Goal: Task Accomplishment & Management: Complete application form

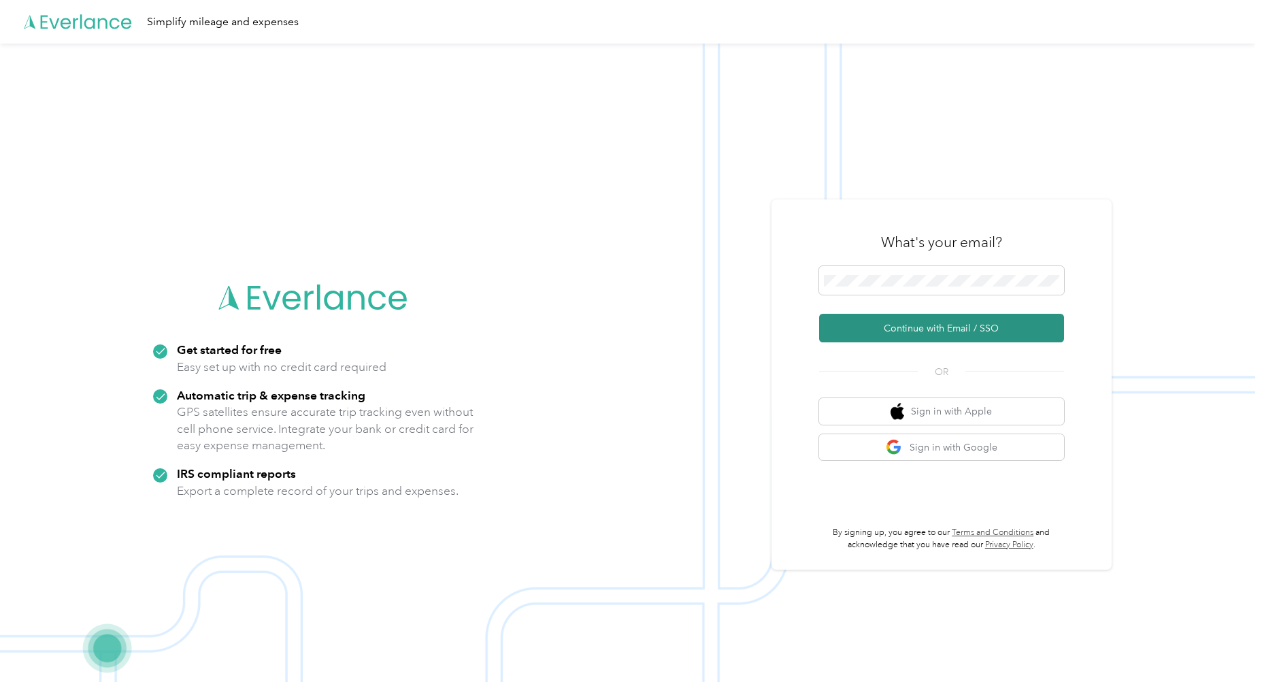
click at [941, 330] on button "Continue with Email / SSO" at bounding box center [941, 328] width 245 height 29
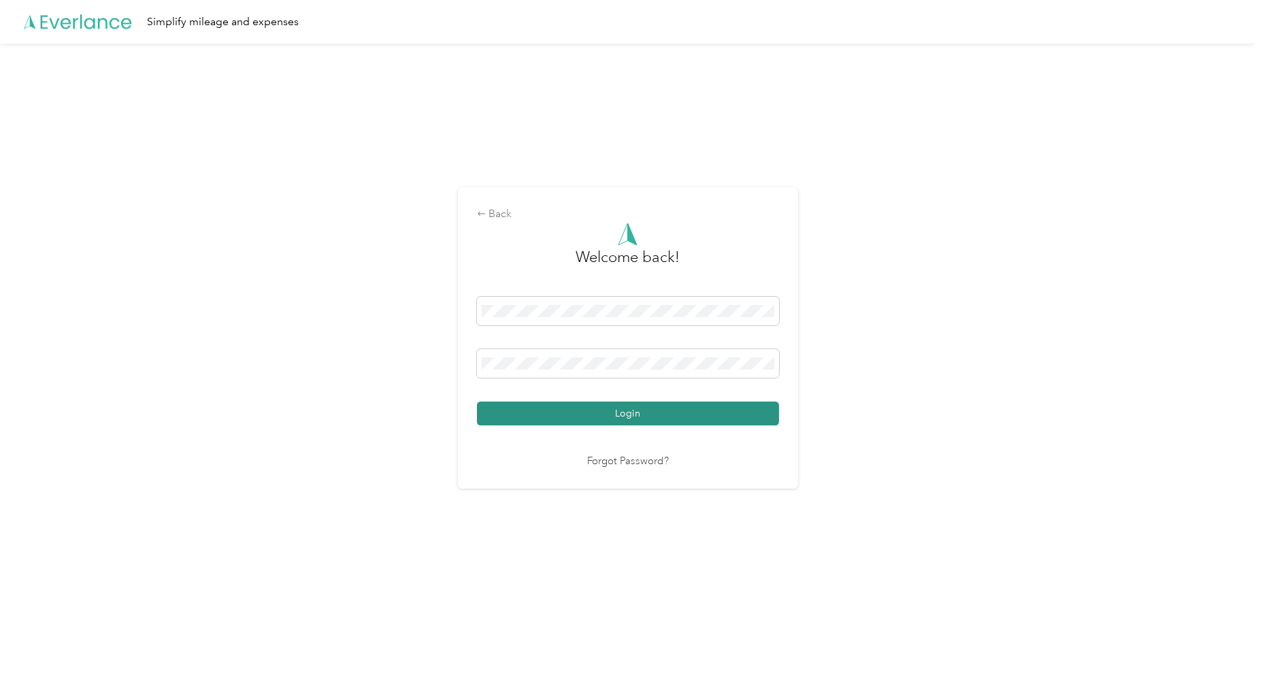
click at [606, 418] on button "Login" at bounding box center [628, 414] width 302 height 24
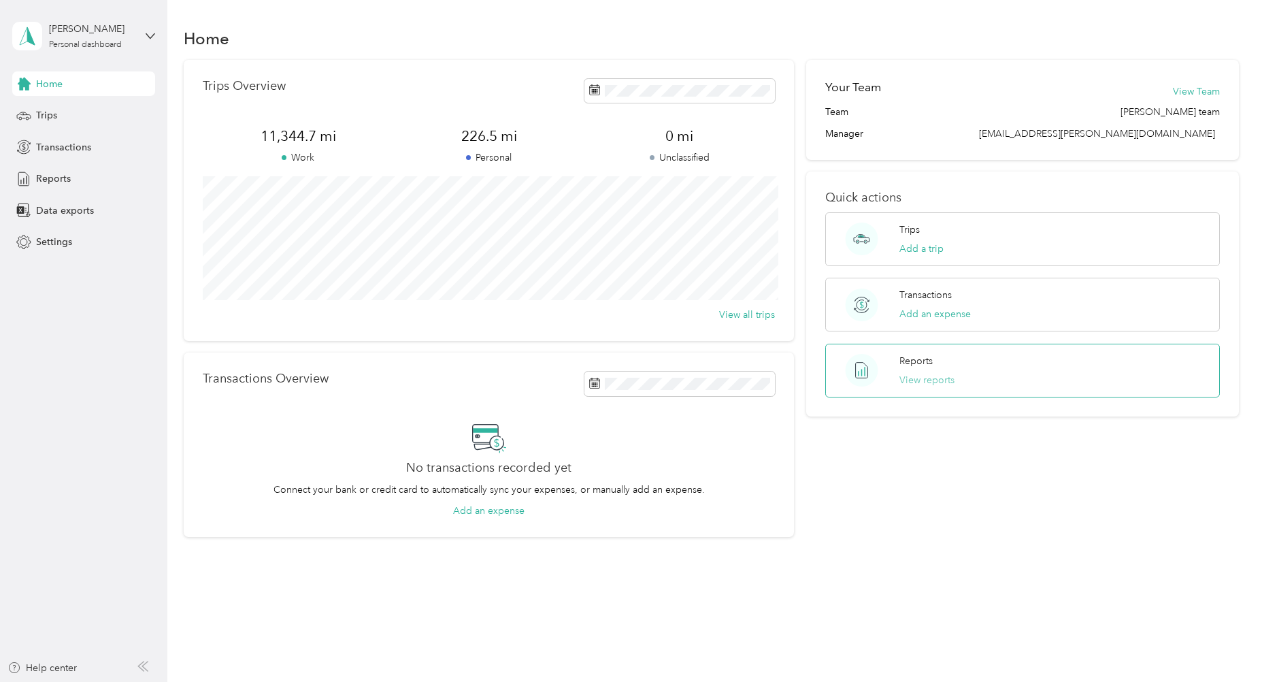
click at [919, 385] on button "View reports" at bounding box center [927, 380] width 55 height 14
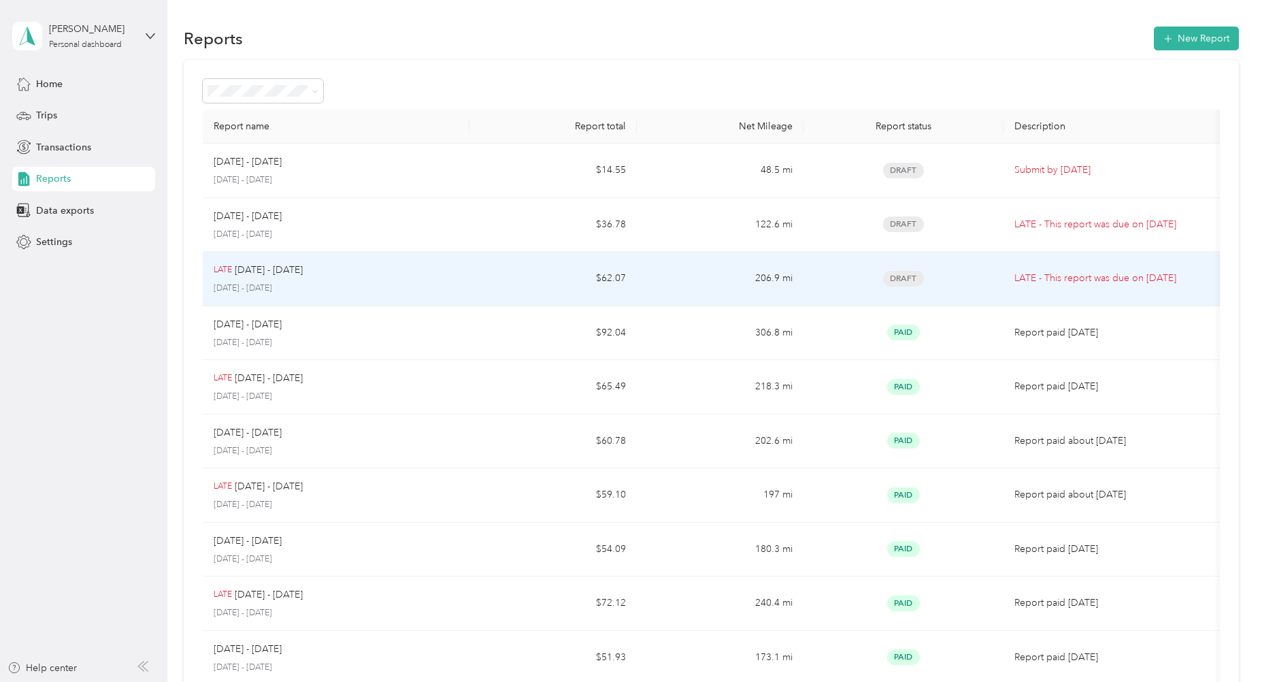
click at [359, 280] on div "LATE Aug 1 - 15, 2025 August 1 - 15, 2025" at bounding box center [336, 279] width 245 height 32
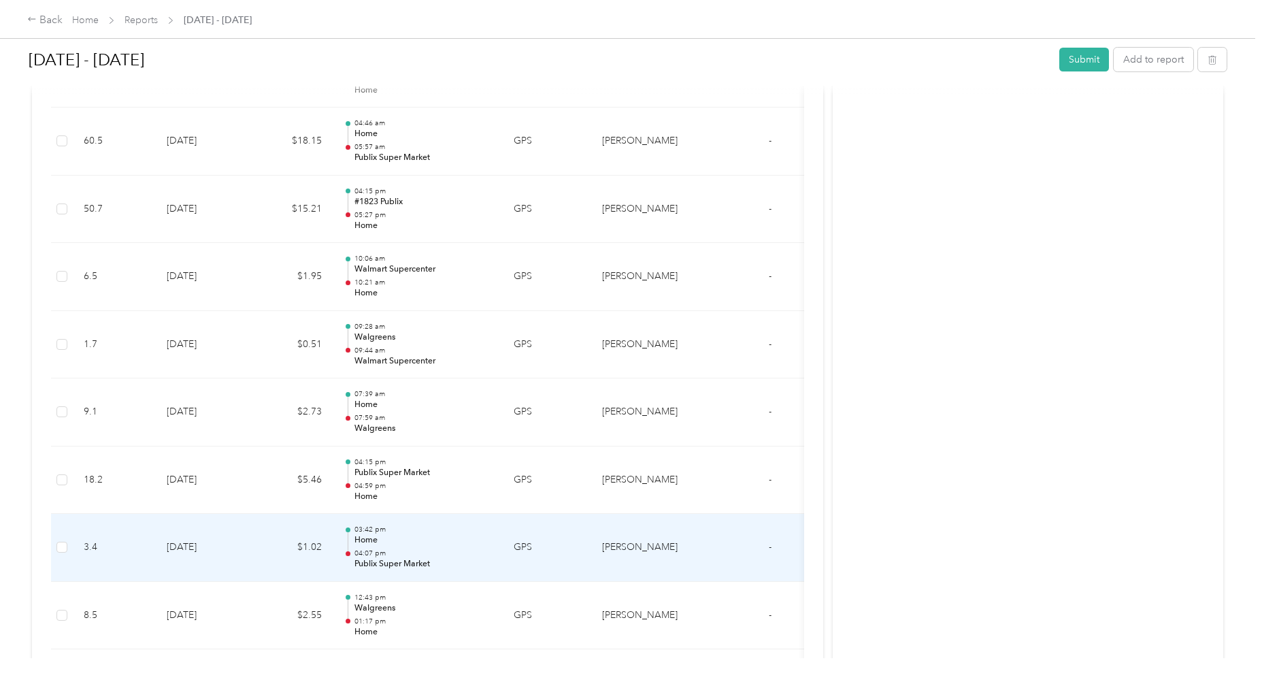
scroll to position [1256, 0]
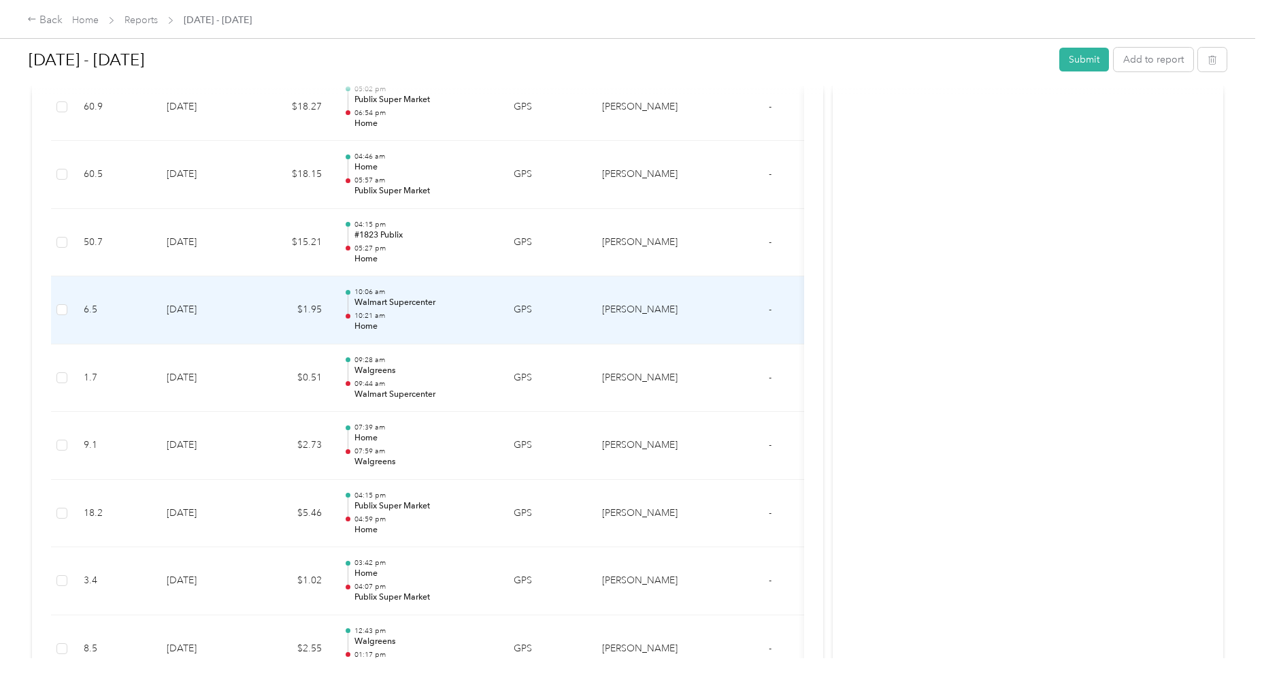
click at [231, 308] on td "8-5-2025" at bounding box center [203, 310] width 95 height 68
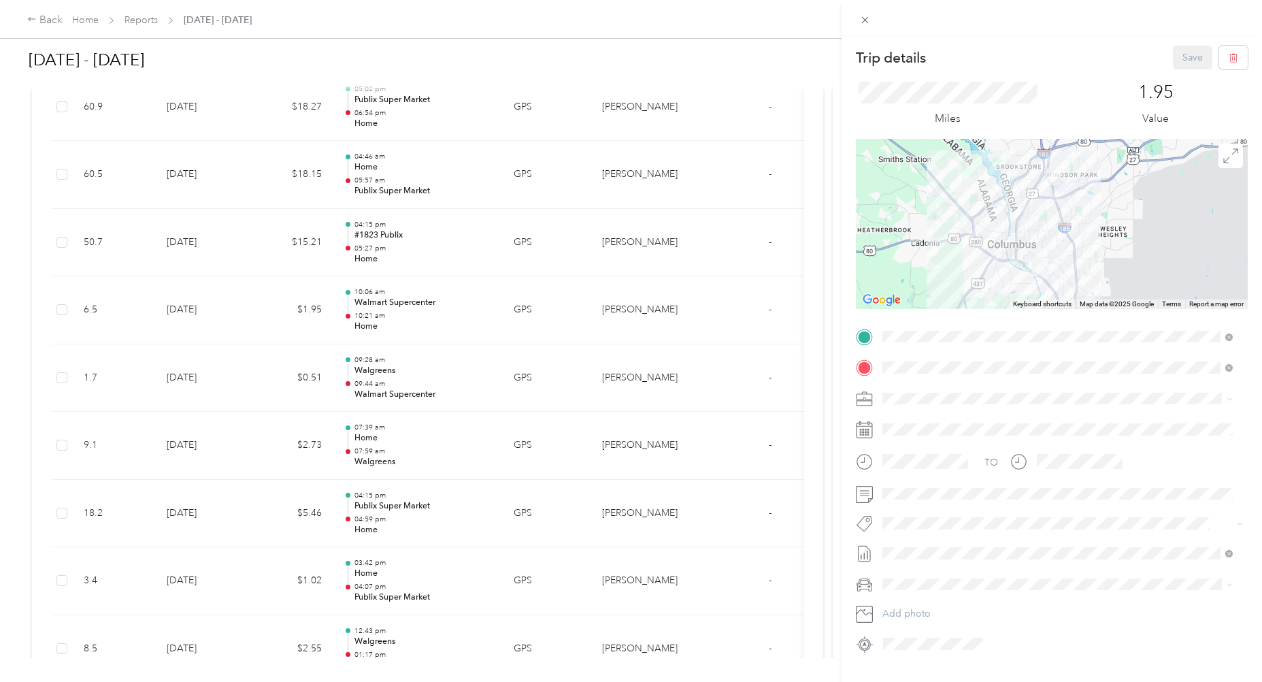
click at [62, 513] on div "Trip details Save This trip cannot be edited because it is either under review,…" at bounding box center [631, 341] width 1262 height 682
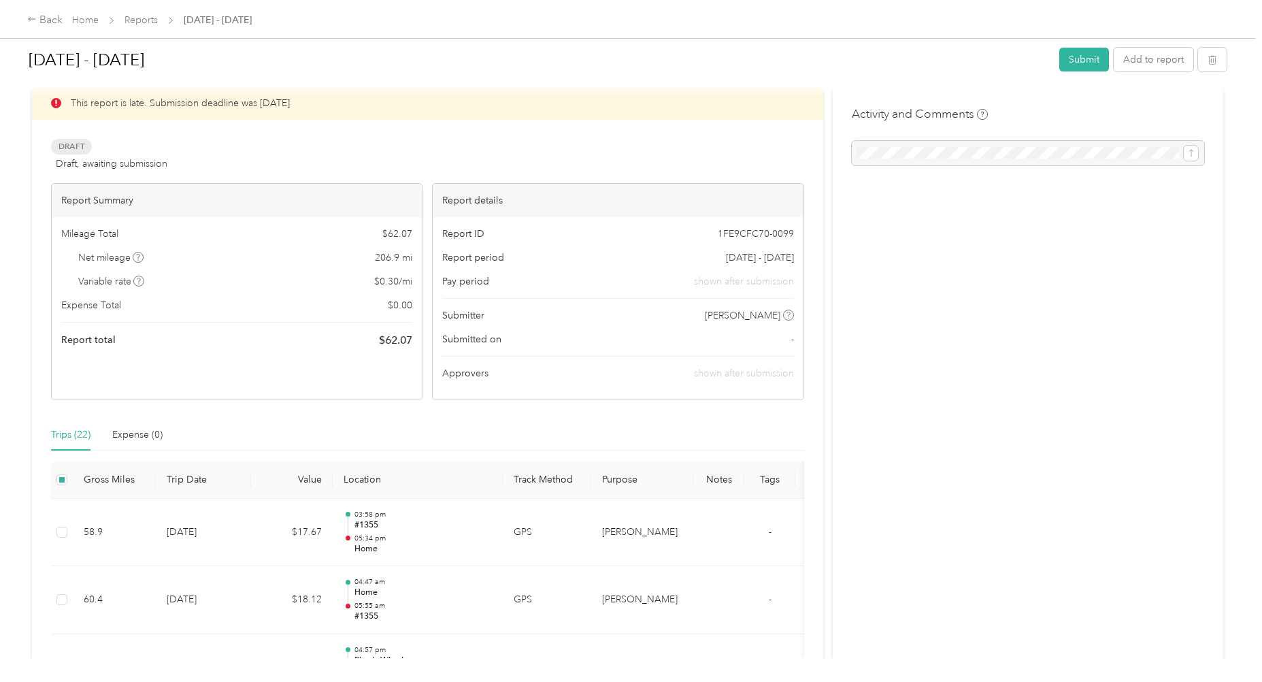
scroll to position [0, 0]
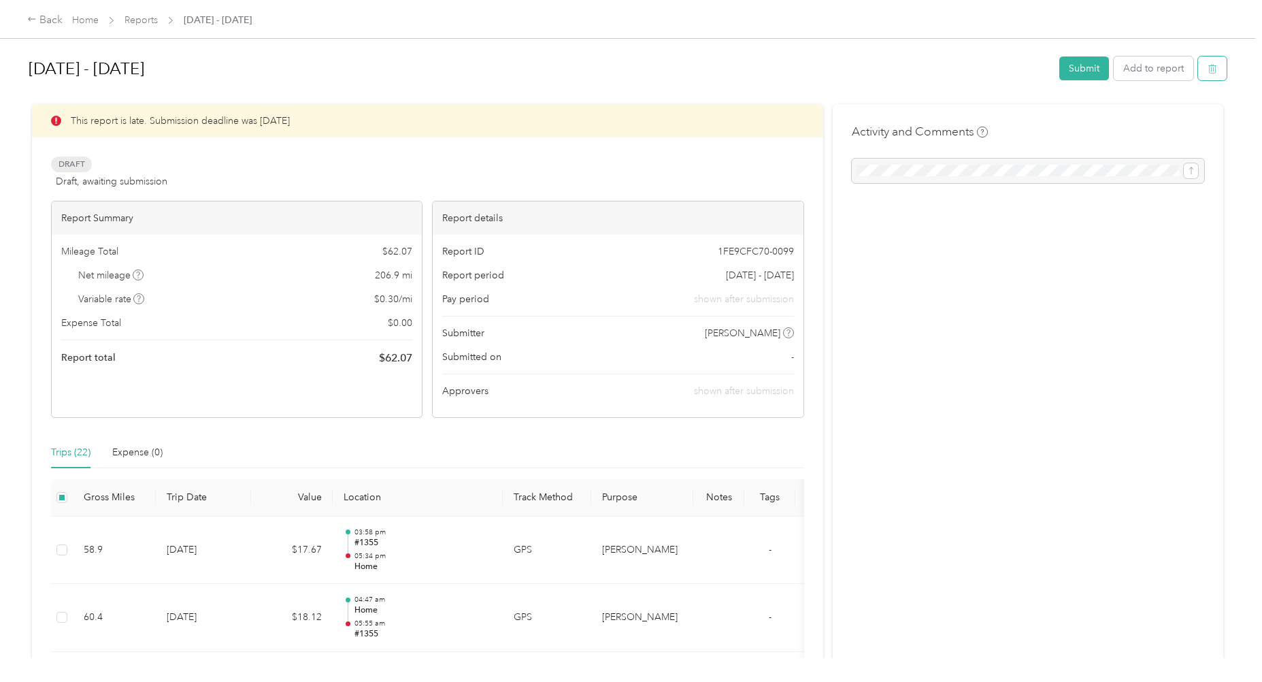
click at [1209, 72] on icon "button" at bounding box center [1213, 69] width 10 height 10
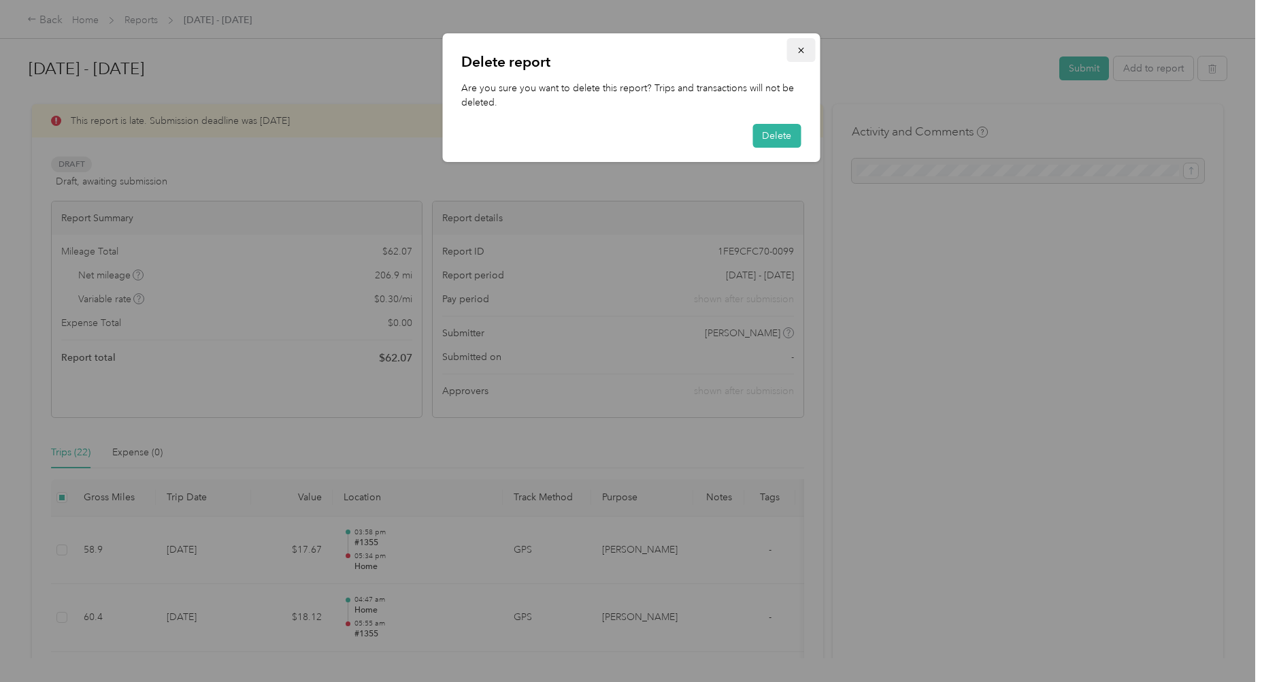
click at [802, 51] on icon "button" at bounding box center [801, 51] width 10 height 10
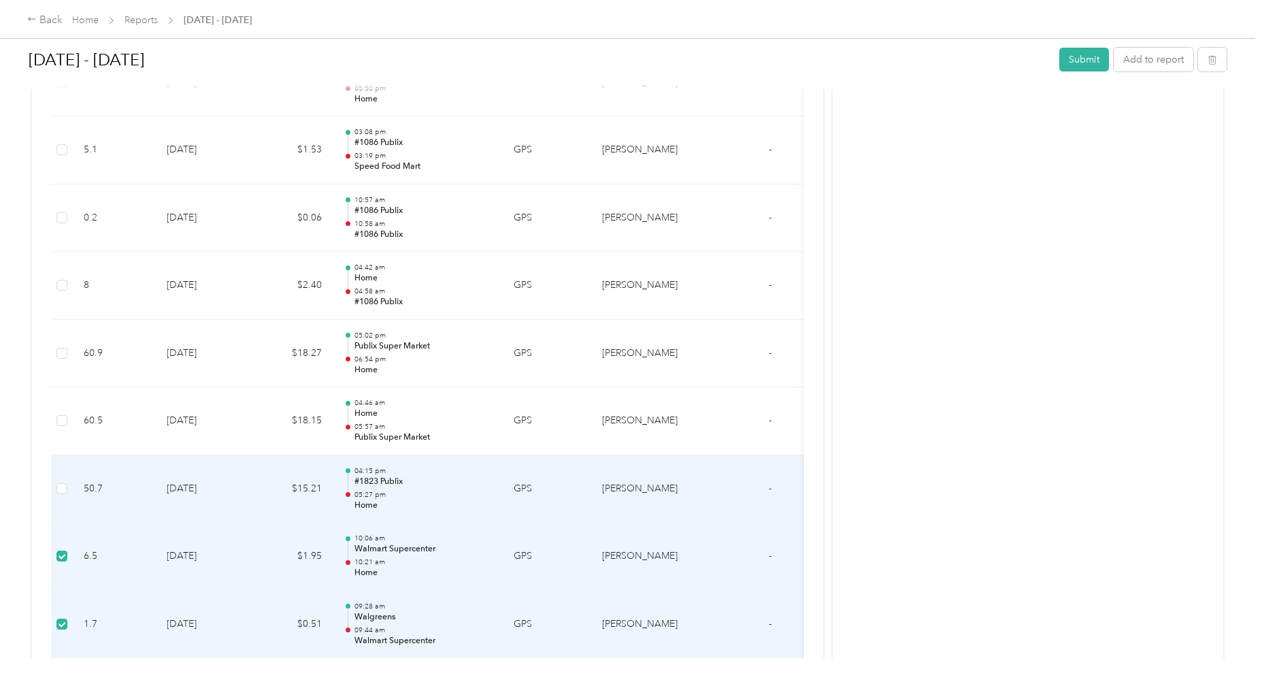
scroll to position [983, 0]
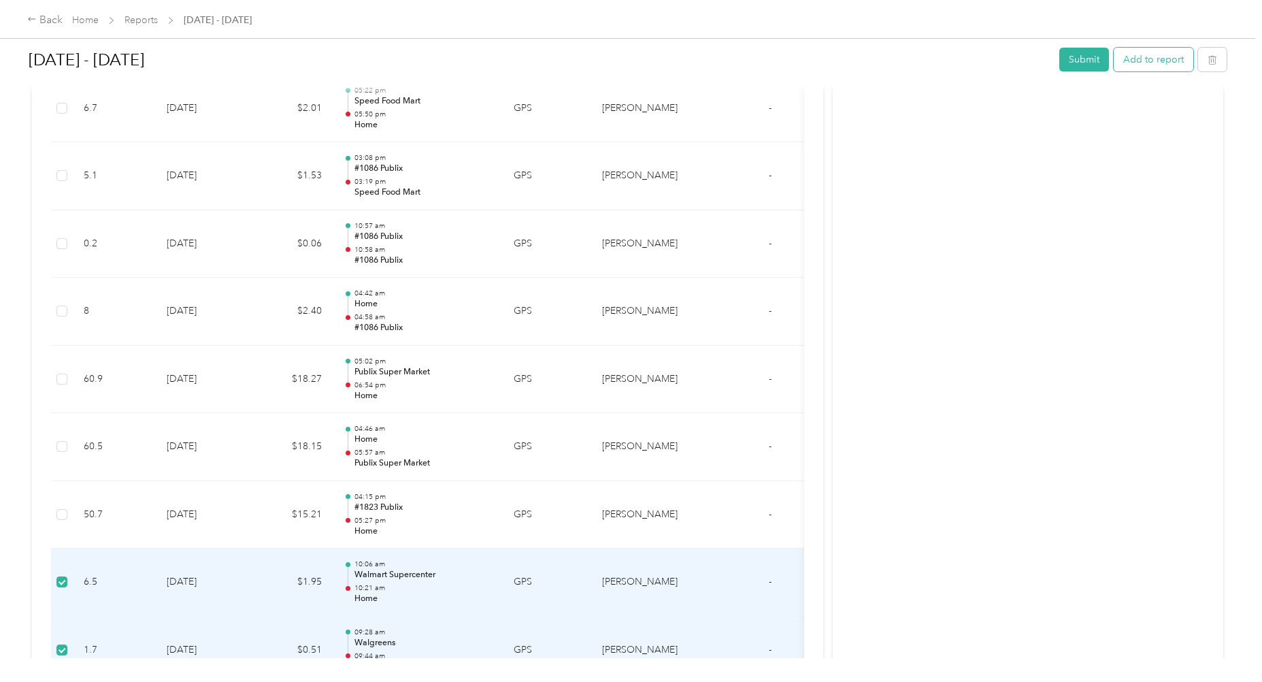
click at [1153, 56] on button "Add to report" at bounding box center [1154, 60] width 80 height 24
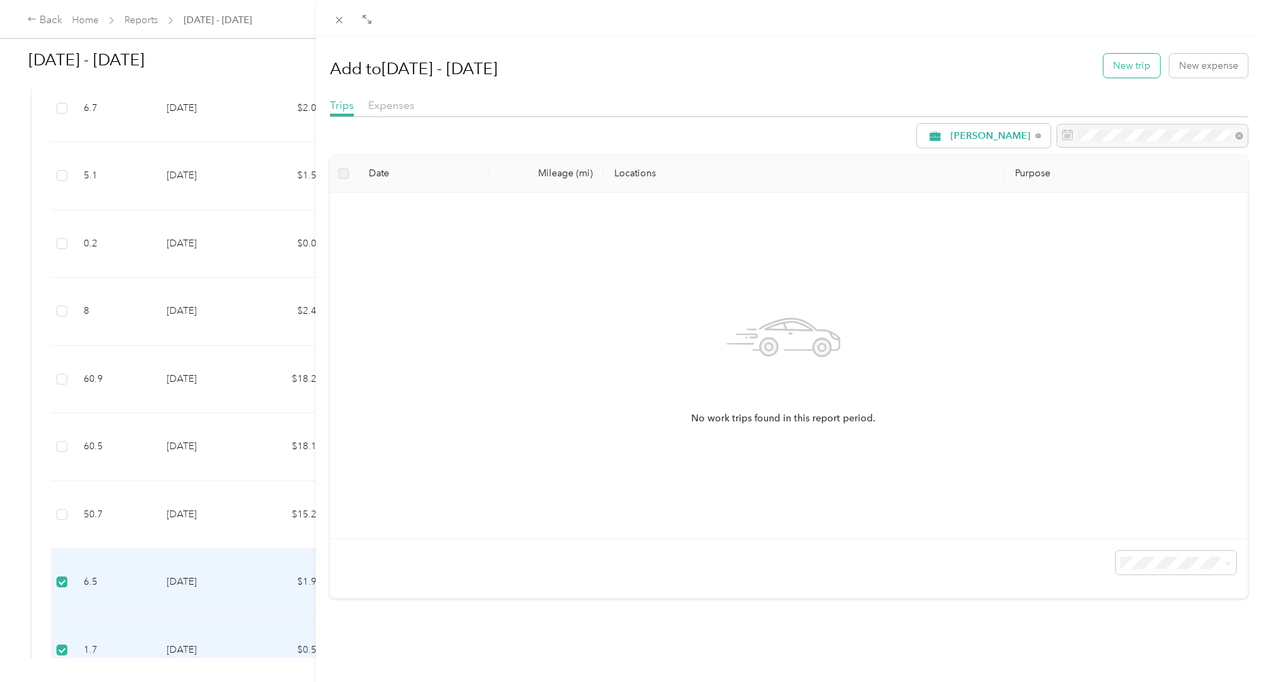
click at [1124, 65] on button "New trip" at bounding box center [1132, 66] width 56 height 24
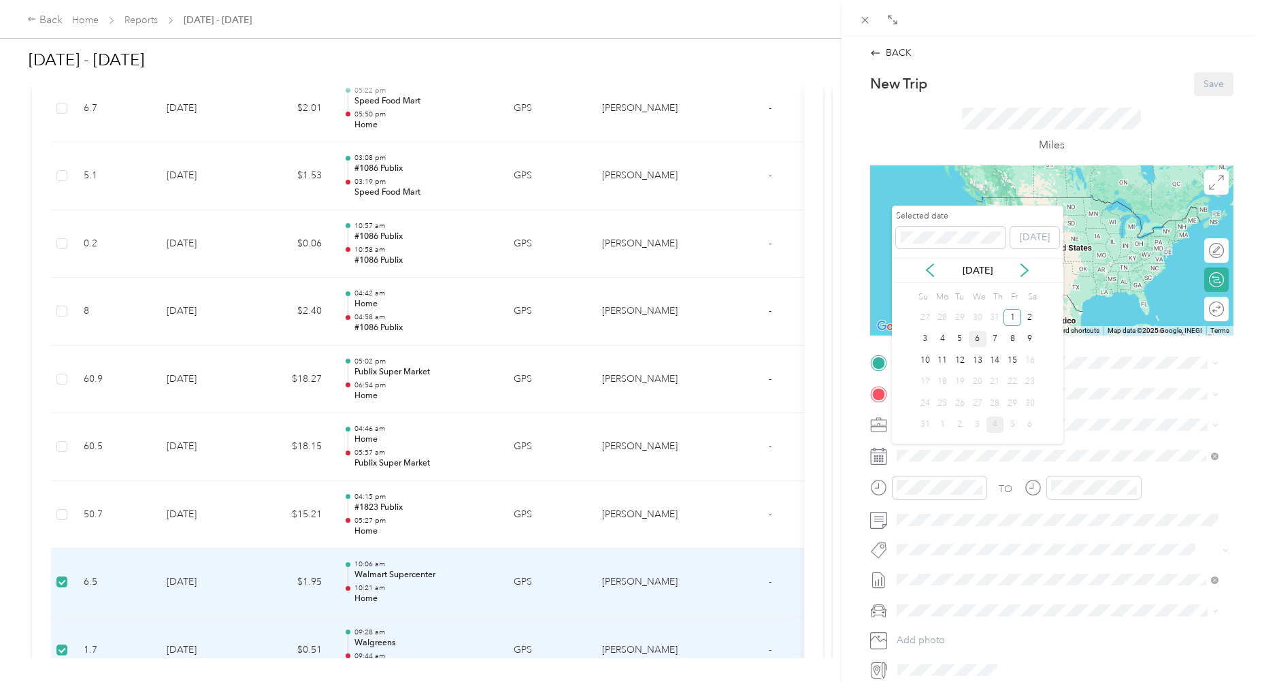
click at [978, 338] on div "6" at bounding box center [978, 339] width 18 height 17
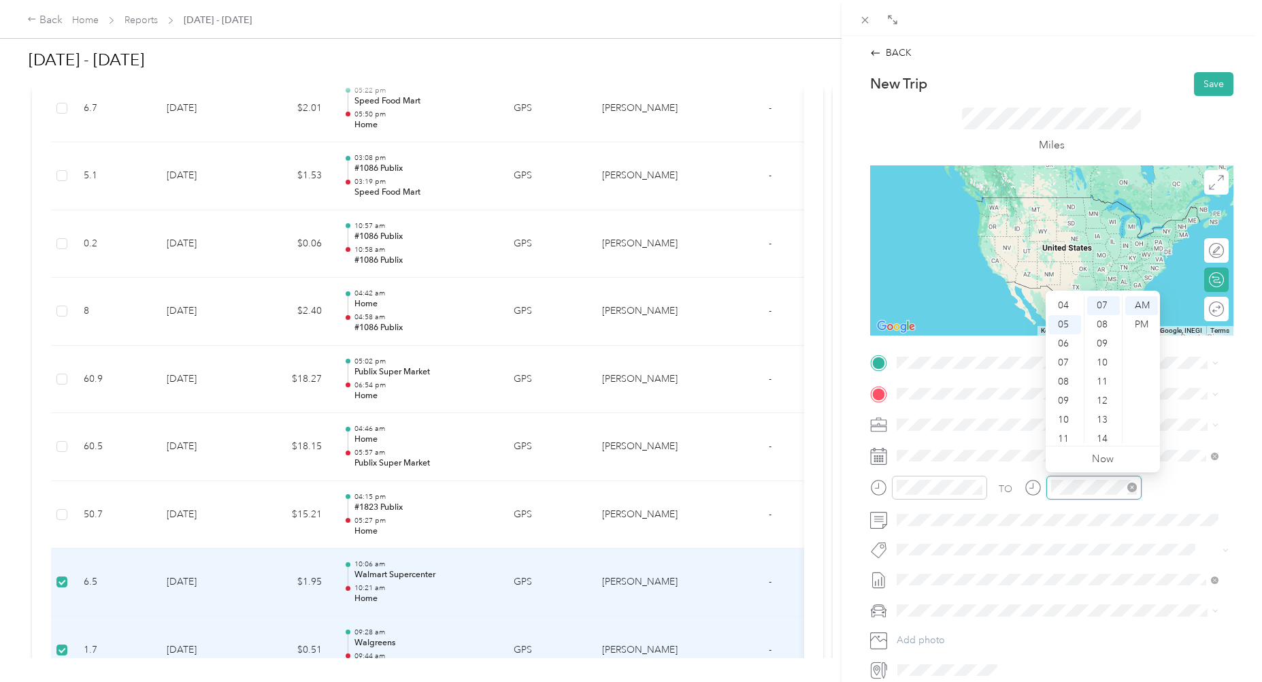
scroll to position [82, 0]
click at [950, 419] on div "Home [STREET_ADDRESS][PERSON_NAME][US_STATE]" at bounding box center [1028, 424] width 212 height 29
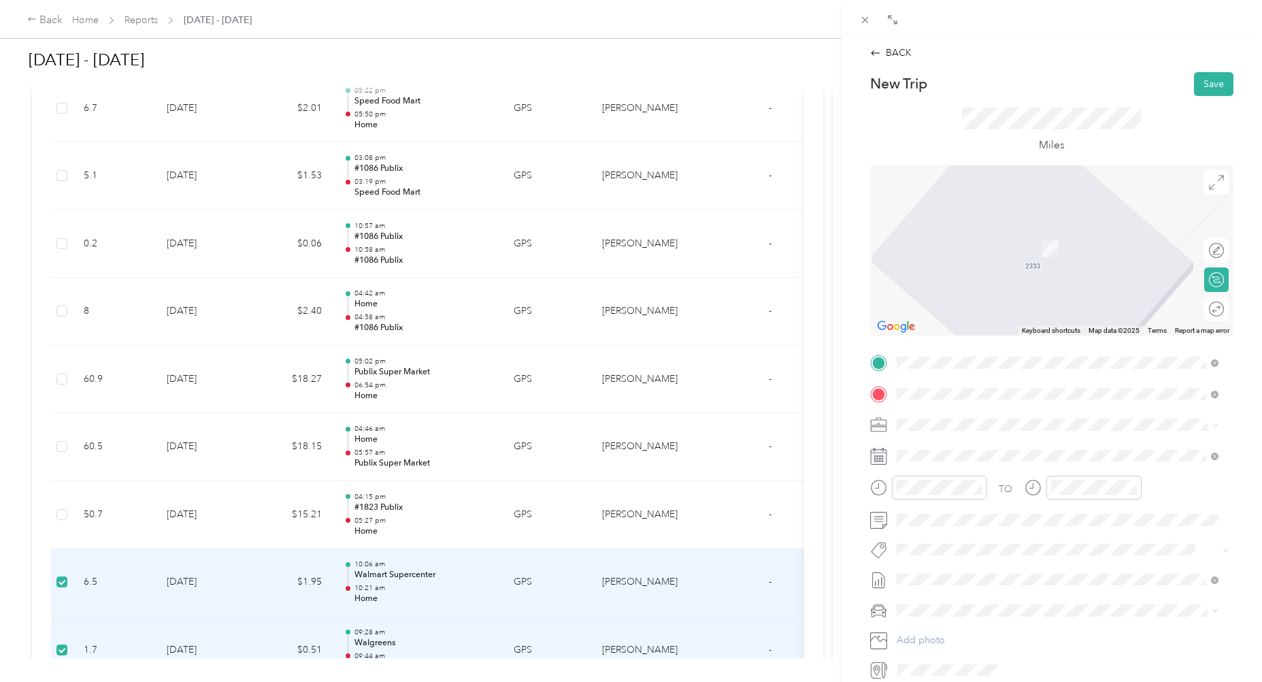
click at [960, 455] on div "#1823 Publix 138 South Gay Street, Auburn, Alabama, United States" at bounding box center [1043, 456] width 242 height 29
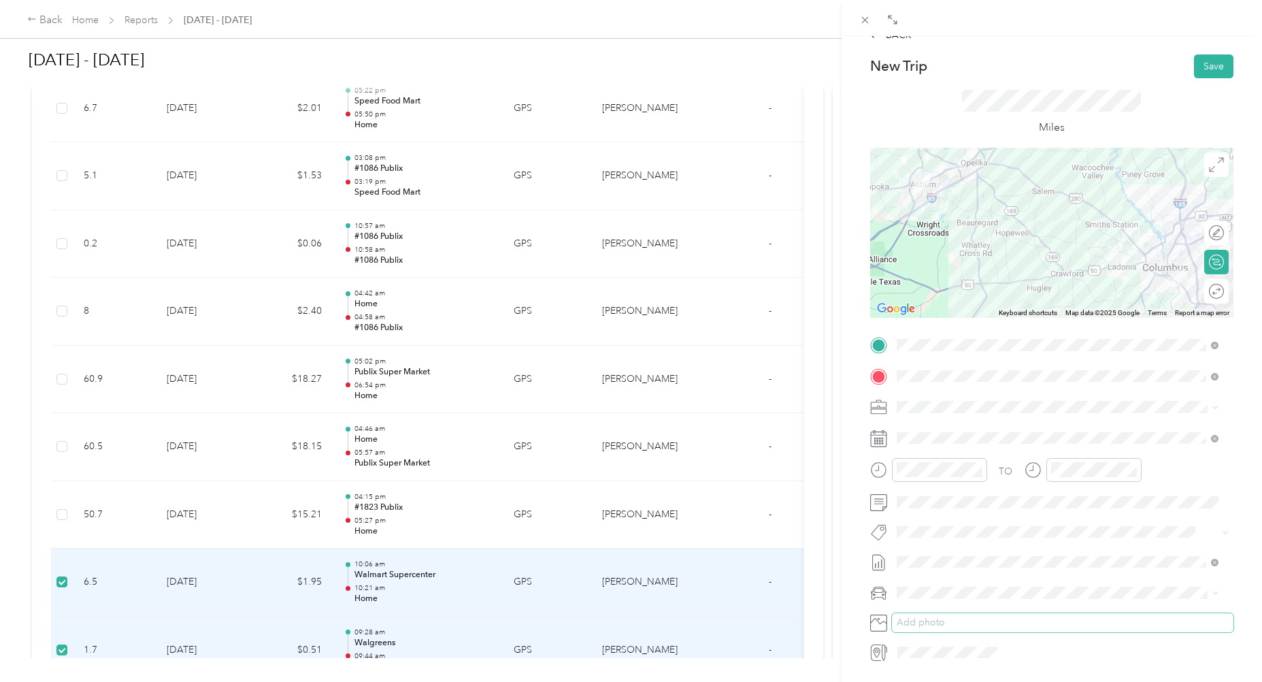
scroll to position [0, 0]
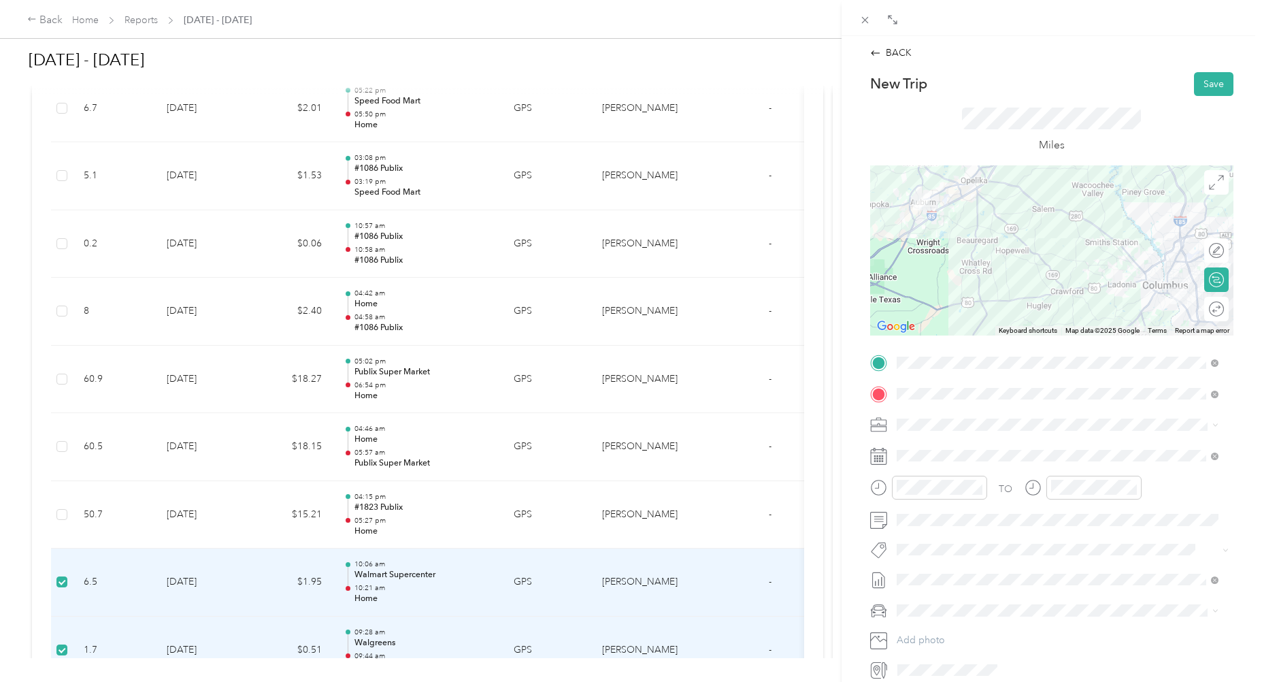
click at [1082, 297] on div at bounding box center [1051, 250] width 363 height 170
click at [1089, 289] on div at bounding box center [1051, 250] width 363 height 170
click at [1197, 251] on div at bounding box center [1203, 250] width 12 height 12
click at [1209, 182] on icon at bounding box center [1216, 182] width 15 height 15
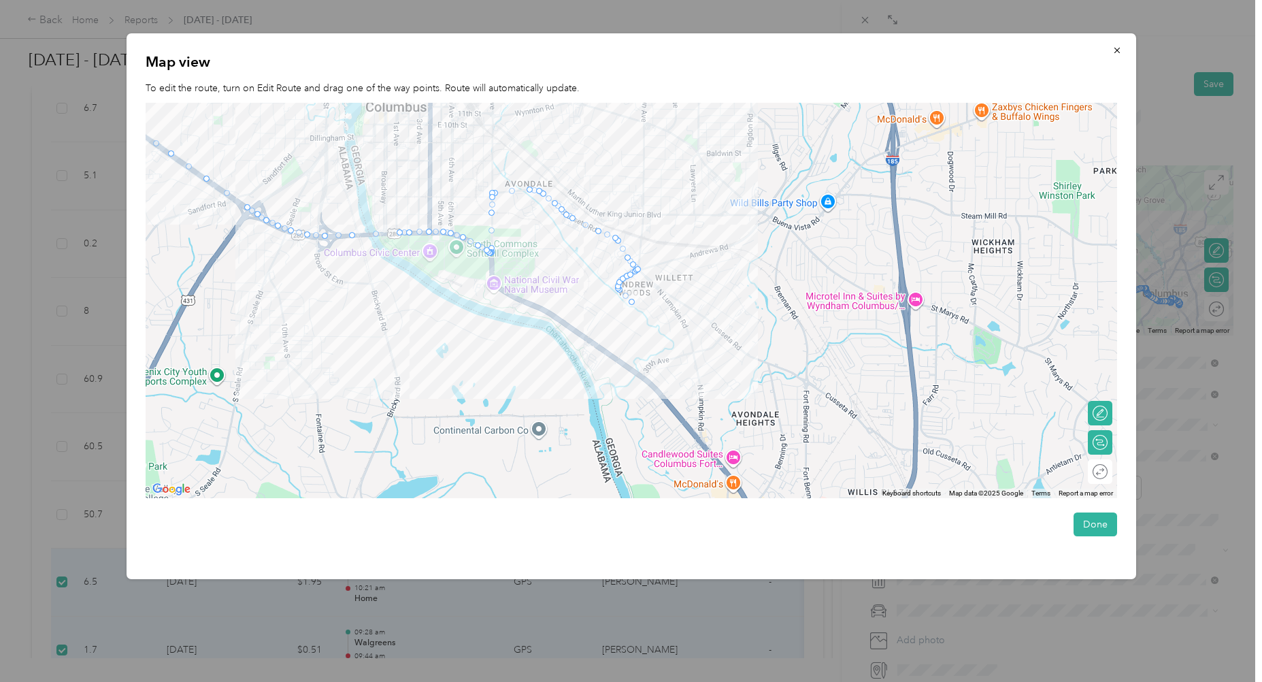
drag, startPoint x: 582, startPoint y: 363, endPoint x: 711, endPoint y: 407, distance: 136.7
click at [711, 407] on div at bounding box center [632, 300] width 972 height 395
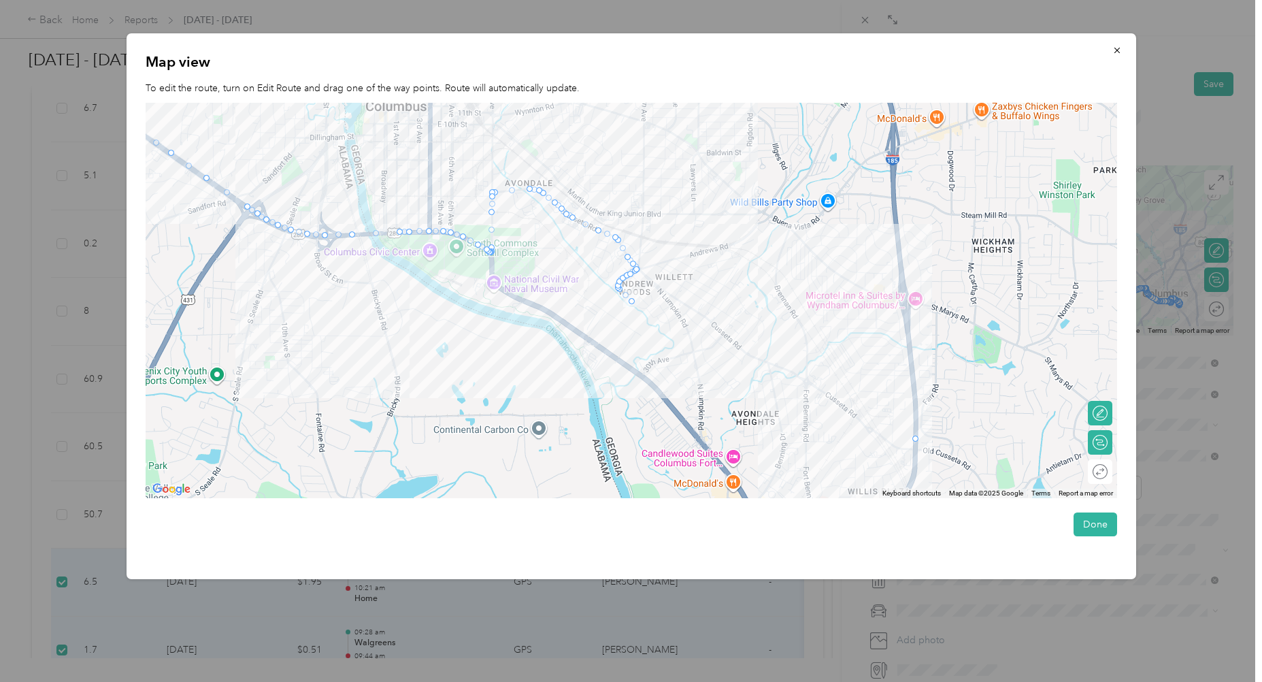
drag, startPoint x: 639, startPoint y: 269, endPoint x: 918, endPoint y: 440, distance: 327.2
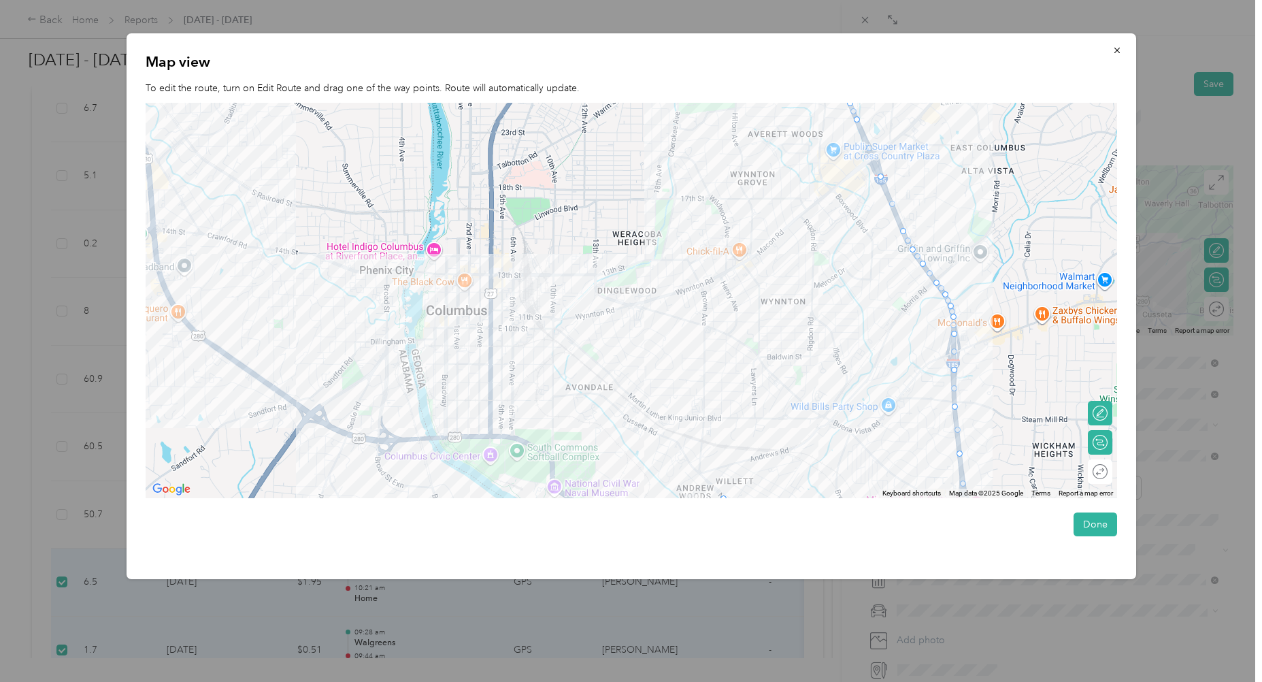
drag, startPoint x: 765, startPoint y: 297, endPoint x: 864, endPoint y: 533, distance: 256.2
click at [851, 531] on div "Map view To edit the route, turn on Edit Route and drag one of the way points. …" at bounding box center [632, 306] width 1010 height 546
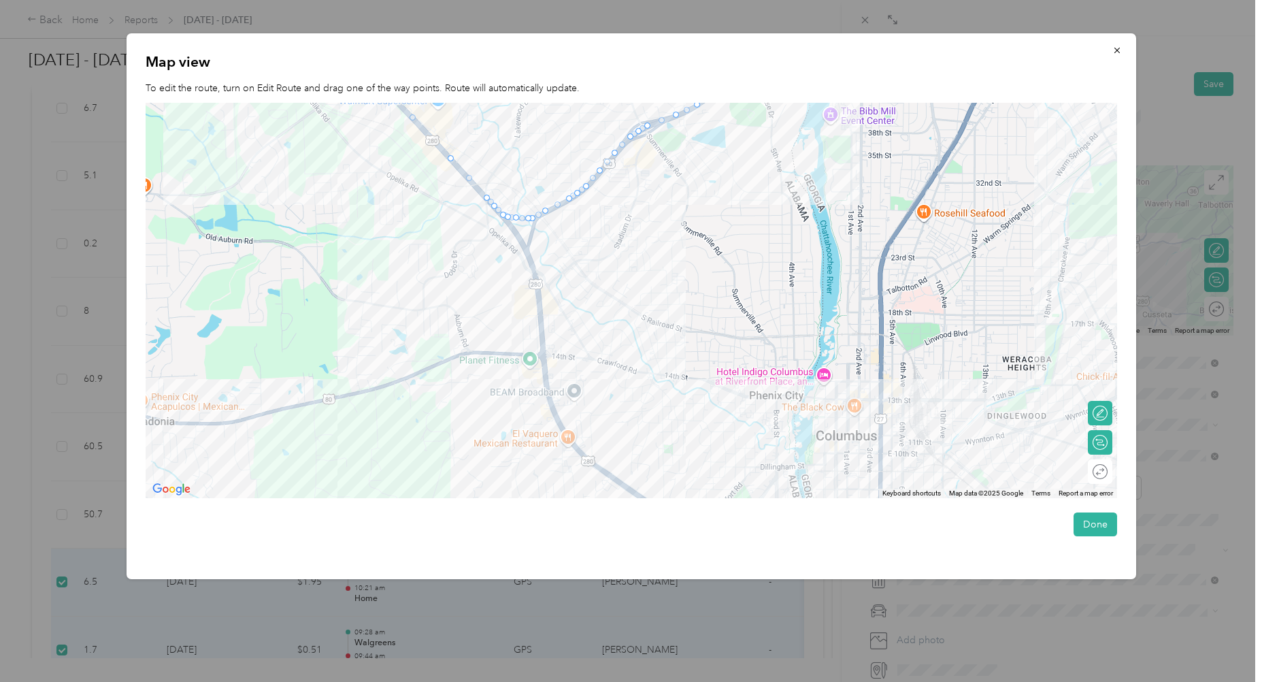
drag, startPoint x: 749, startPoint y: 323, endPoint x: 1056, endPoint y: 320, distance: 306.3
click at [1056, 322] on div at bounding box center [632, 300] width 972 height 395
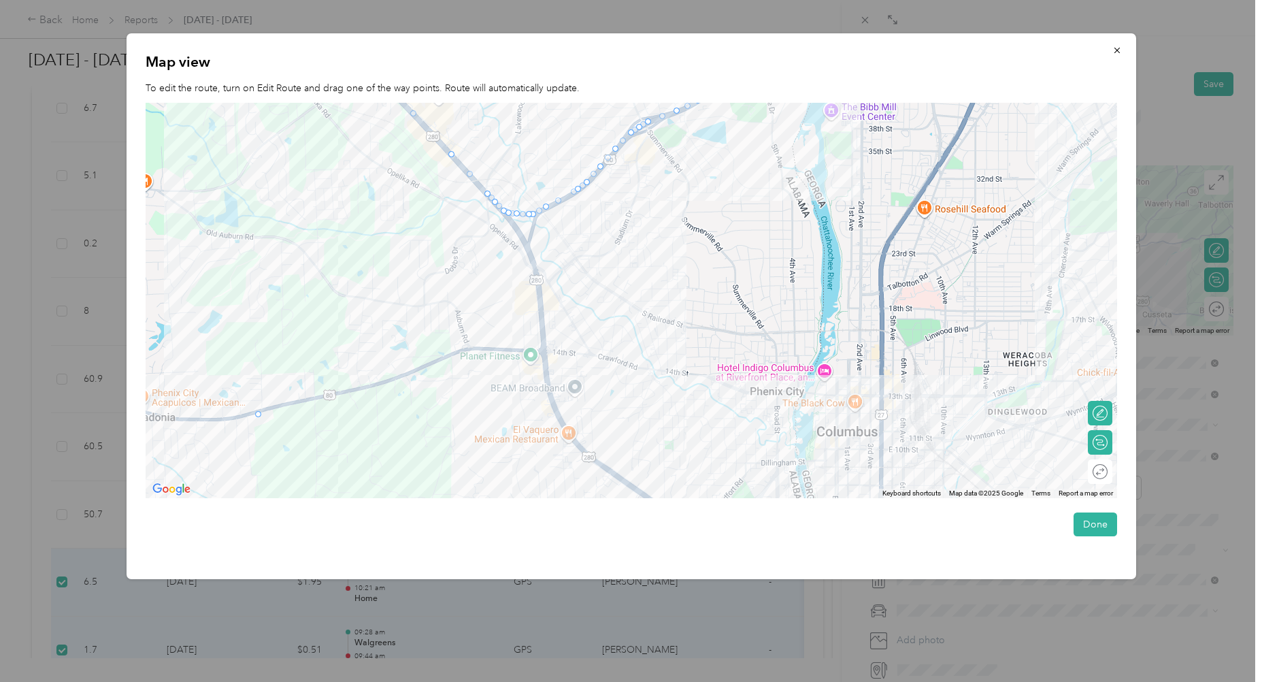
drag, startPoint x: 570, startPoint y: 195, endPoint x: 257, endPoint y: 416, distance: 382.8
drag, startPoint x: 257, startPoint y: 413, endPoint x: 242, endPoint y: 412, distance: 14.3
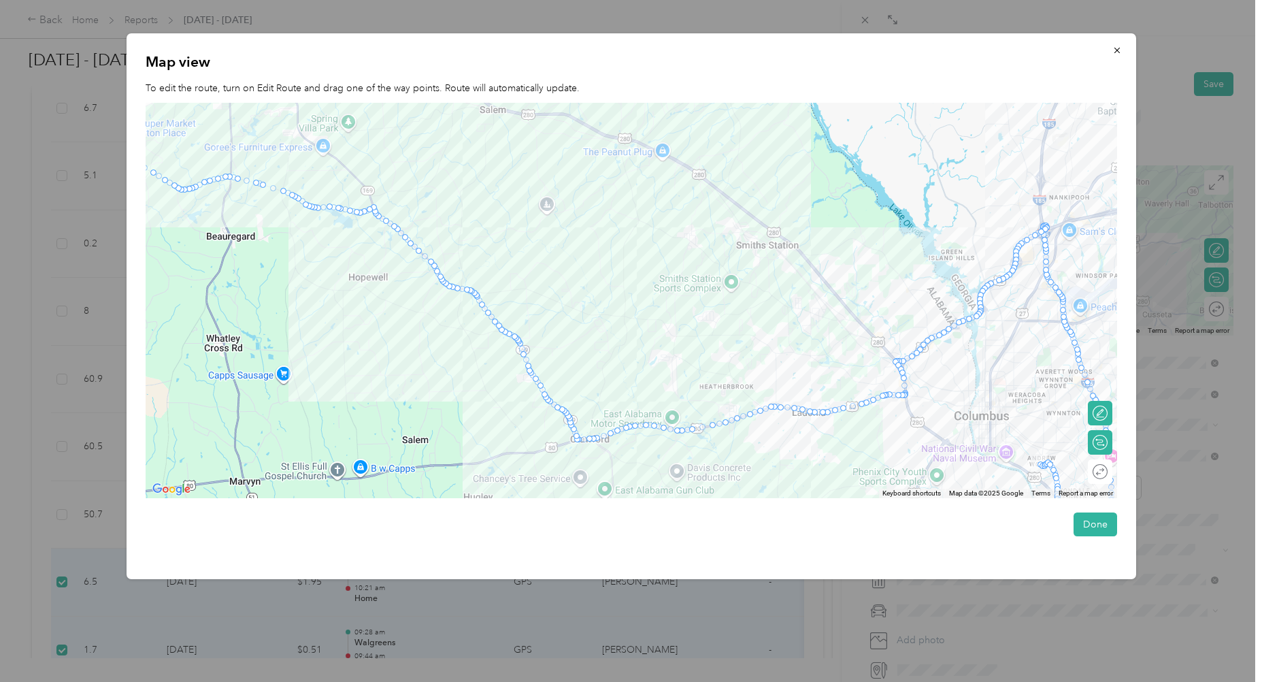
drag, startPoint x: 357, startPoint y: 428, endPoint x: 828, endPoint y: 447, distance: 471.3
click at [826, 450] on div at bounding box center [632, 300] width 972 height 395
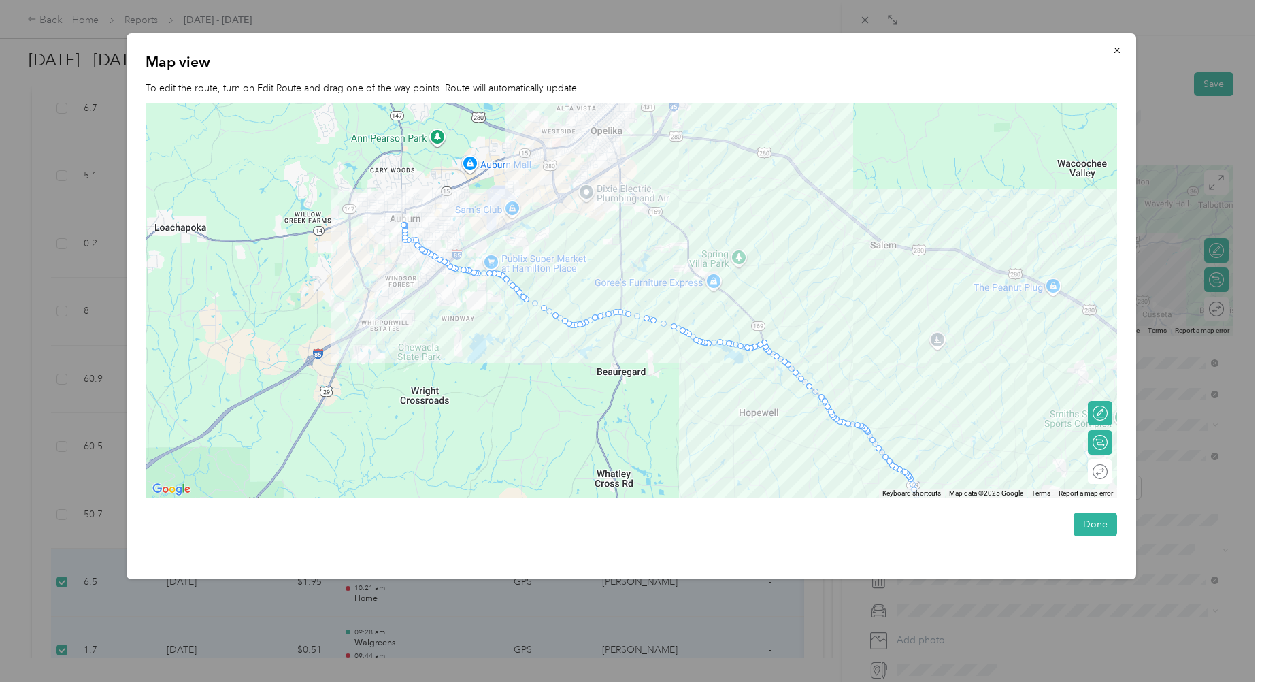
drag, startPoint x: 313, startPoint y: 323, endPoint x: 717, endPoint y: 467, distance: 429.2
click at [717, 467] on div at bounding box center [632, 300] width 972 height 395
drag, startPoint x: 630, startPoint y: 315, endPoint x: 651, endPoint y: 208, distance: 109.7
click at [1104, 527] on button "Done" at bounding box center [1096, 524] width 44 height 24
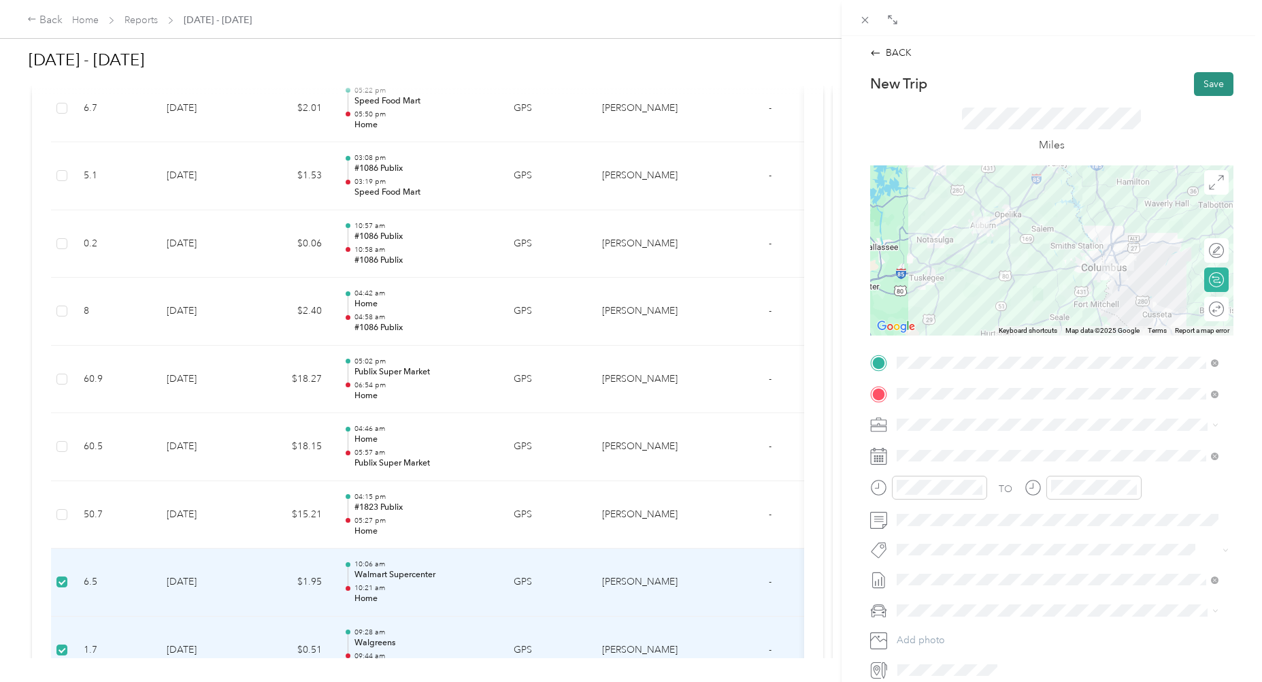
click at [1209, 80] on button "Save" at bounding box center [1213, 84] width 39 height 24
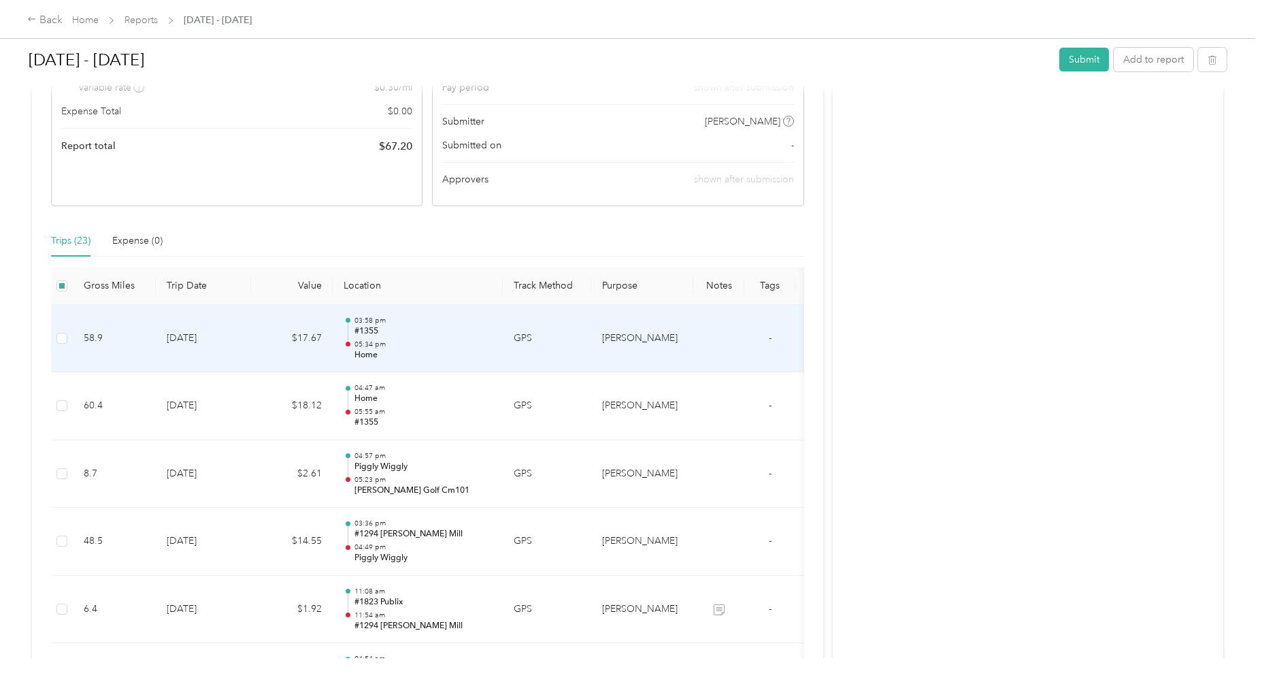
scroll to position [235, 0]
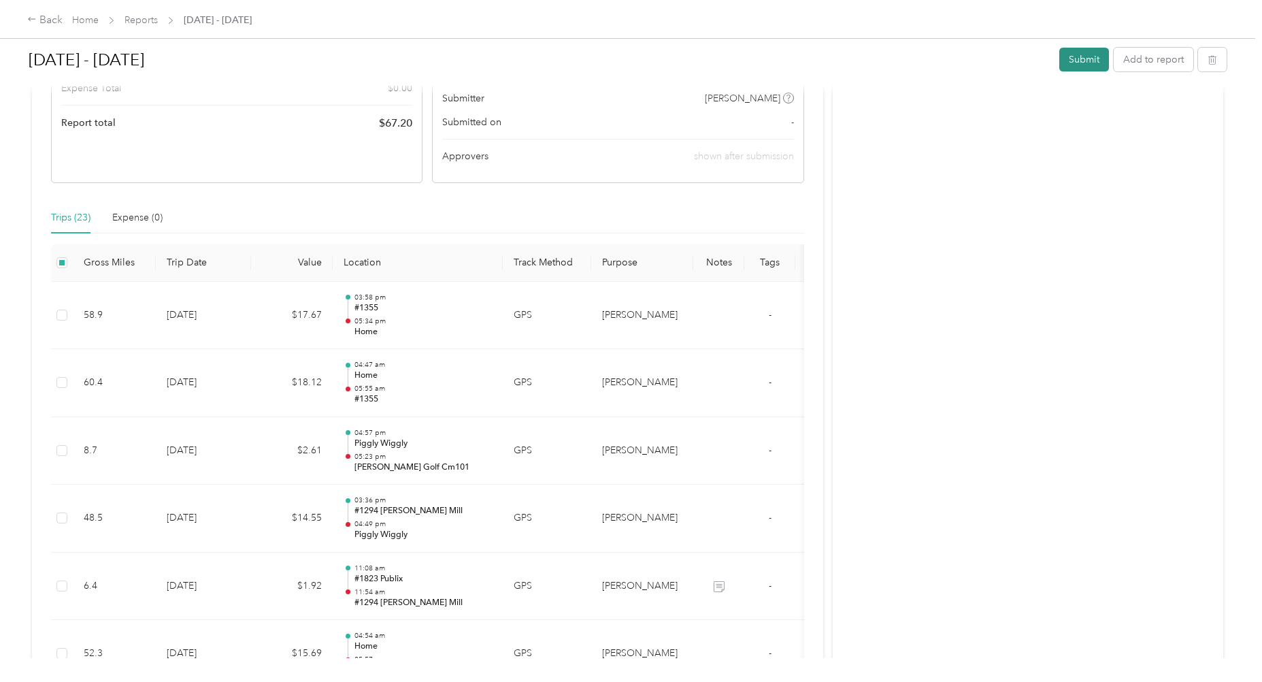
click at [1080, 60] on button "Submit" at bounding box center [1085, 60] width 50 height 24
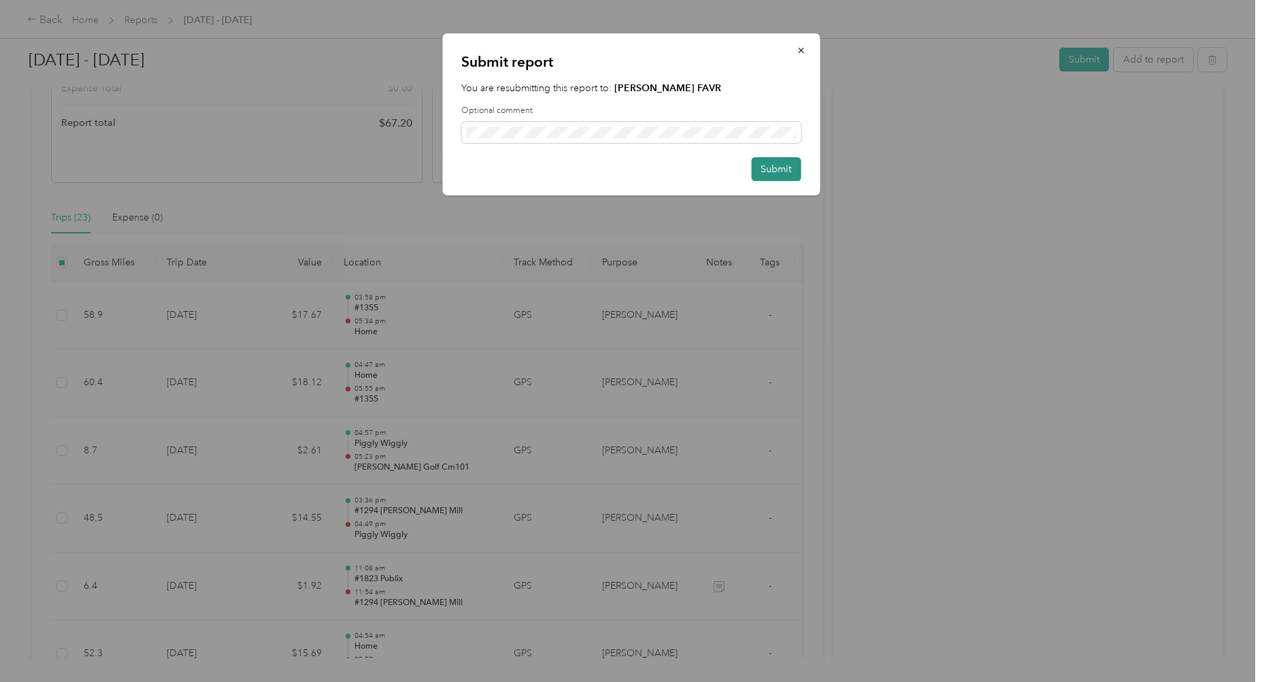
click at [769, 168] on button "Submit" at bounding box center [776, 169] width 50 height 24
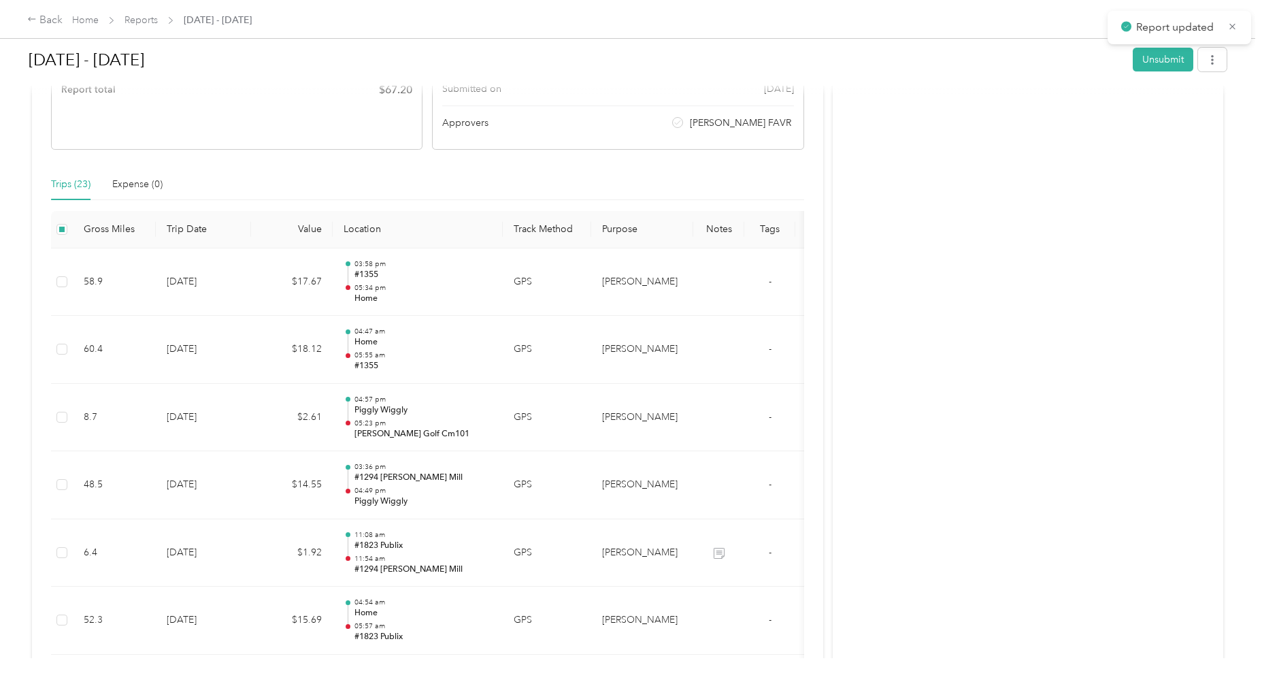
scroll to position [201, 0]
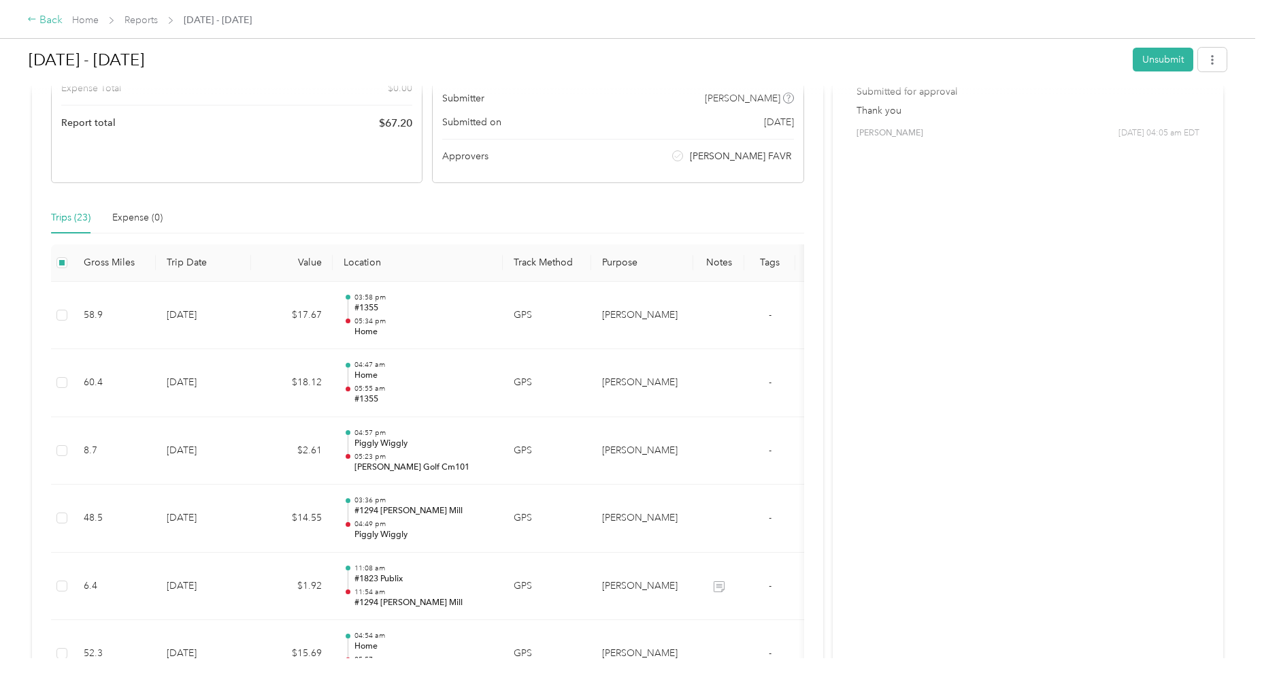
click at [37, 19] on div "Back" at bounding box center [44, 20] width 35 height 16
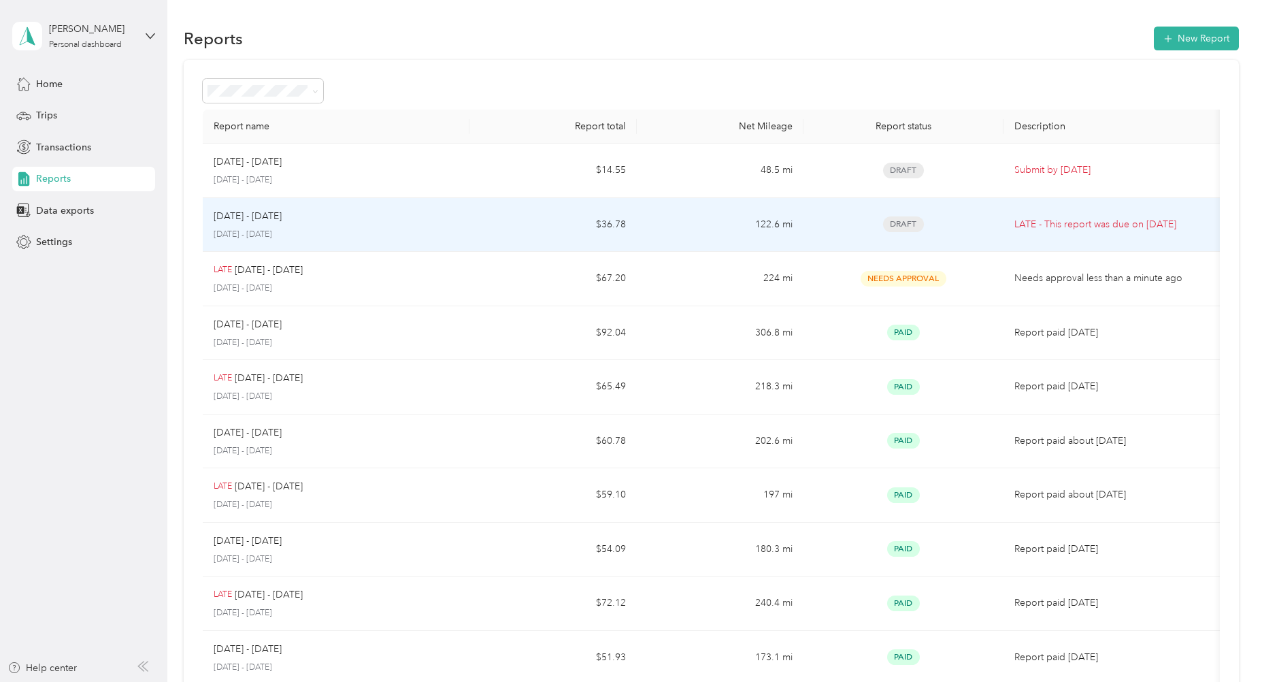
click at [342, 229] on p "August 16 - 31, 2025" at bounding box center [336, 235] width 245 height 12
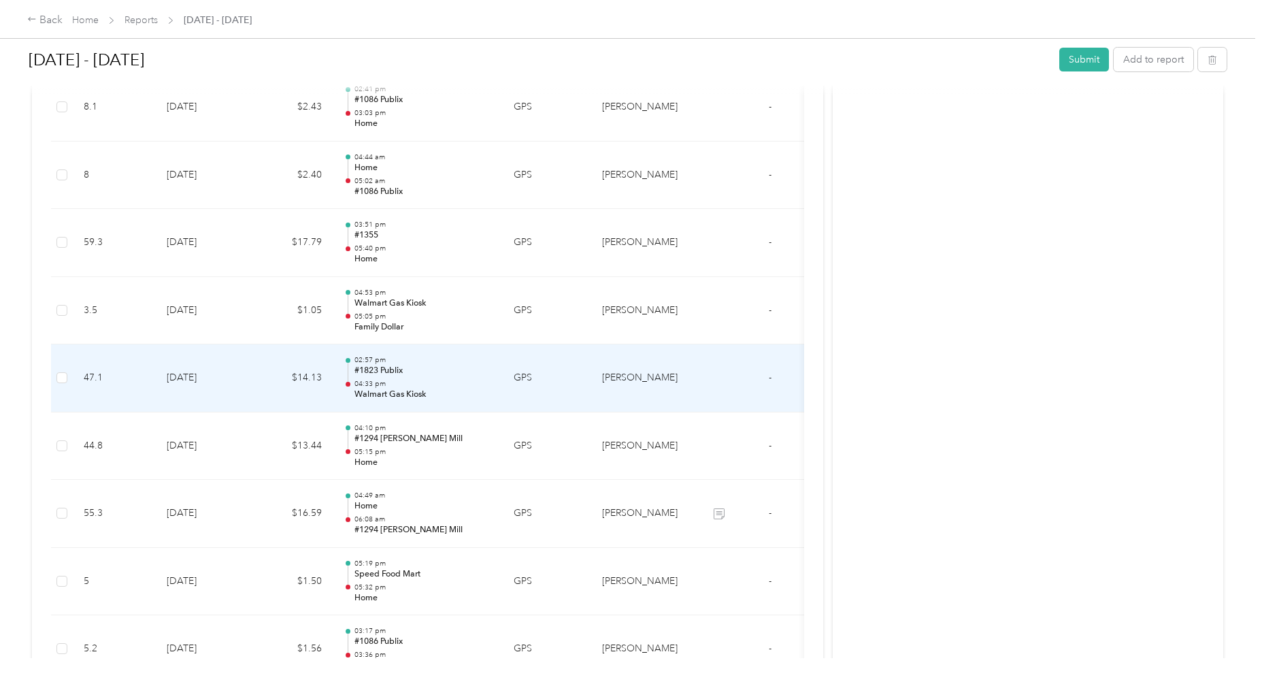
scroll to position [951, 0]
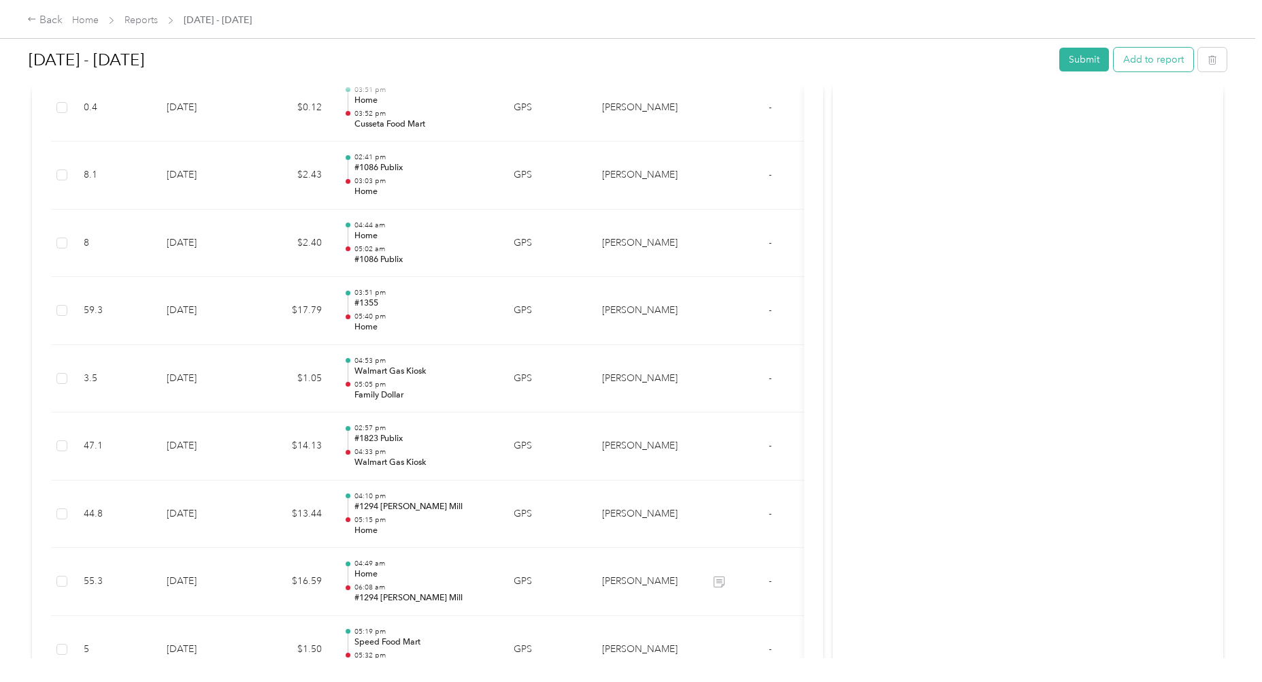
click at [1153, 60] on button "Add to report" at bounding box center [1154, 60] width 80 height 24
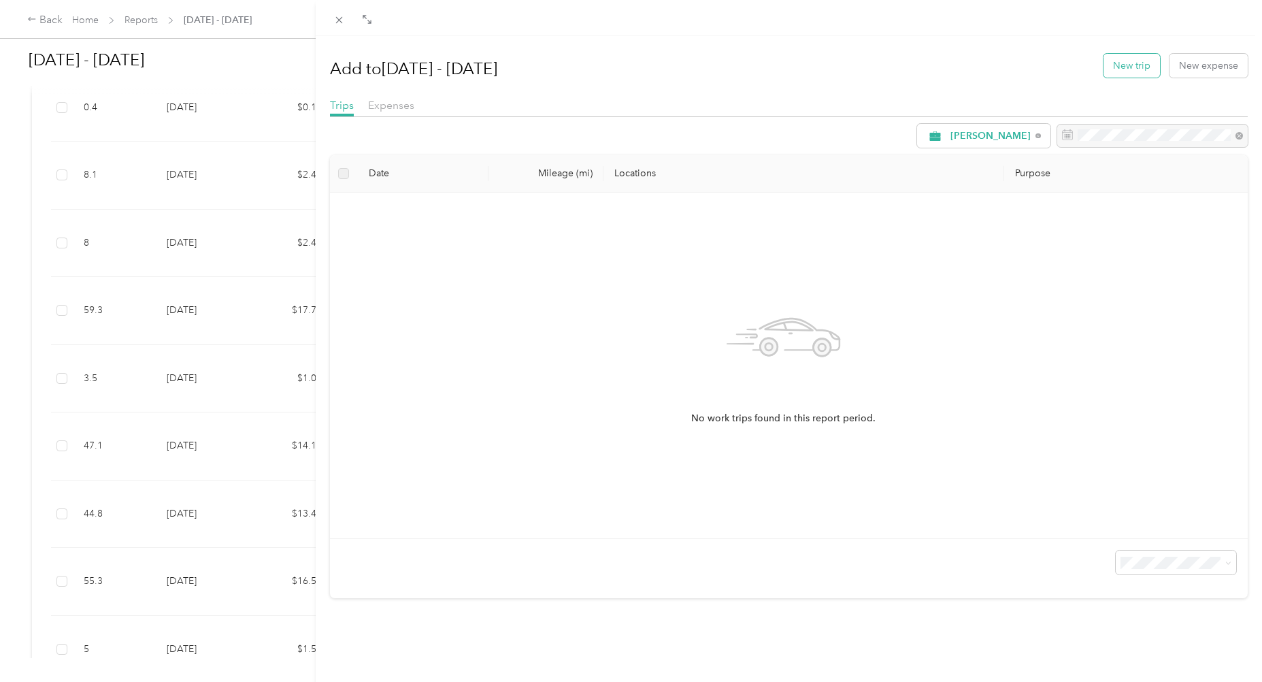
click at [1128, 67] on button "New trip" at bounding box center [1132, 66] width 56 height 24
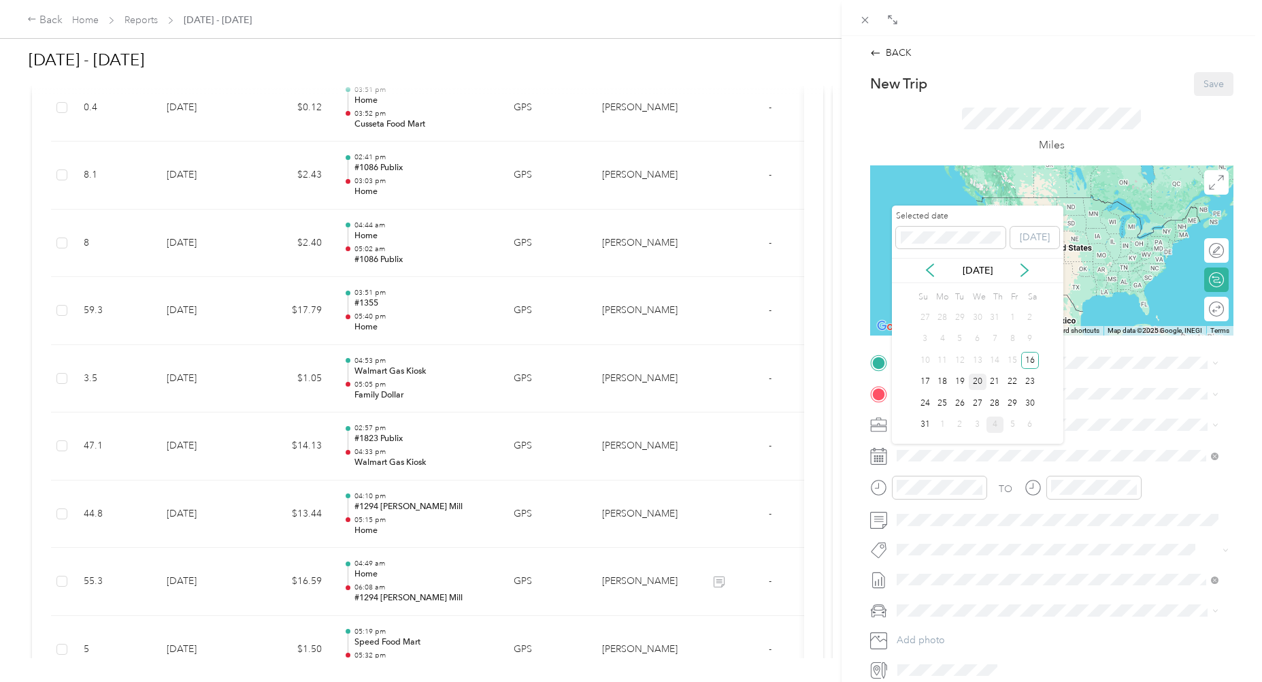
click at [975, 378] on div "20" at bounding box center [978, 382] width 18 height 17
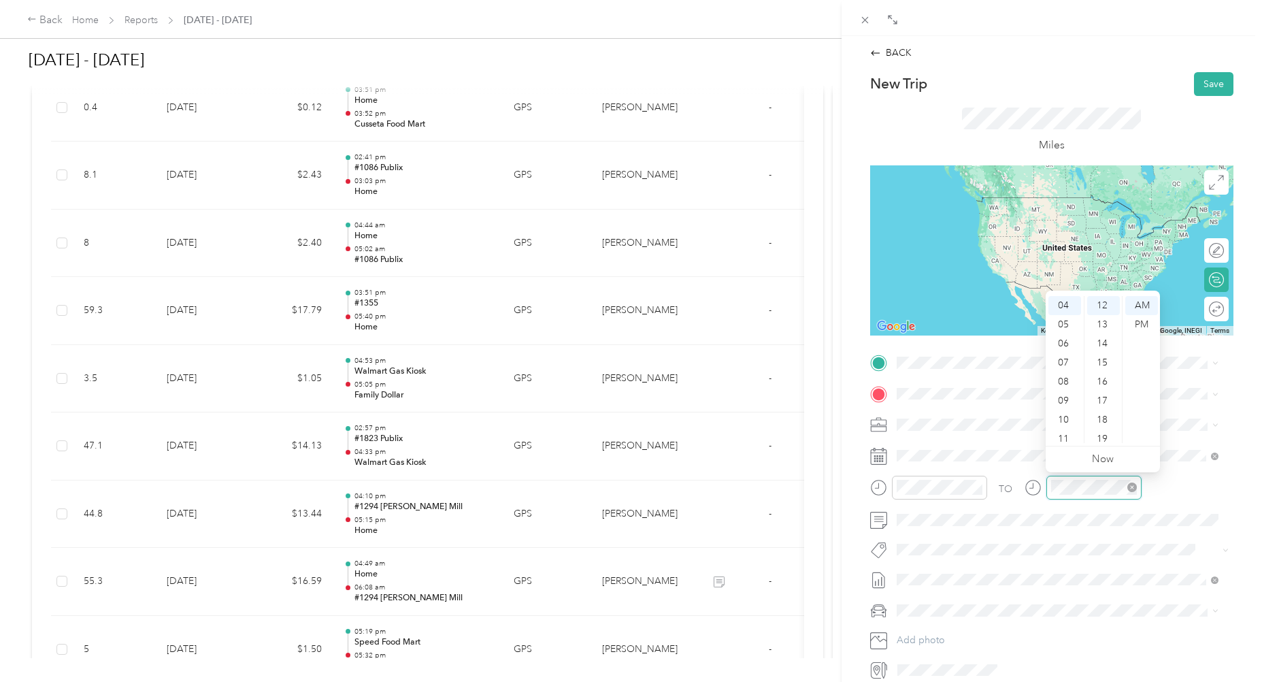
scroll to position [82, 0]
click at [1074, 538] on div "TO Add photo" at bounding box center [1051, 516] width 363 height 329
click at [932, 635] on li "Jeep jeep" at bounding box center [1057, 627] width 331 height 24
click at [949, 421] on div "Home [STREET_ADDRESS][PERSON_NAME][US_STATE]" at bounding box center [1028, 424] width 212 height 29
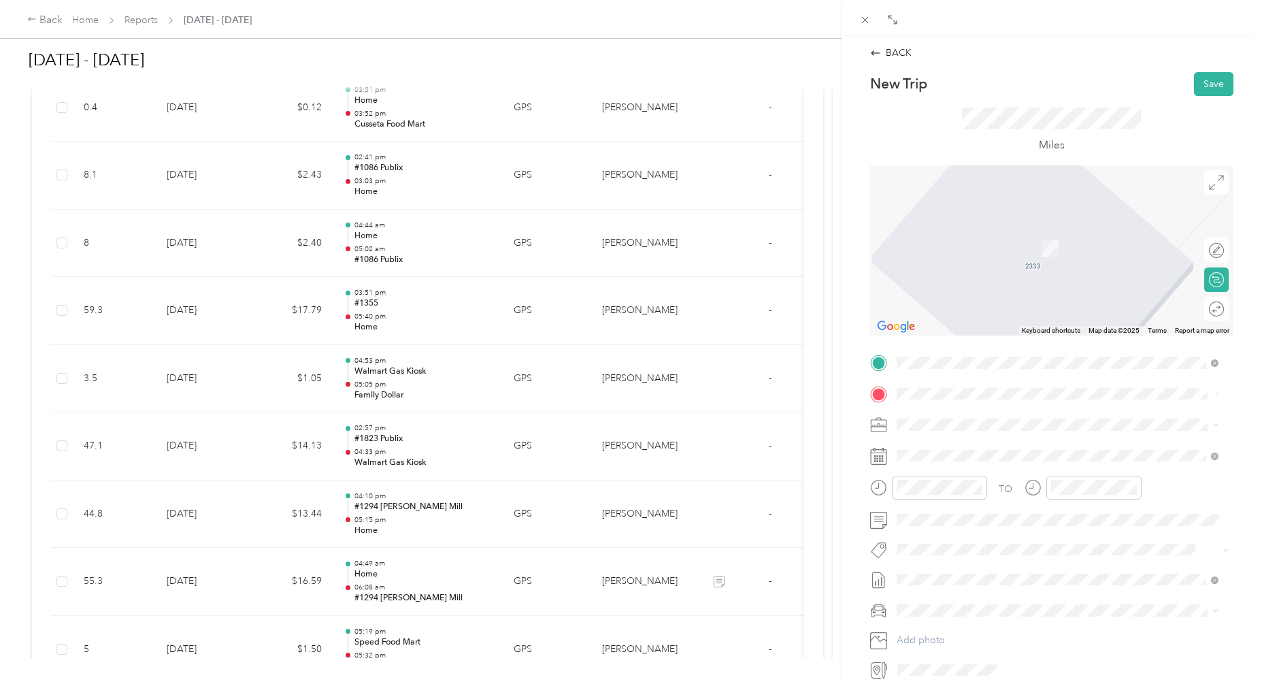
click at [958, 456] on div "#1823 Publix 138 South Gay Street, Auburn, Alabama, United States" at bounding box center [1043, 456] width 242 height 29
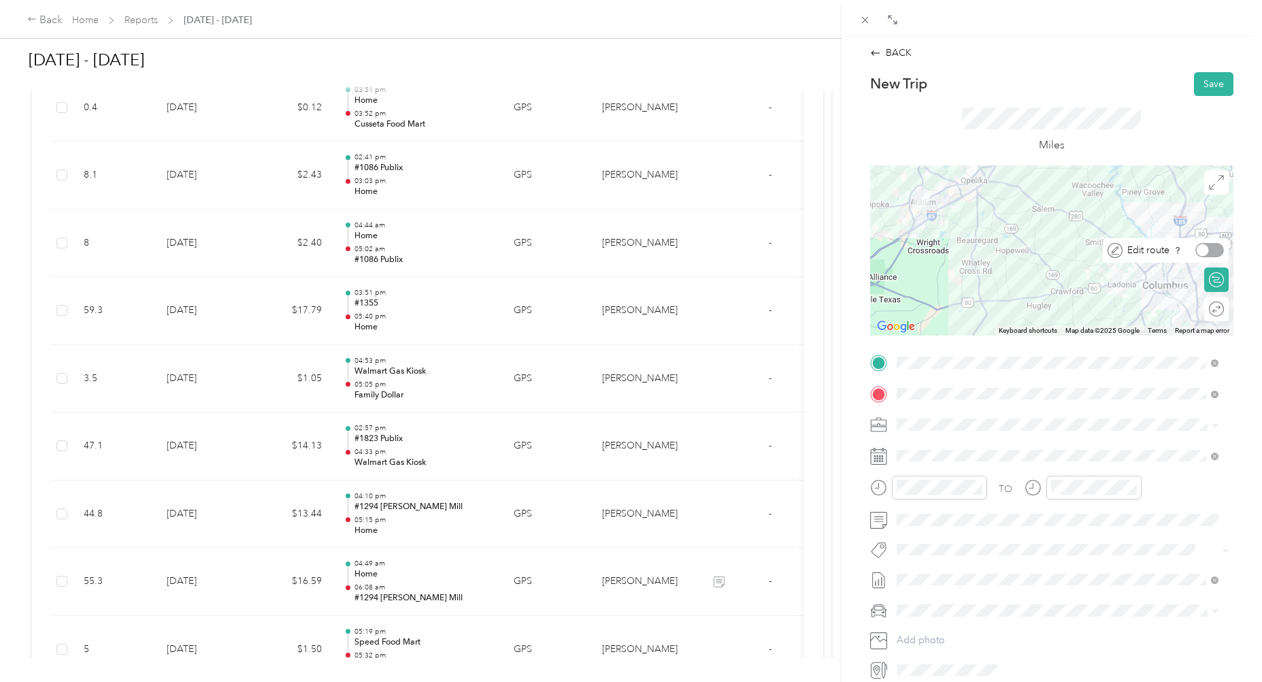
click at [1197, 250] on div at bounding box center [1203, 250] width 12 height 12
click at [1209, 183] on icon at bounding box center [1216, 182] width 15 height 15
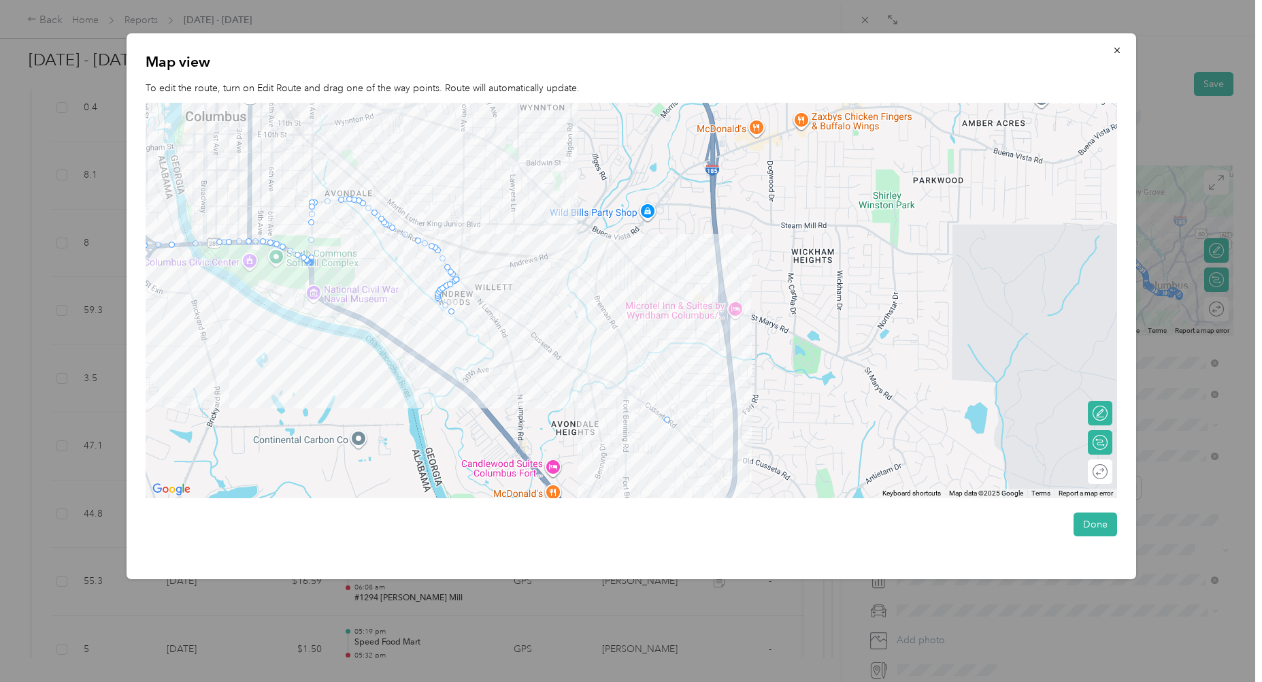
drag, startPoint x: 459, startPoint y: 278, endPoint x: 670, endPoint y: 419, distance: 253.7
drag, startPoint x: 461, startPoint y: 387, endPoint x: 723, endPoint y: 281, distance: 282.5
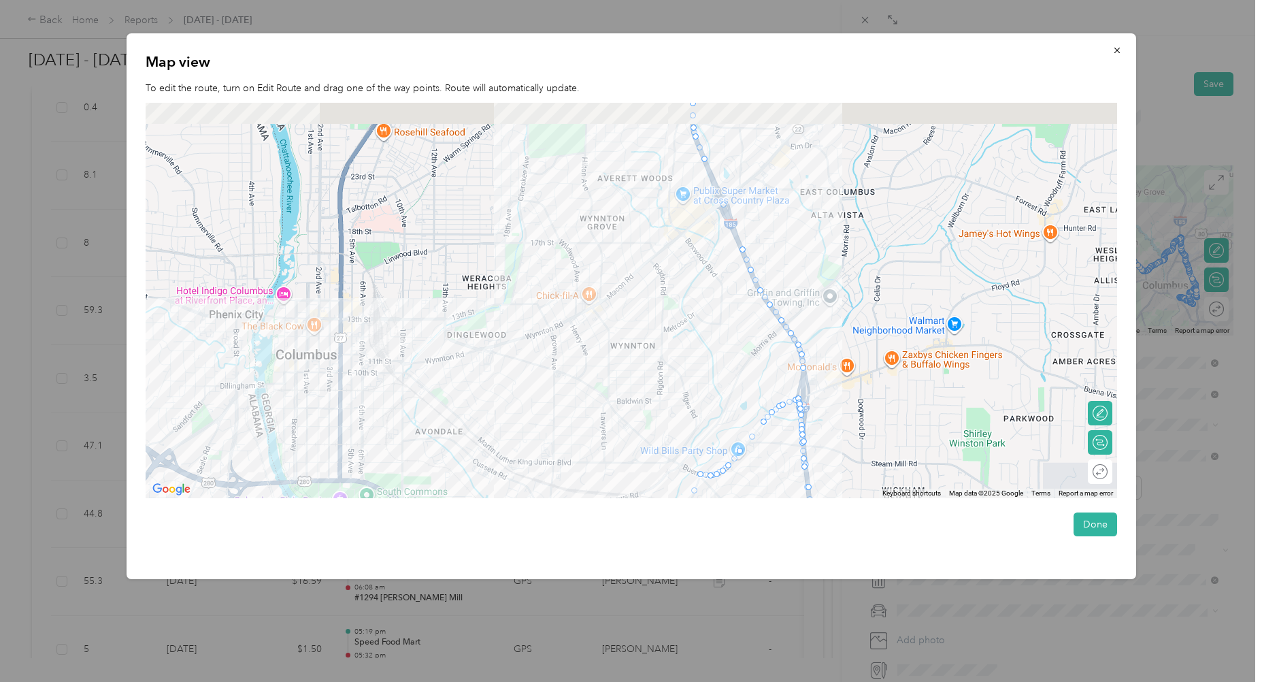
drag, startPoint x: 542, startPoint y: 231, endPoint x: 725, endPoint y: 569, distance: 384.3
click at [723, 576] on div "Map view To edit the route, turn on Edit Route and drag one of the way points. …" at bounding box center [632, 306] width 1010 height 546
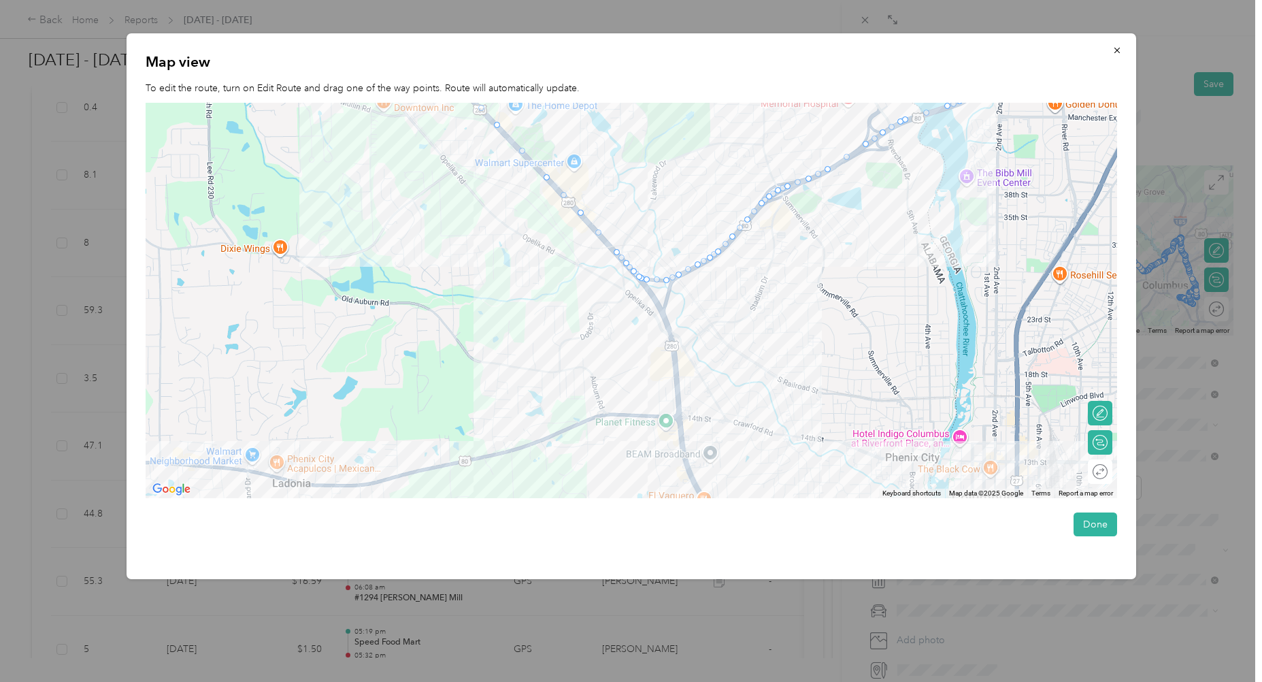
drag, startPoint x: 571, startPoint y: 270, endPoint x: 1126, endPoint y: 309, distance: 556.7
click at [1126, 309] on div "Map view To edit the route, turn on Edit Route and drag one of the way points. …" at bounding box center [632, 306] width 1010 height 546
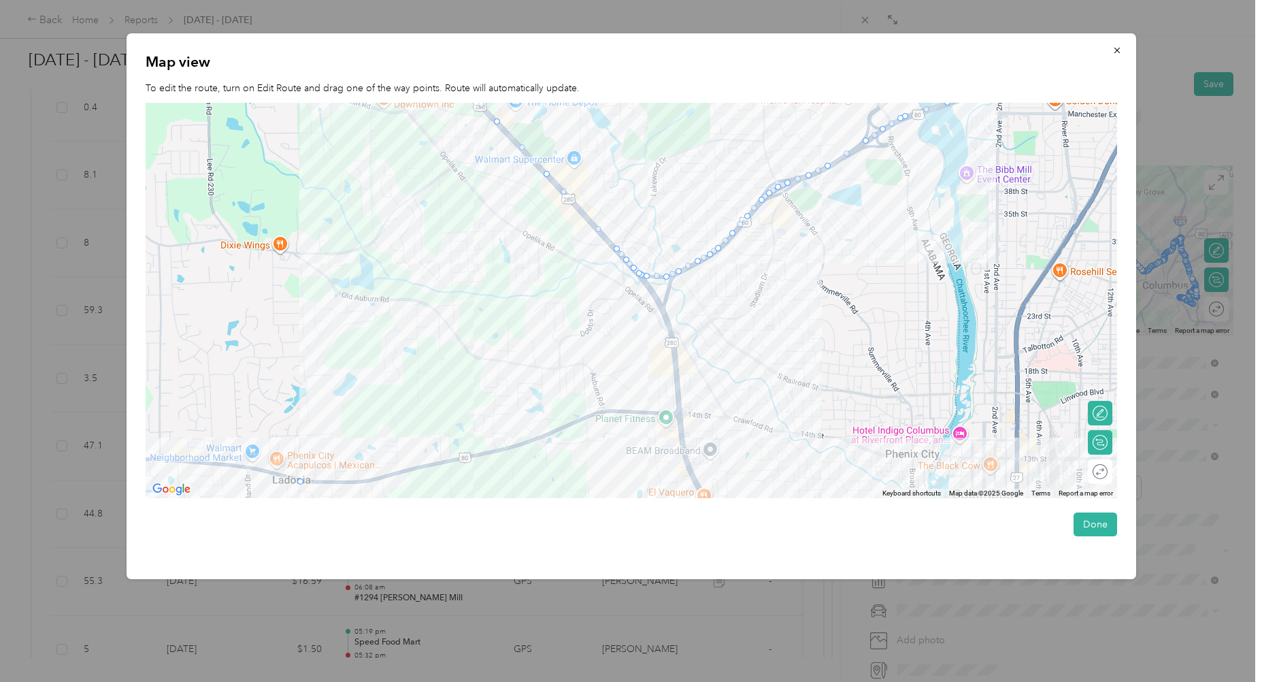
drag, startPoint x: 581, startPoint y: 212, endPoint x: 304, endPoint y: 478, distance: 384.6
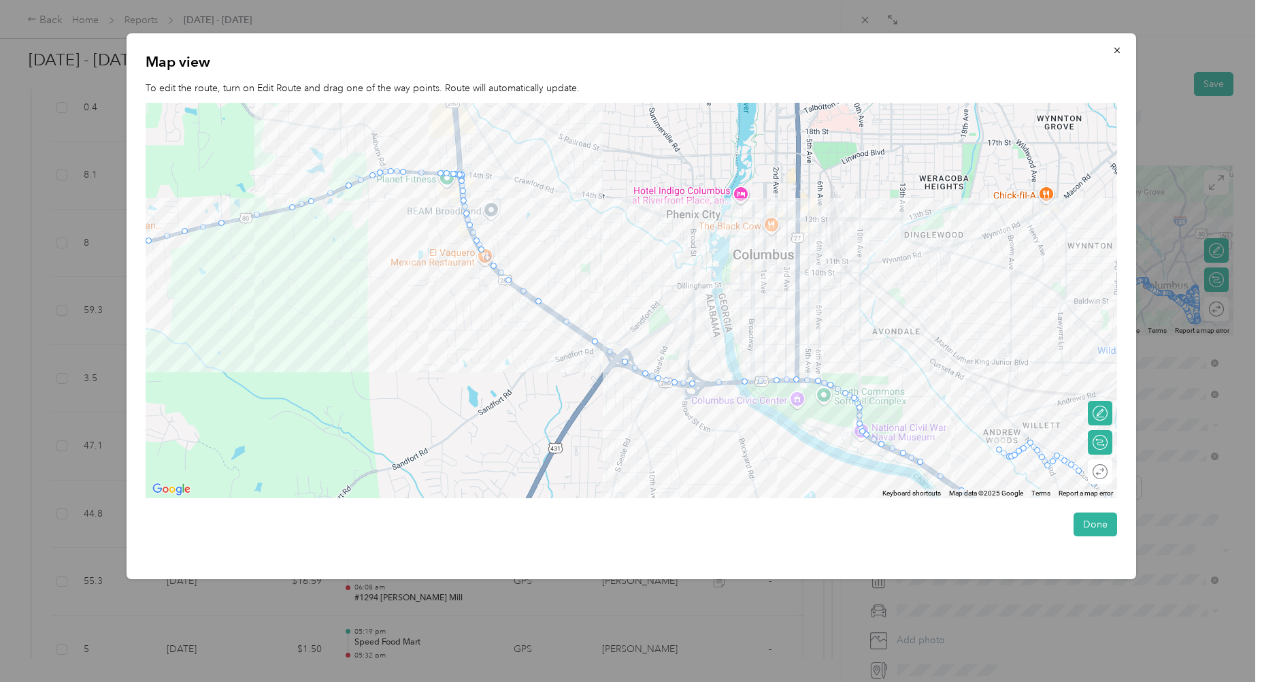
drag, startPoint x: 795, startPoint y: 442, endPoint x: 585, endPoint y: 223, distance: 302.8
click at [579, 214] on div at bounding box center [632, 300] width 972 height 395
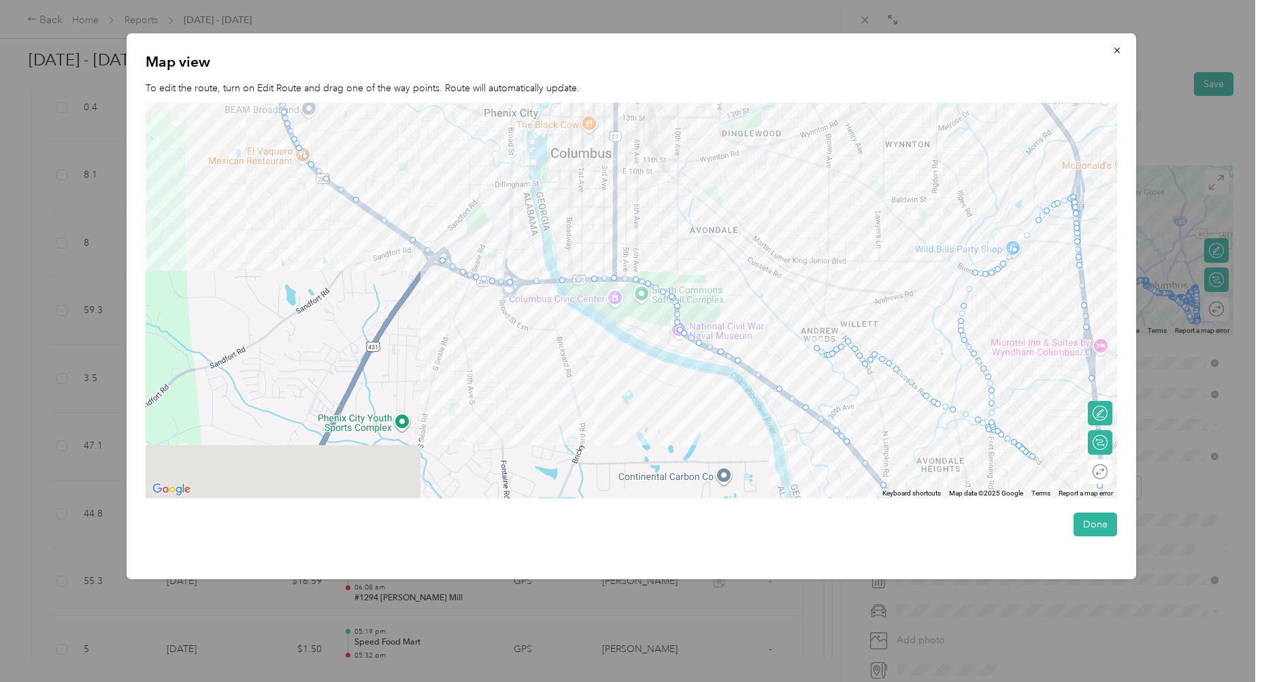
drag, startPoint x: 806, startPoint y: 298, endPoint x: 551, endPoint y: 223, distance: 266.6
click at [552, 223] on div at bounding box center [632, 300] width 972 height 395
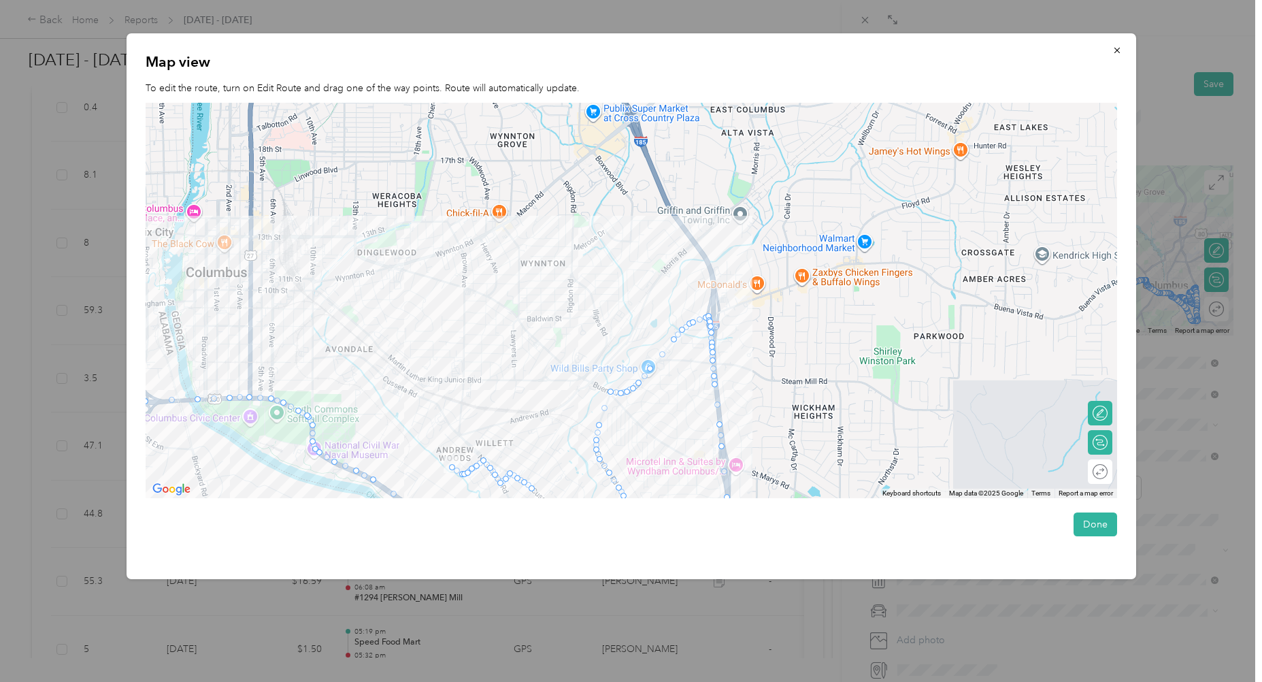
drag, startPoint x: 633, startPoint y: 370, endPoint x: 598, endPoint y: 607, distance: 240.0
click at [598, 681] on div "Drag to resize Click to close BACK New Trip Save This trip cannot be edited bec…" at bounding box center [628, 682] width 1256 height 0
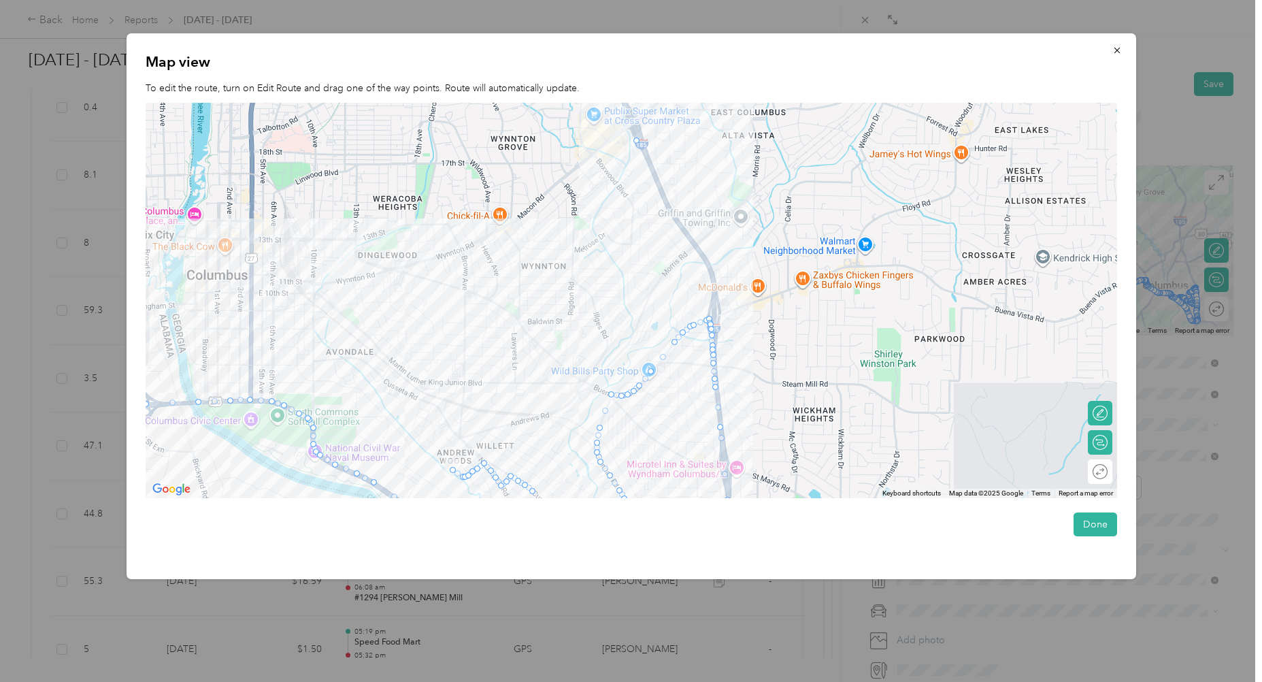
drag, startPoint x: 722, startPoint y: 446, endPoint x: 638, endPoint y: 130, distance: 326.7
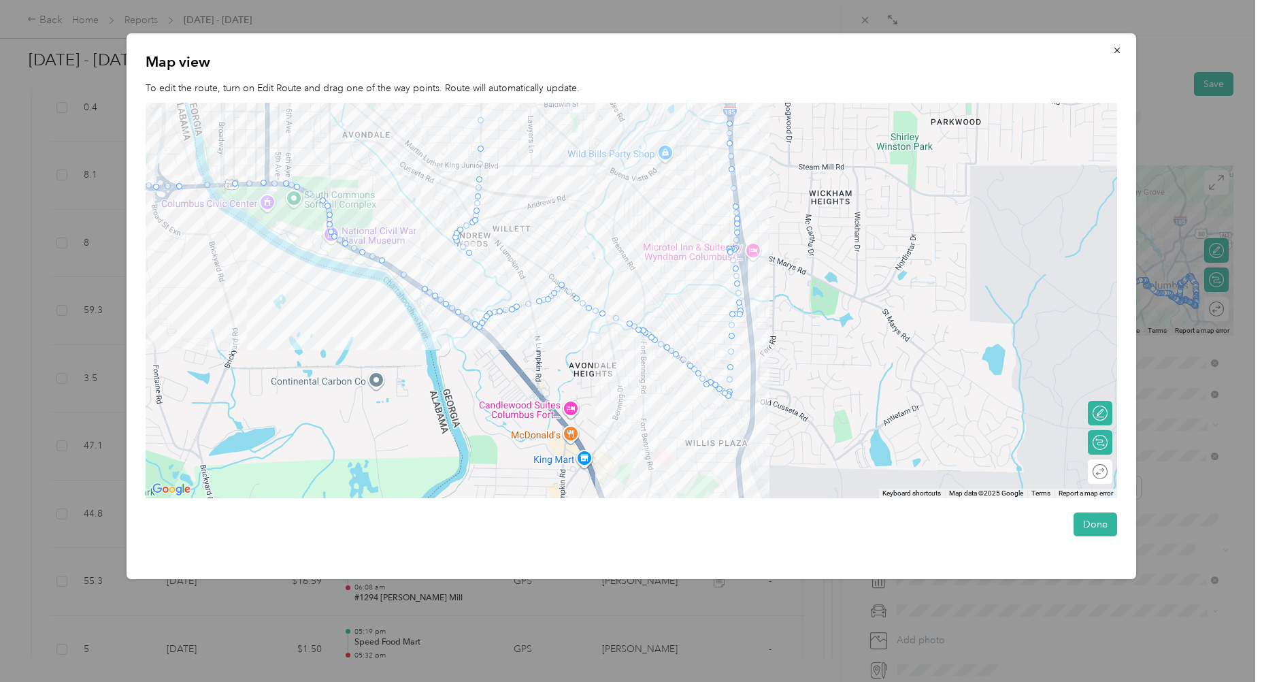
drag, startPoint x: 553, startPoint y: 314, endPoint x: 572, endPoint y: 101, distance: 213.1
click at [572, 101] on div "Map view To edit the route, turn on Edit Route and drag one of the way points. …" at bounding box center [632, 306] width 1010 height 546
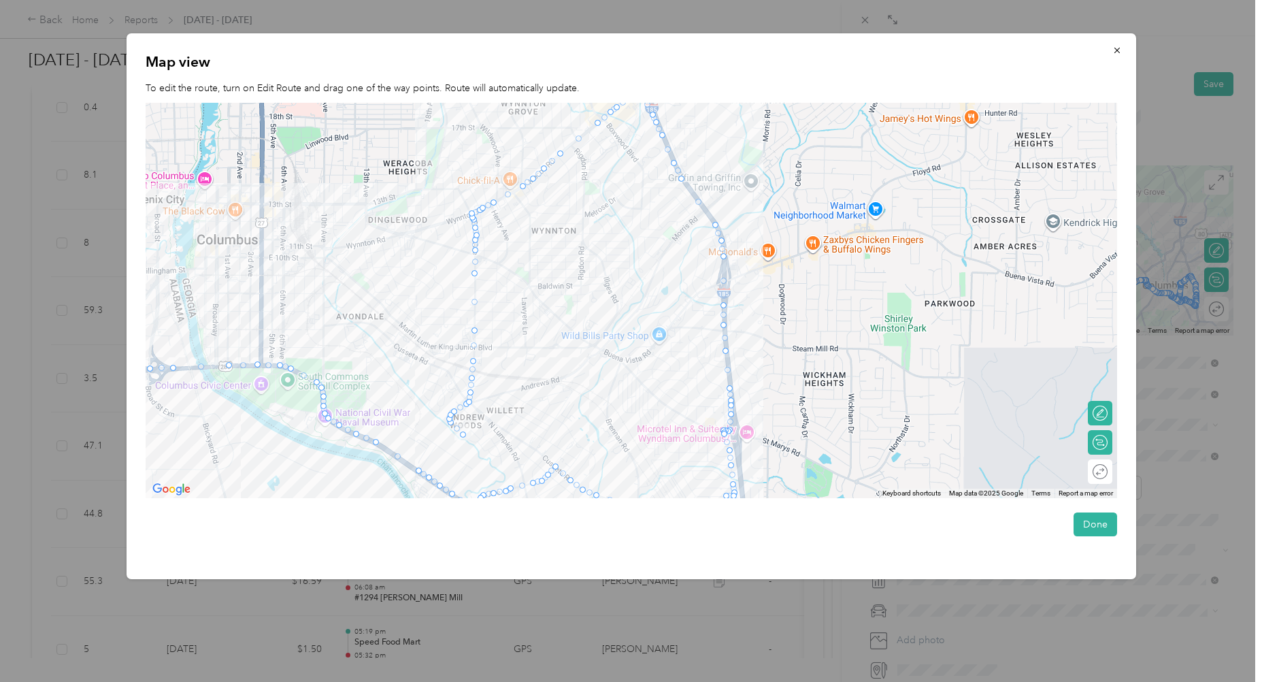
drag, startPoint x: 608, startPoint y: 419, endPoint x: 600, endPoint y: 581, distance: 162.1
click at [600, 681] on div "Drag to resize Click to close BACK New Trip Save This trip cannot be edited bec…" at bounding box center [628, 682] width 1256 height 0
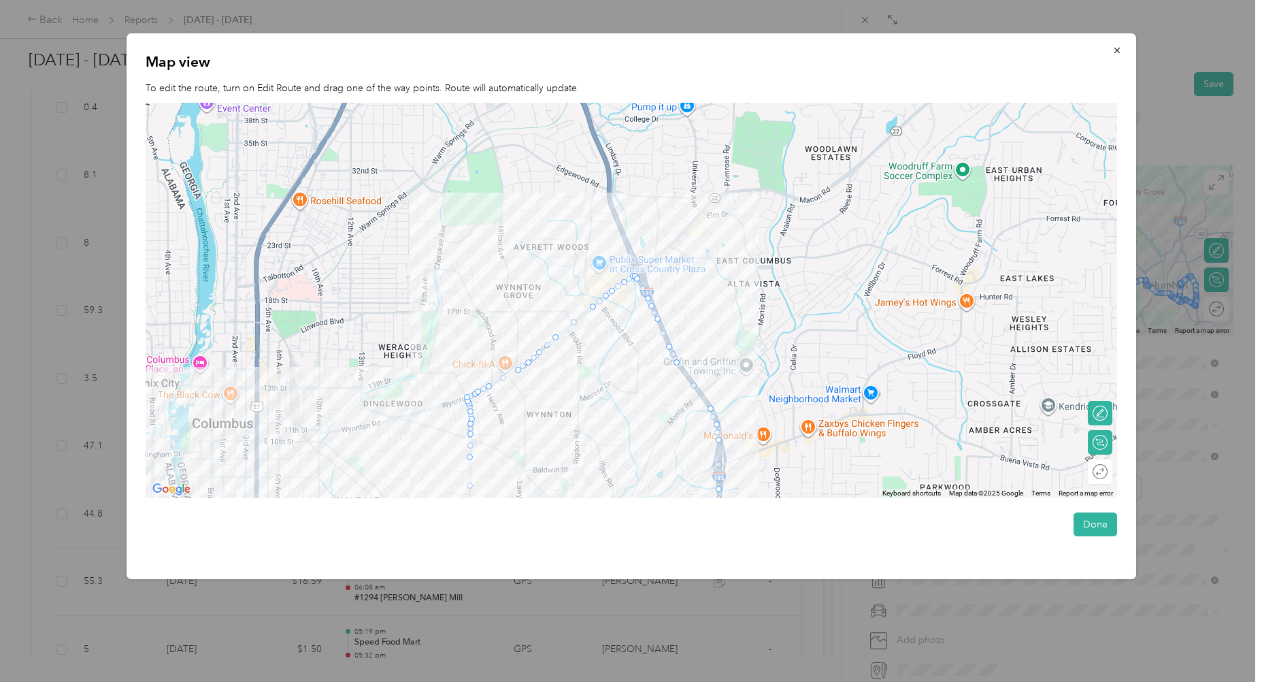
drag, startPoint x: 634, startPoint y: 425, endPoint x: 629, endPoint y: 619, distance: 194.7
click at [629, 681] on div "Drag to resize Click to close BACK New Trip Save This trip cannot be edited bec…" at bounding box center [628, 682] width 1256 height 0
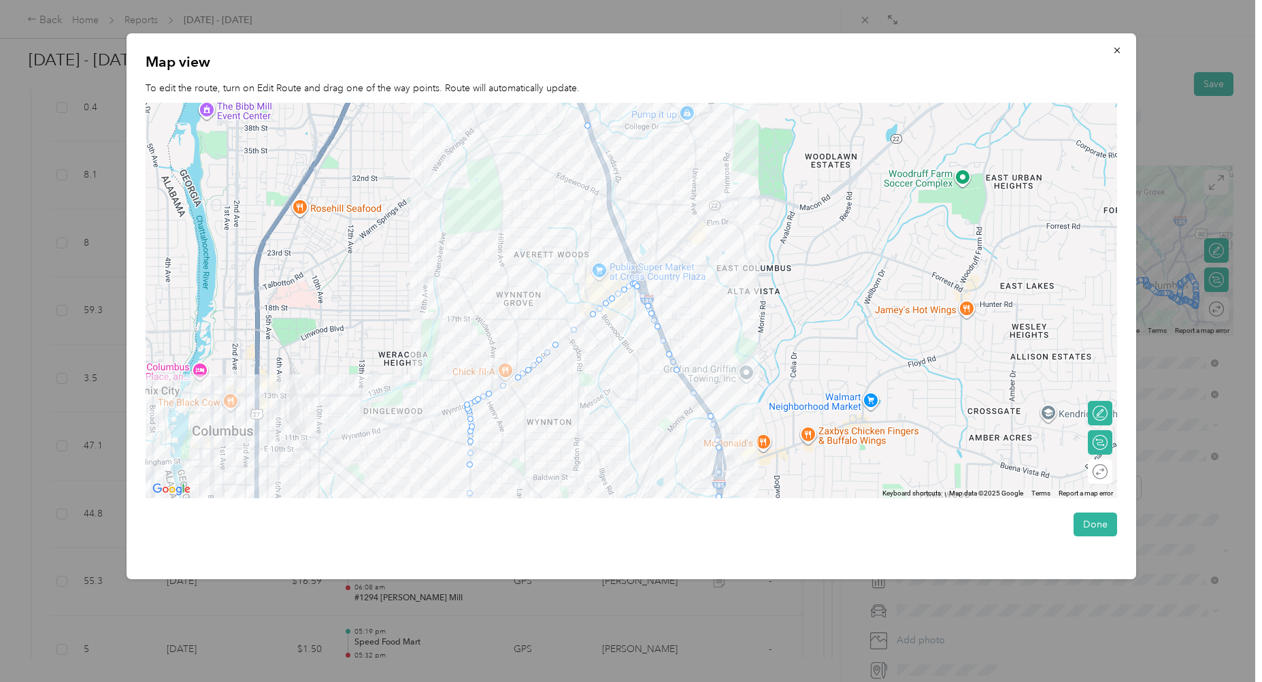
drag, startPoint x: 718, startPoint y: 427, endPoint x: 586, endPoint y: 116, distance: 337.3
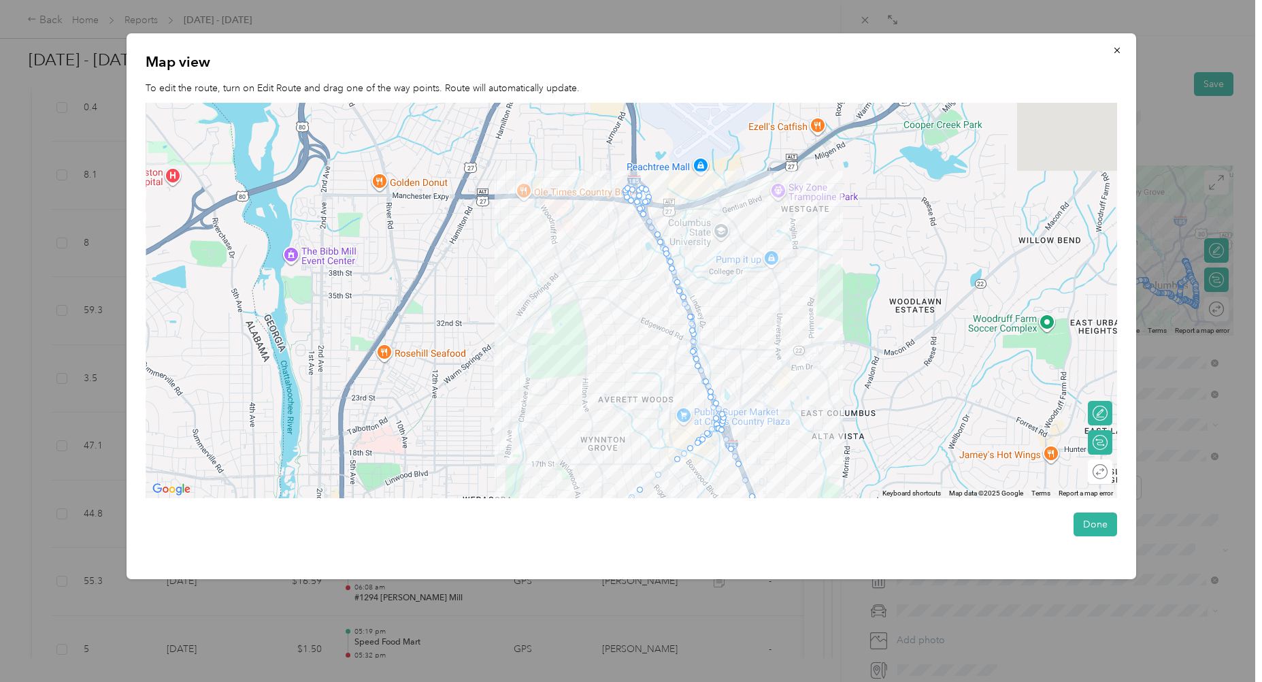
drag, startPoint x: 646, startPoint y: 470, endPoint x: 689, endPoint y: 520, distance: 66.1
click at [687, 522] on div "Map view To edit the route, turn on Edit Route and drag one of the way points. …" at bounding box center [632, 306] width 1010 height 546
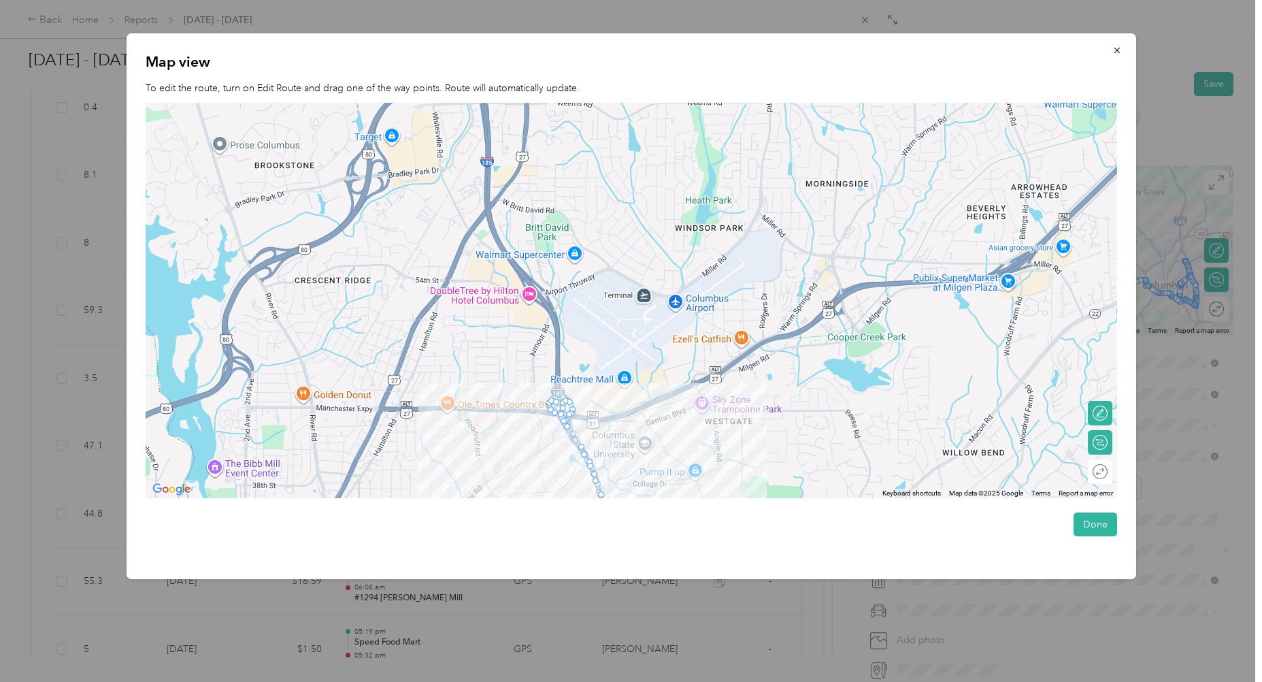
drag, startPoint x: 644, startPoint y: 340, endPoint x: 557, endPoint y: 470, distance: 157.0
click at [550, 474] on div at bounding box center [632, 300] width 972 height 395
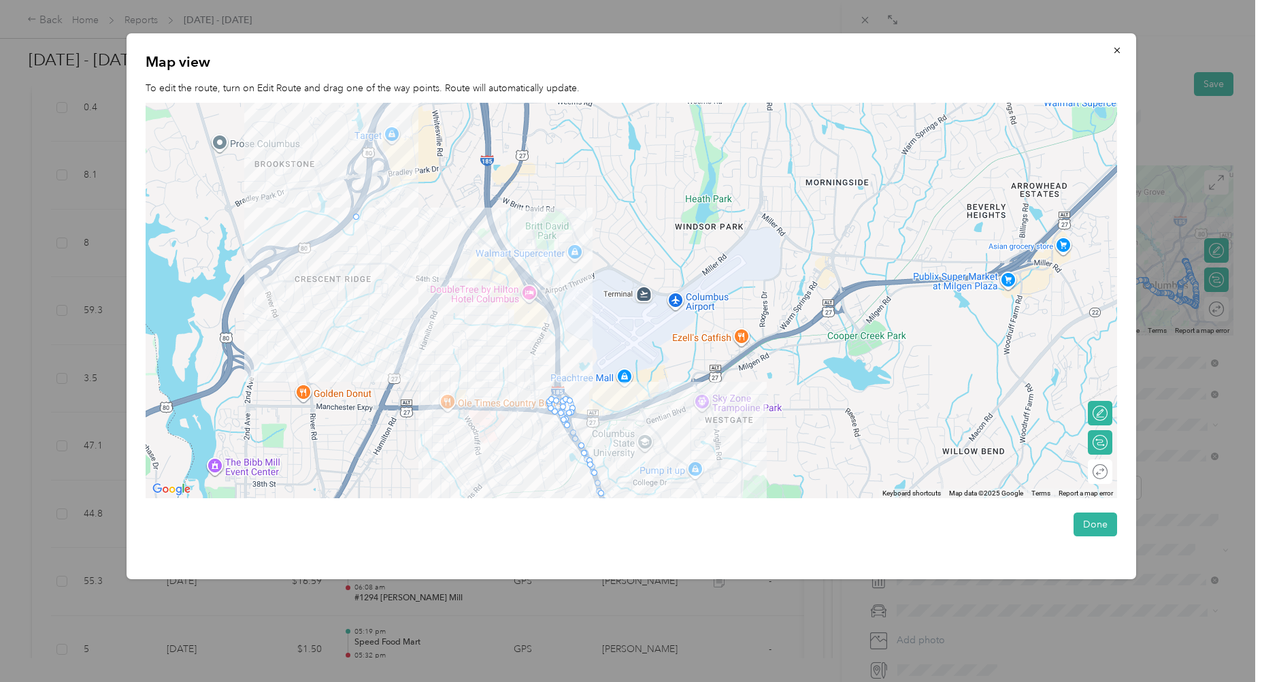
drag, startPoint x: 595, startPoint y: 478, endPoint x: 355, endPoint y: 208, distance: 361.0
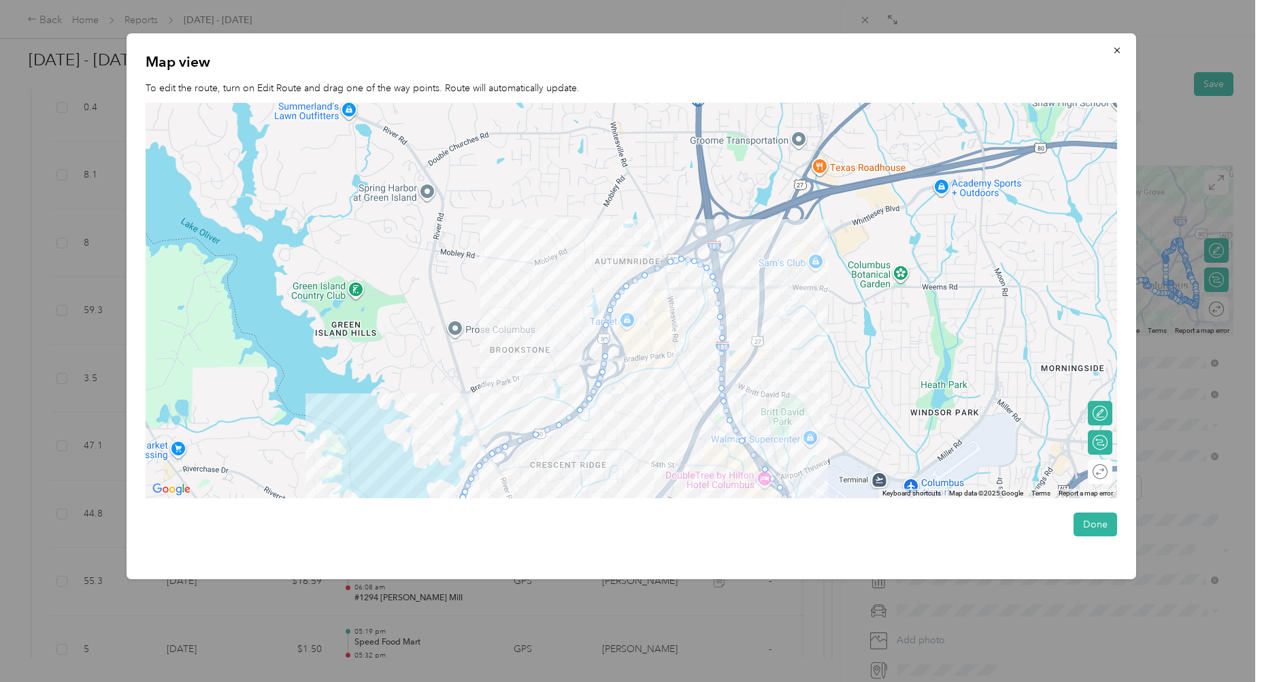
drag, startPoint x: 517, startPoint y: 423, endPoint x: 600, endPoint y: 659, distance: 251.0
click at [600, 681] on div "Drag to resize Click to close BACK New Trip Save This trip cannot be edited bec…" at bounding box center [628, 682] width 1256 height 0
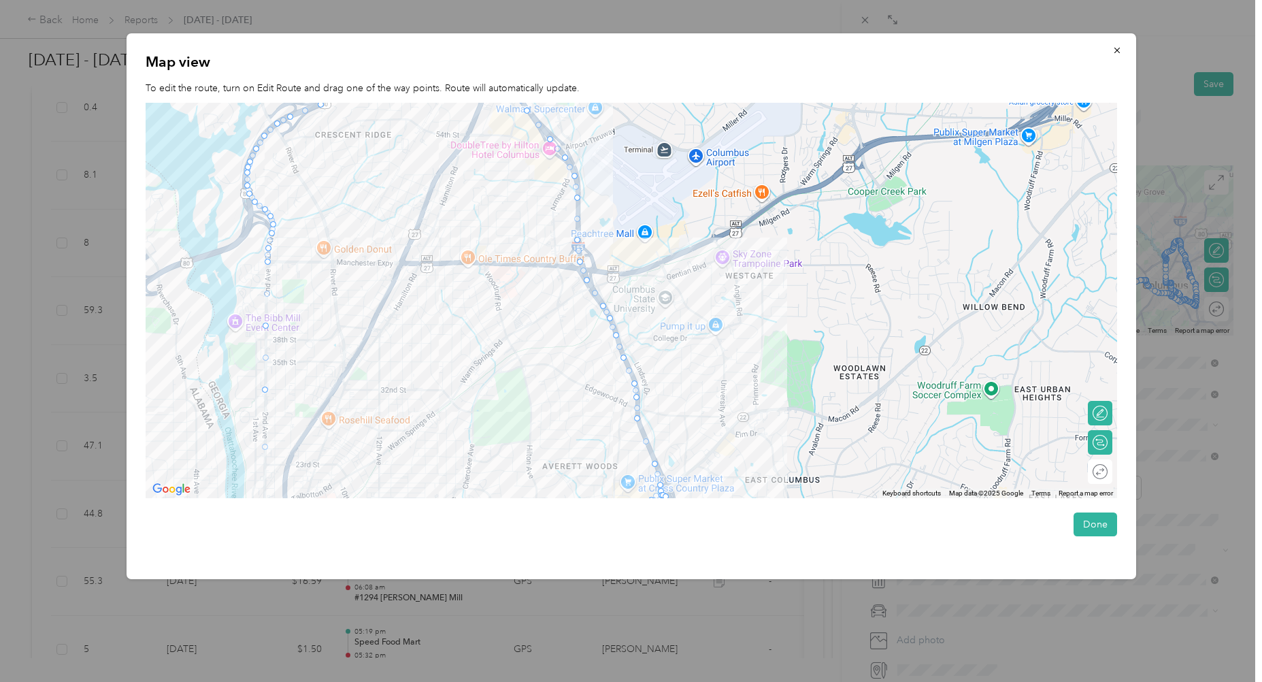
drag, startPoint x: 780, startPoint y: 350, endPoint x: 571, endPoint y: -49, distance: 450.8
click at [571, 0] on html "Back Home Reports Aug 16 - 31, 2025 Aug 16 - 31, 2025 Submit Add to report Draf…" at bounding box center [628, 341] width 1256 height 682
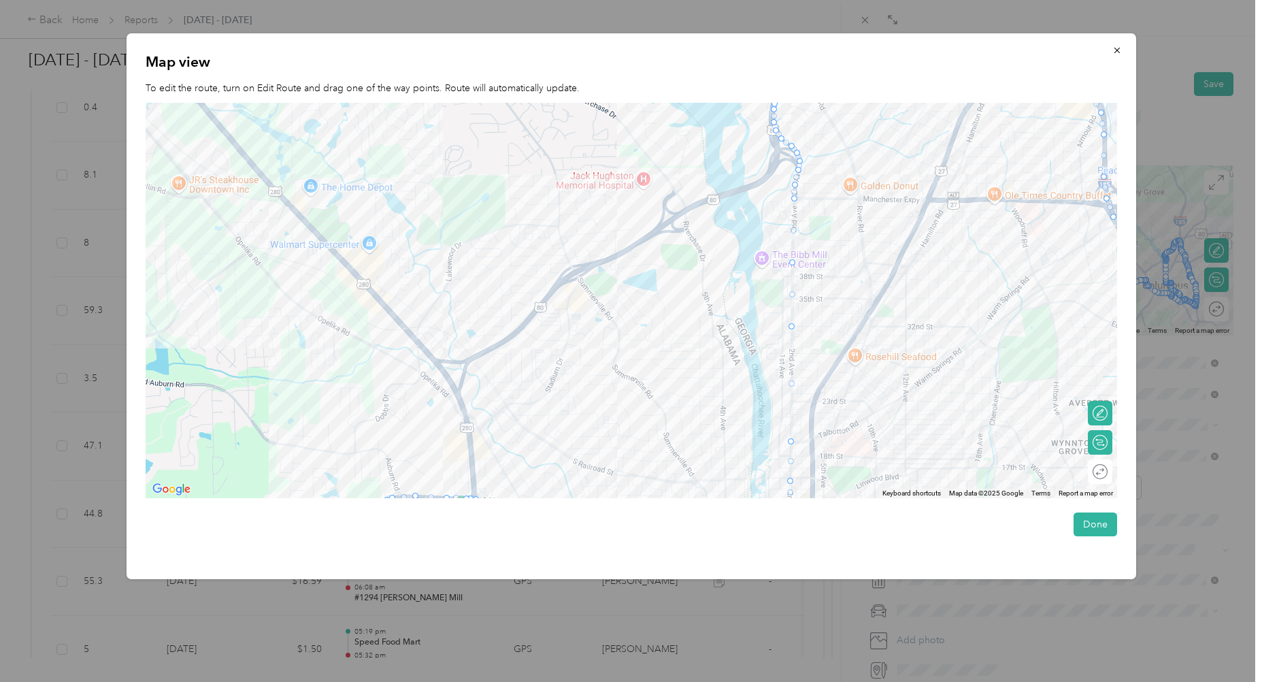
drag, startPoint x: 527, startPoint y: 344, endPoint x: 1058, endPoint y: 282, distance: 534.4
click at [1058, 282] on div at bounding box center [632, 300] width 972 height 395
drag, startPoint x: 791, startPoint y: 327, endPoint x: 494, endPoint y: 346, distance: 297.3
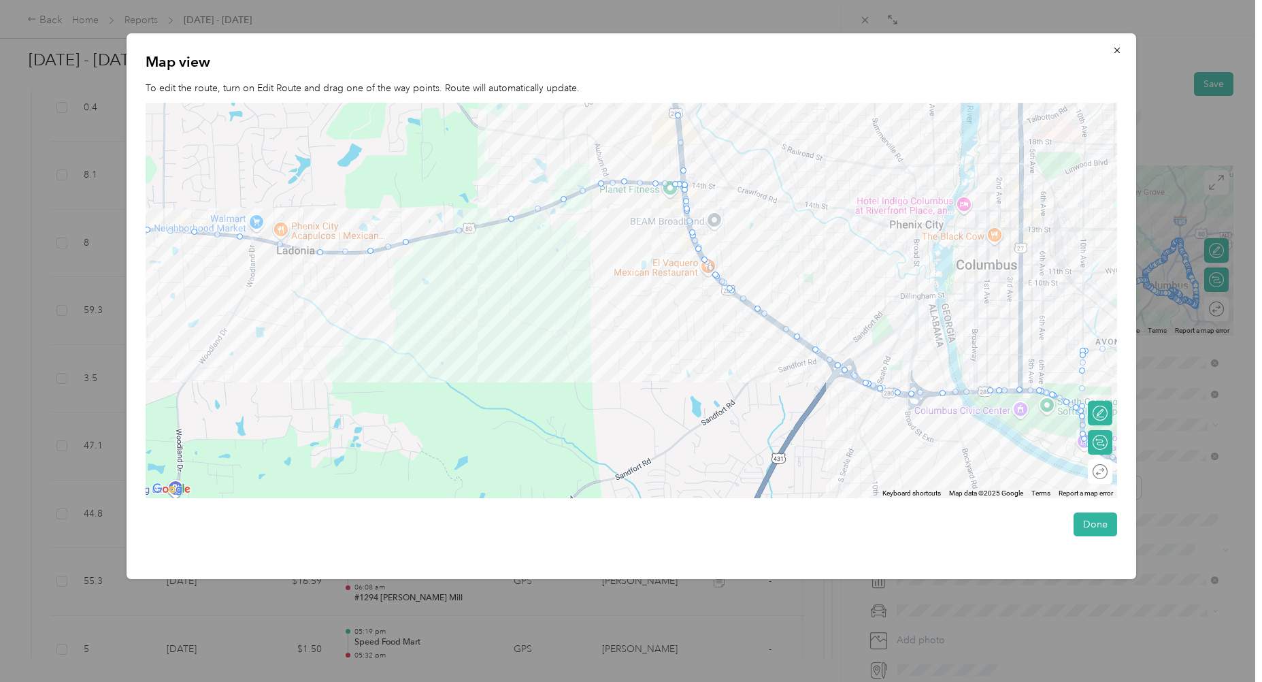
drag, startPoint x: 659, startPoint y: 257, endPoint x: 828, endPoint y: 118, distance: 218.1
click at [791, 125] on div at bounding box center [632, 300] width 972 height 395
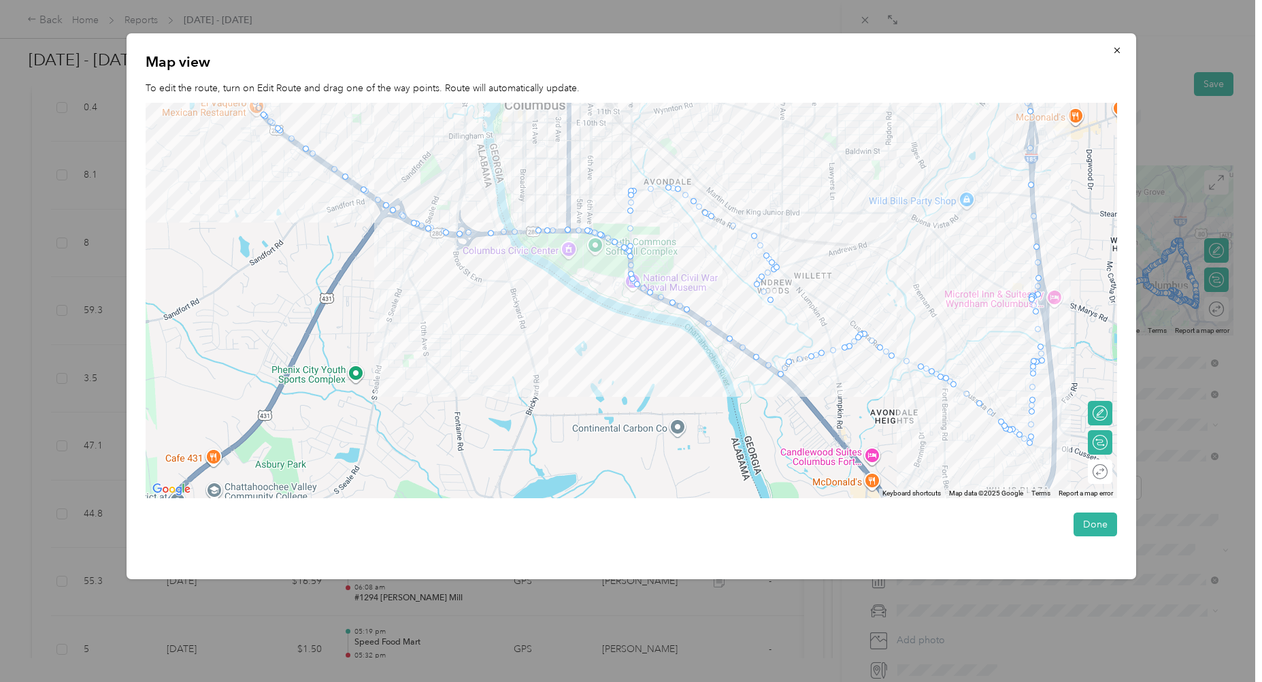
drag, startPoint x: 638, startPoint y: 352, endPoint x: 71, endPoint y: 281, distance: 572.0
click at [71, 681] on div "Drag to resize Click to close BACK New Trip Save This trip cannot be edited bec…" at bounding box center [628, 682] width 1256 height 0
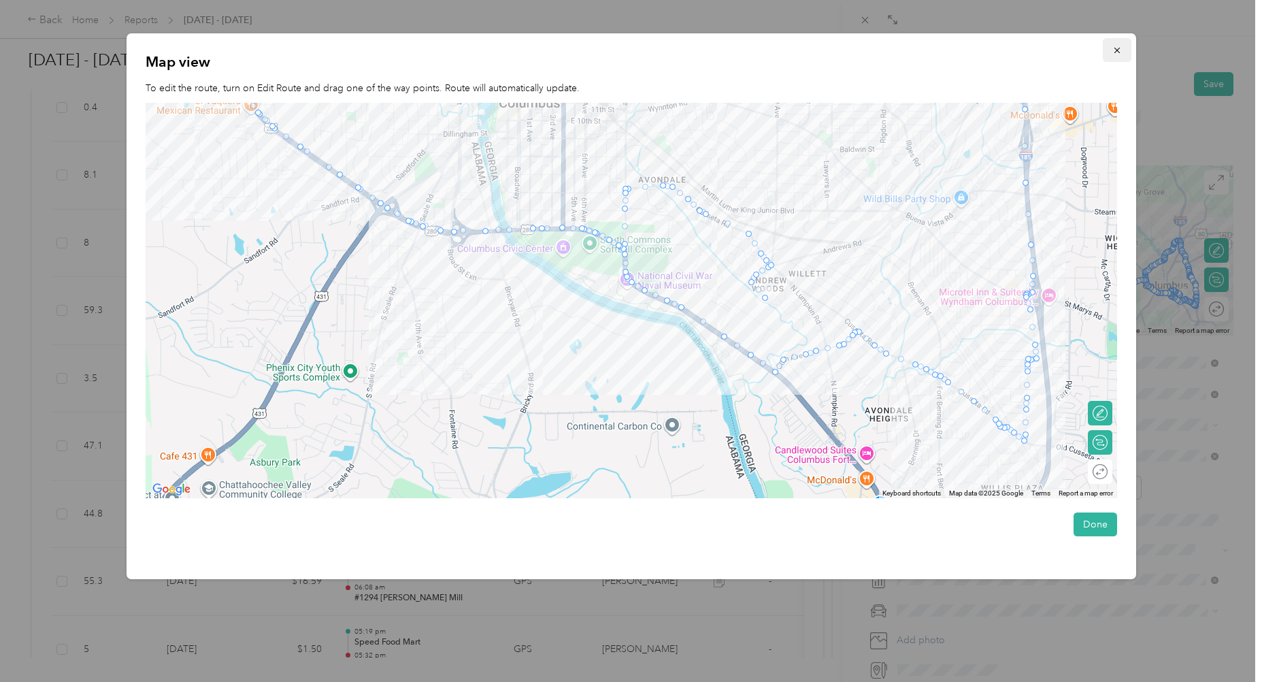
click at [1122, 46] on icon "button" at bounding box center [1118, 51] width 10 height 10
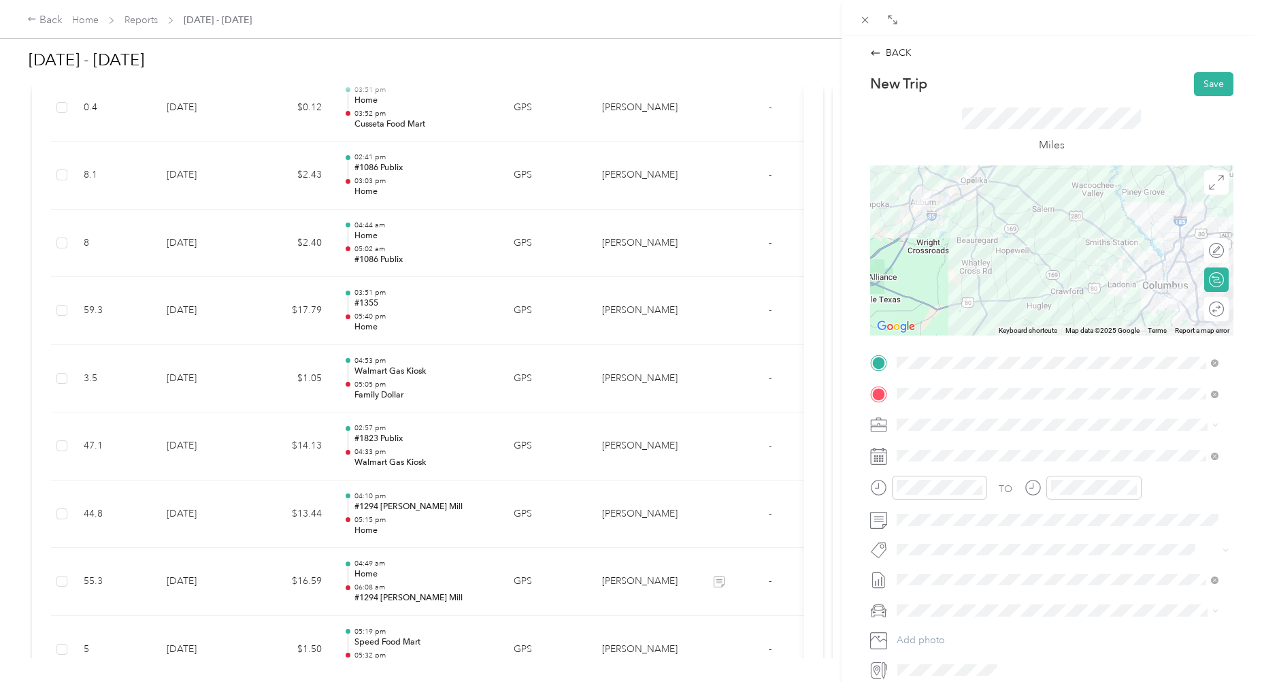
click at [1079, 216] on div at bounding box center [1051, 250] width 363 height 170
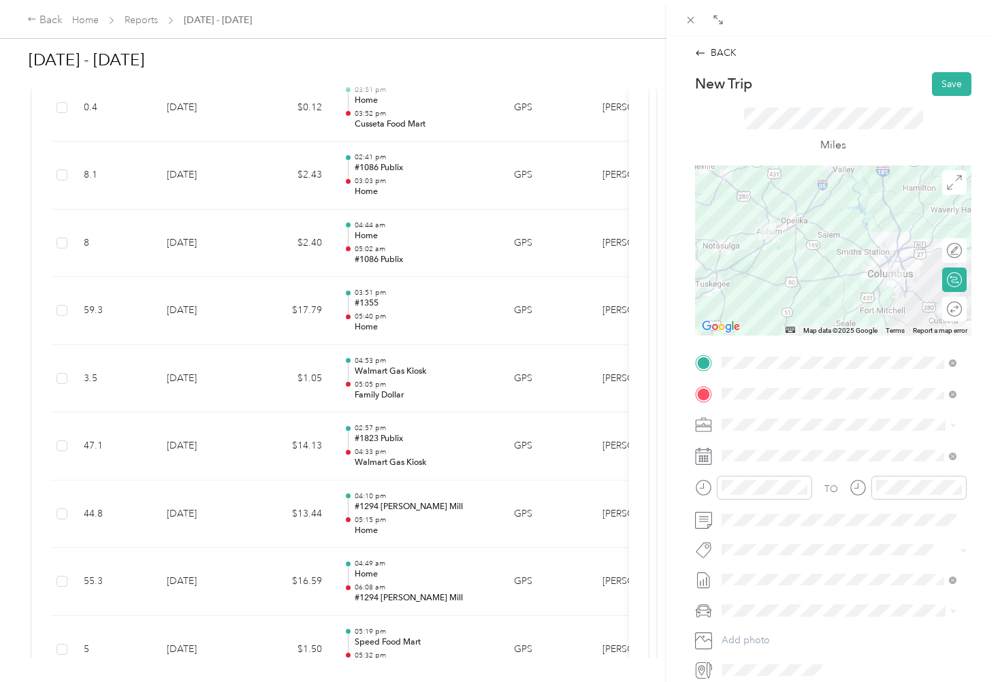
click at [841, 276] on div at bounding box center [833, 250] width 276 height 170
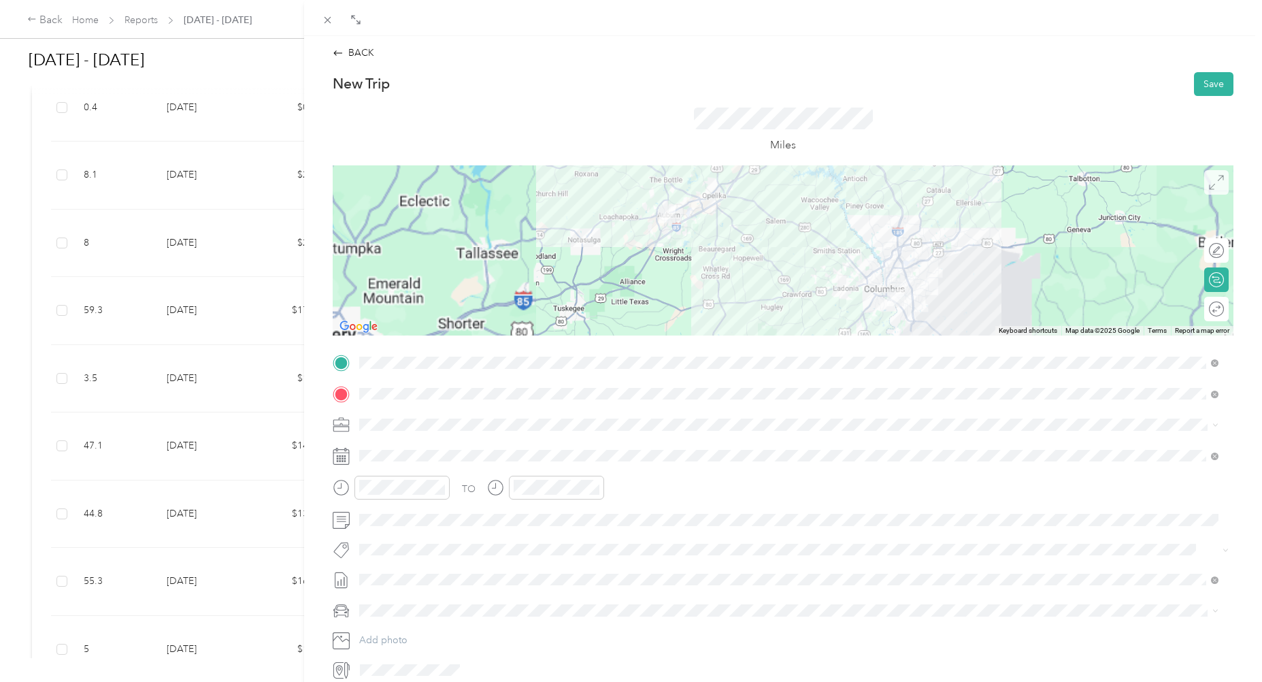
click at [1210, 184] on icon at bounding box center [1216, 182] width 15 height 15
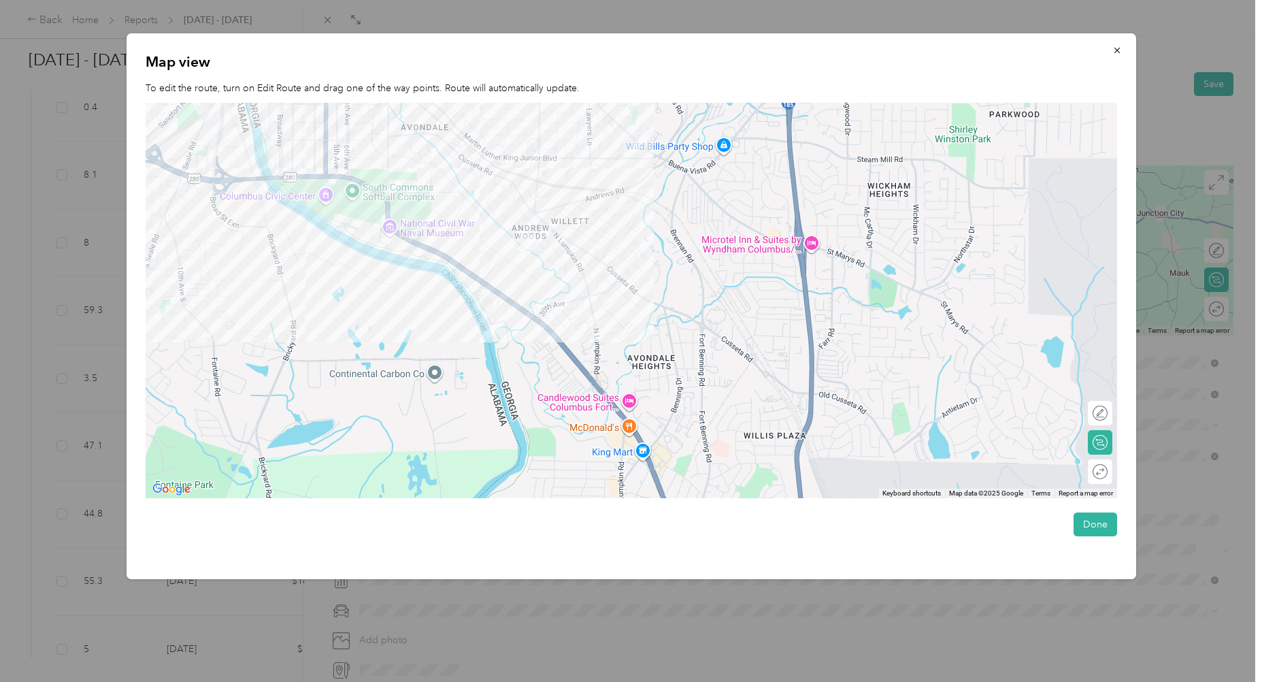
drag, startPoint x: 846, startPoint y: 413, endPoint x: 590, endPoint y: 165, distance: 356.6
click at [590, 165] on div at bounding box center [632, 300] width 972 height 395
click at [1096, 412] on div at bounding box center [1093, 413] width 29 height 14
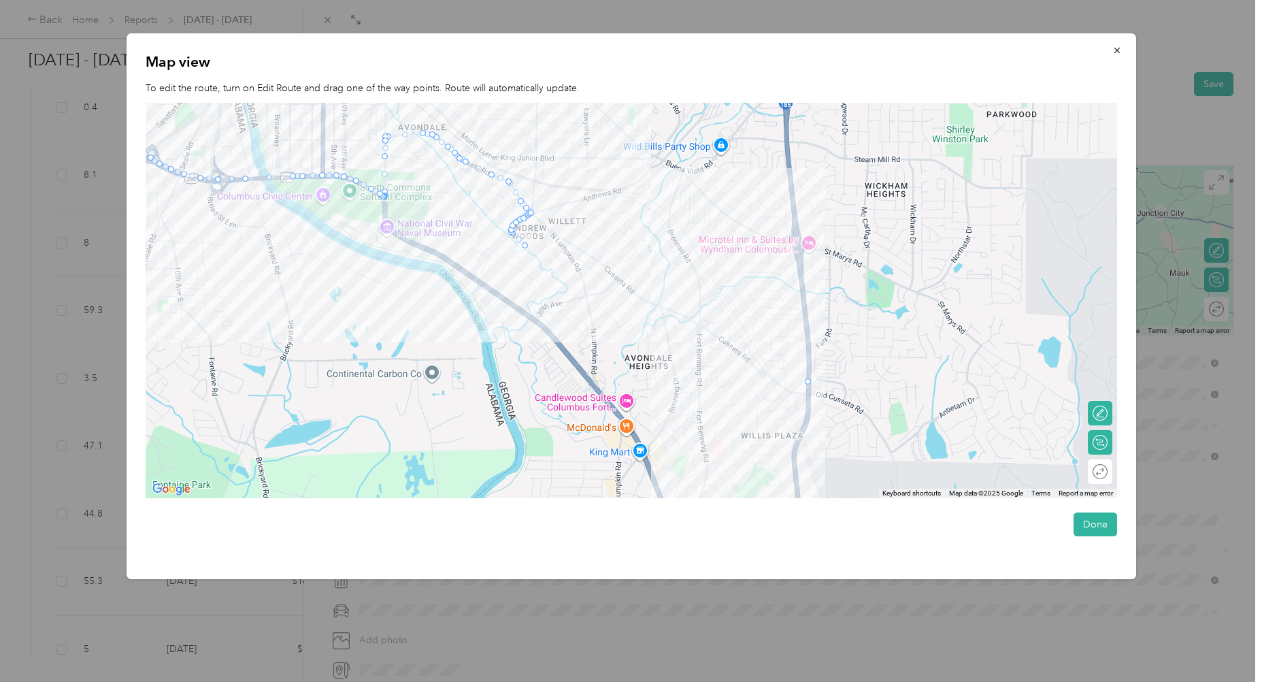
drag, startPoint x: 511, startPoint y: 186, endPoint x: 809, endPoint y: 384, distance: 357.9
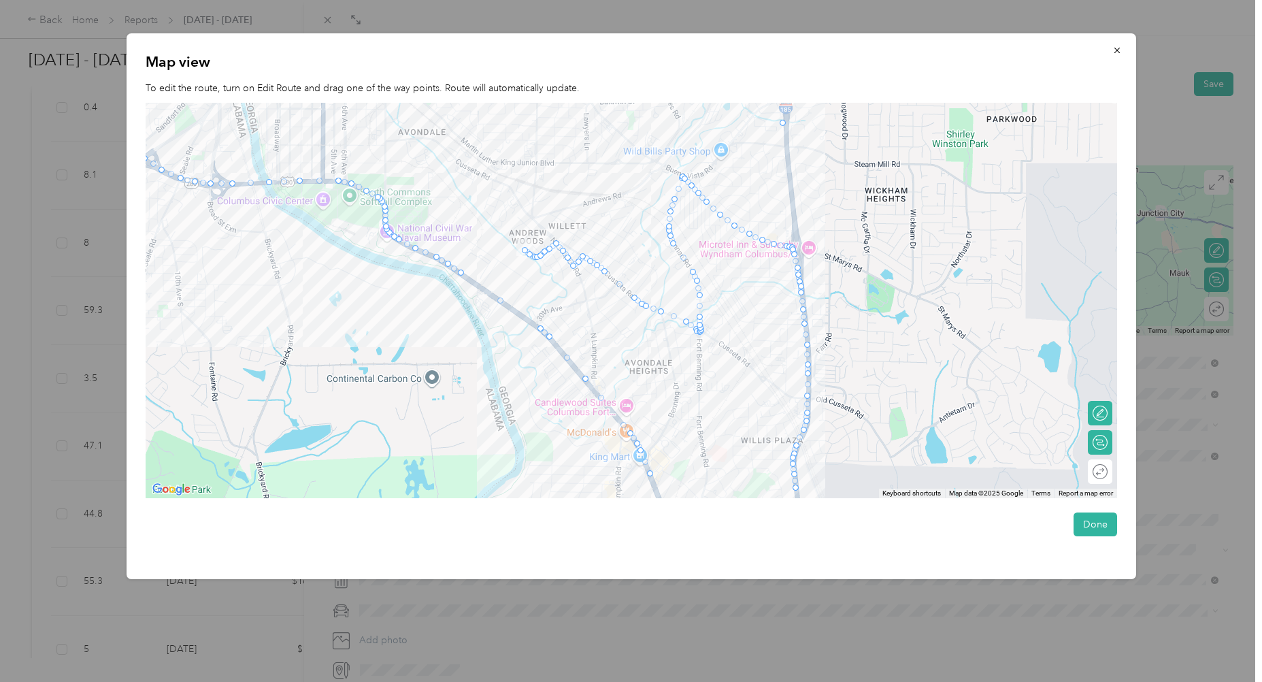
drag, startPoint x: 615, startPoint y: 410, endPoint x: 787, endPoint y: 118, distance: 338.9
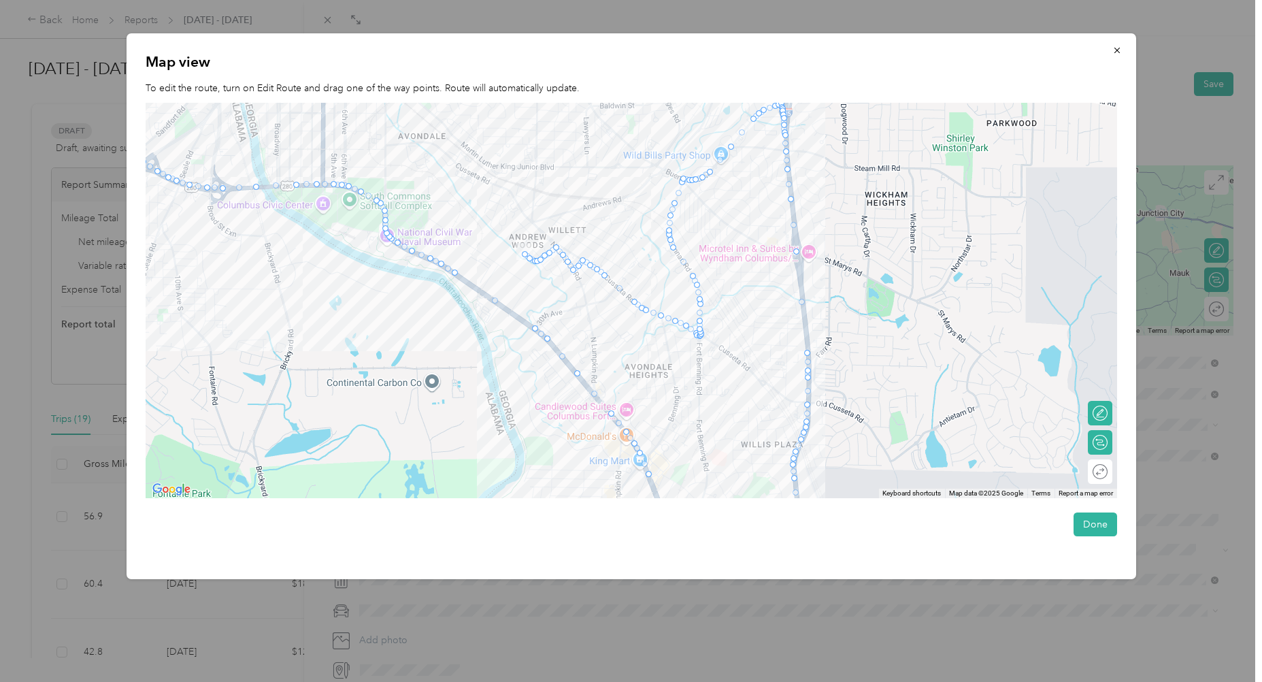
scroll to position [951, 0]
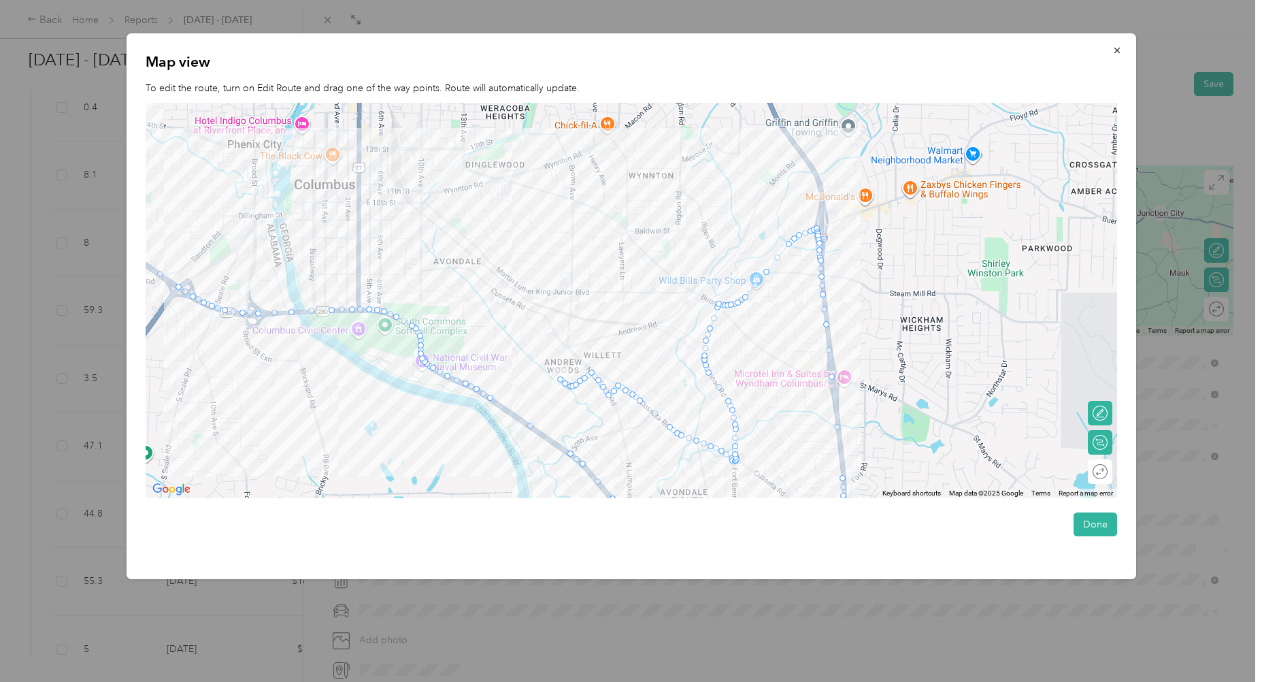
drag, startPoint x: 625, startPoint y: 377, endPoint x: 659, endPoint y: 504, distance: 131.3
click at [659, 504] on div "Map view To edit the route, turn on Edit Route and drag one of the way points. …" at bounding box center [632, 306] width 1010 height 546
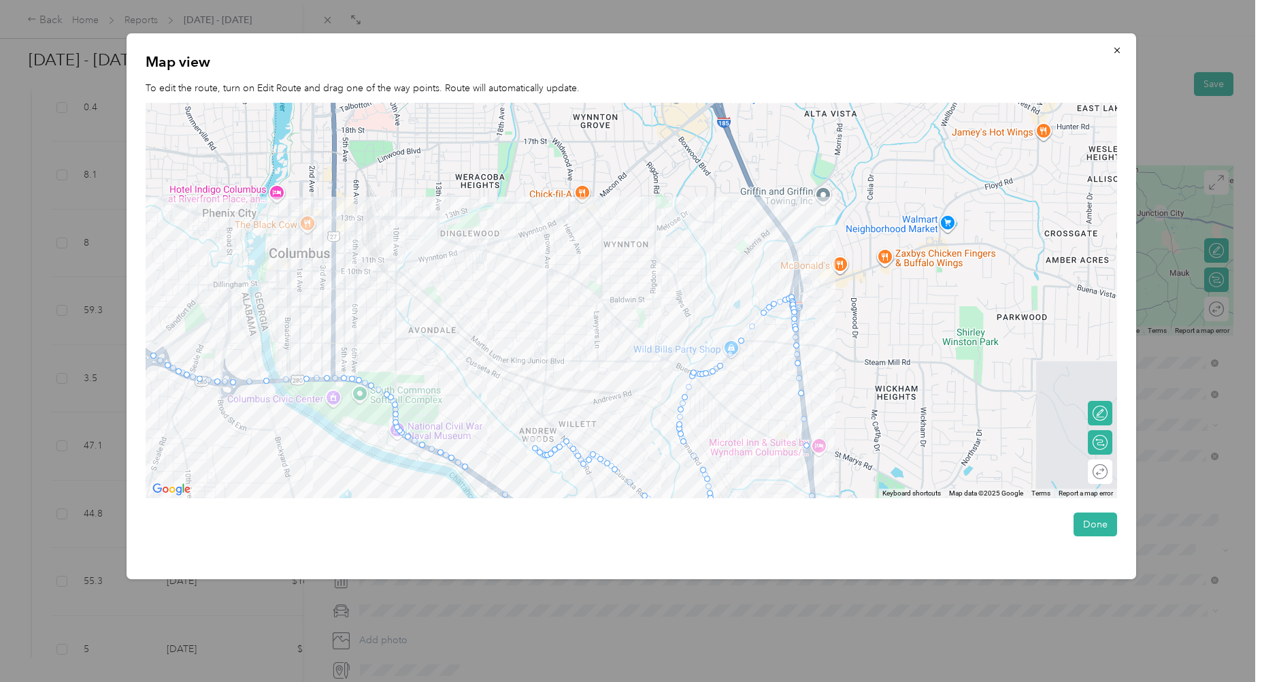
drag, startPoint x: 743, startPoint y: 431, endPoint x: 731, endPoint y: 459, distance: 30.5
click at [731, 459] on div at bounding box center [632, 300] width 972 height 395
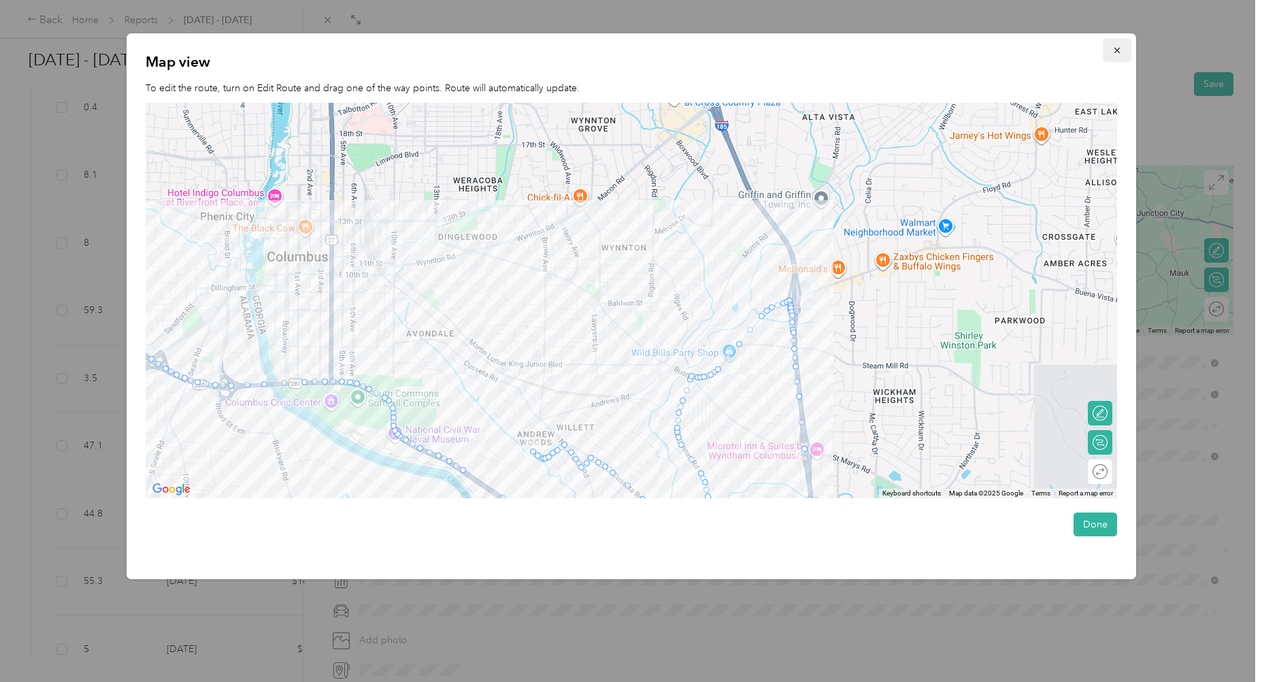
click at [1117, 47] on icon "button" at bounding box center [1118, 51] width 10 height 10
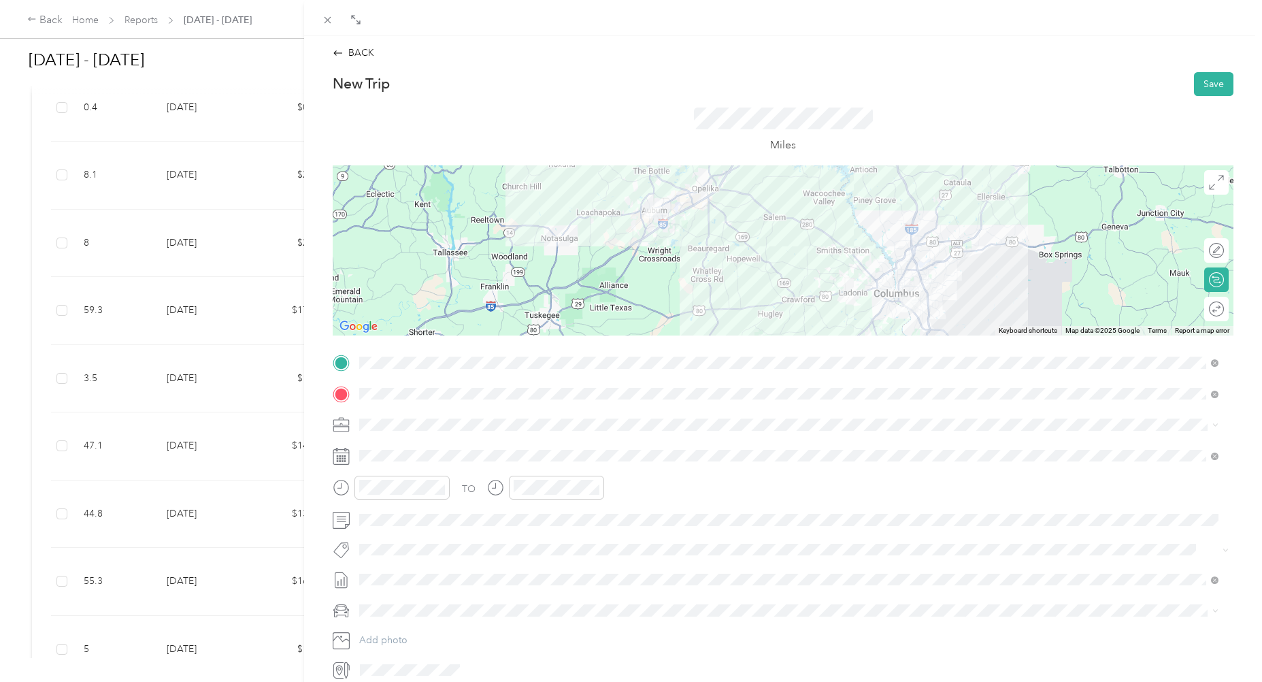
click at [817, 299] on div at bounding box center [783, 250] width 901 height 170
click at [820, 297] on div at bounding box center [783, 250] width 901 height 170
click at [1197, 249] on div at bounding box center [1203, 250] width 12 height 12
click at [1209, 188] on icon at bounding box center [1216, 182] width 15 height 15
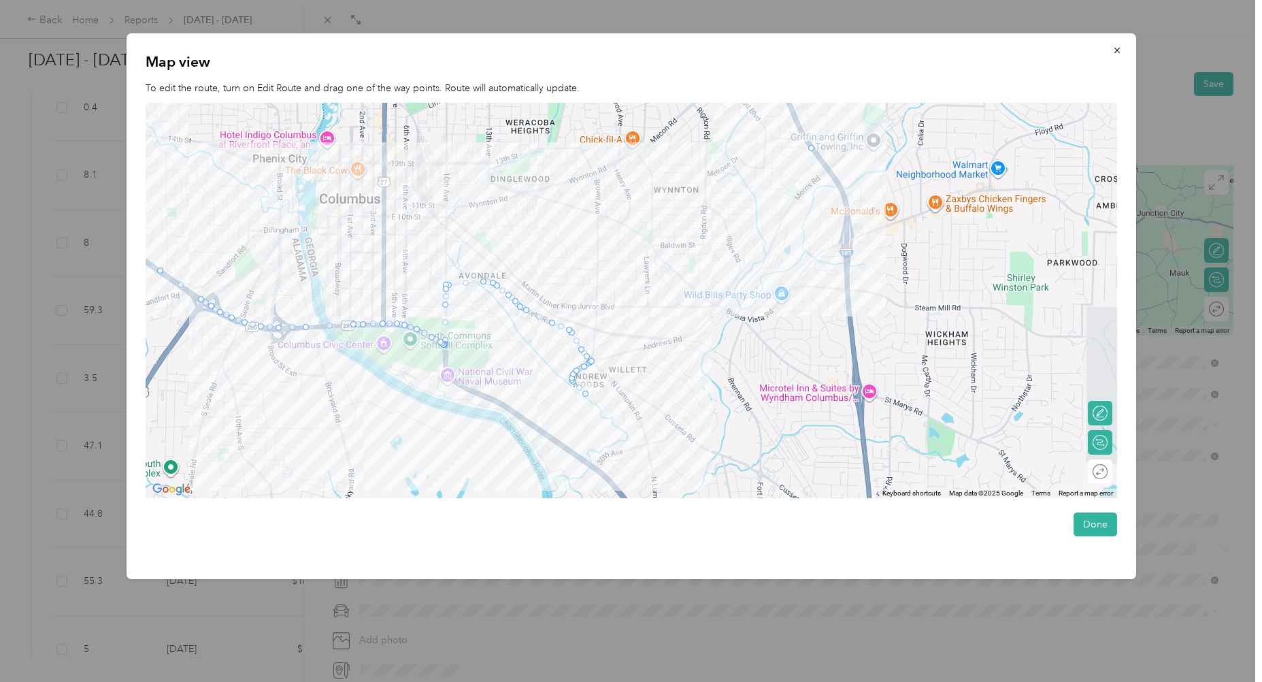
drag, startPoint x: 579, startPoint y: 367, endPoint x: 812, endPoint y: 148, distance: 319.2
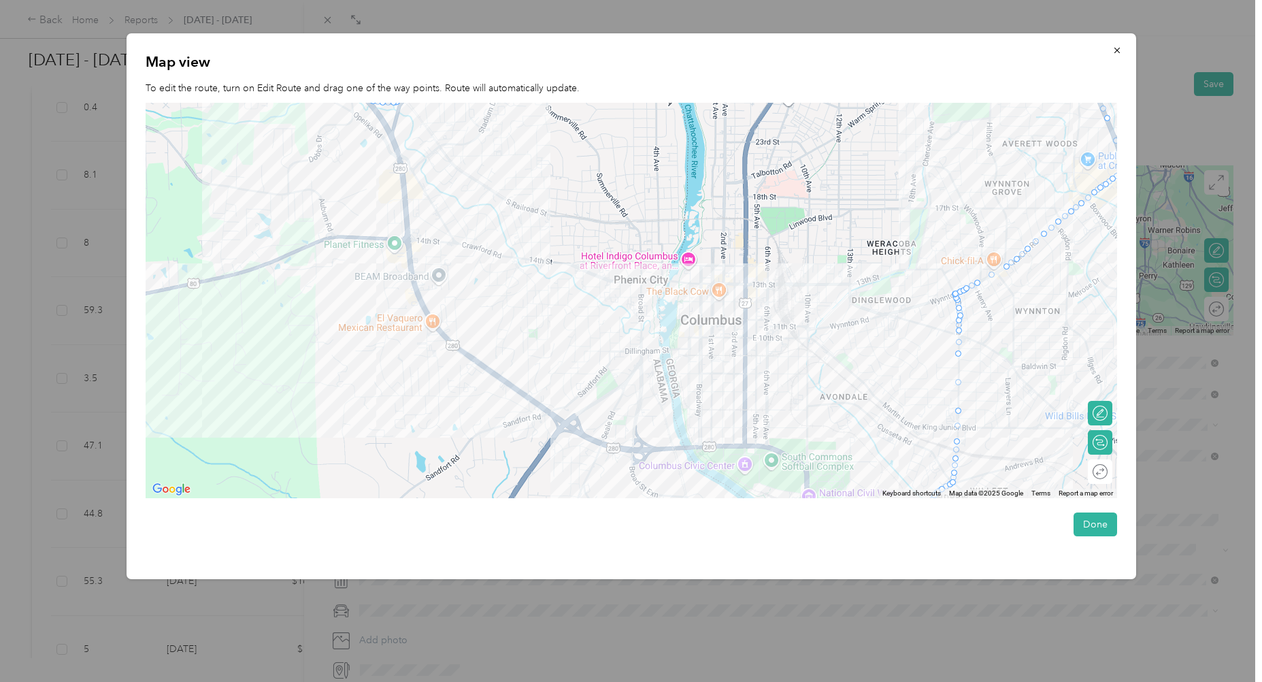
drag, startPoint x: 726, startPoint y: 321, endPoint x: 1097, endPoint y: 349, distance: 372.0
click at [1097, 349] on div at bounding box center [632, 300] width 972 height 395
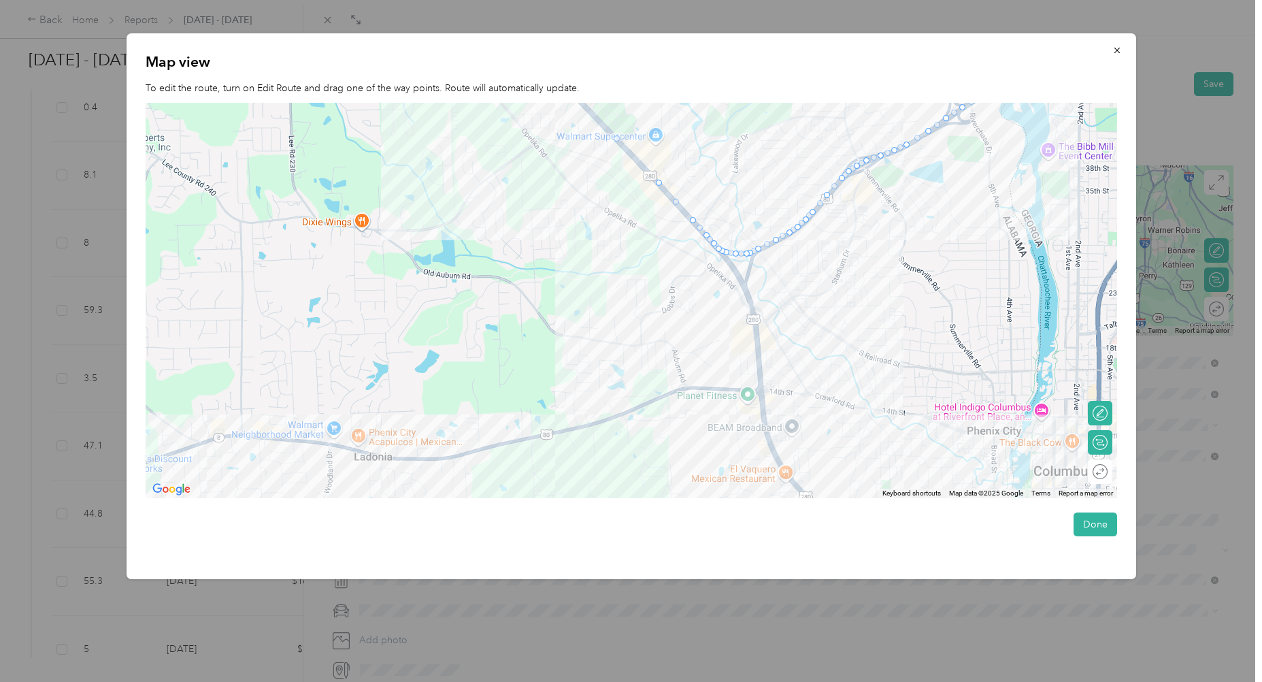
drag, startPoint x: 613, startPoint y: 268, endPoint x: 863, endPoint y: 340, distance: 260.0
click at [886, 380] on div at bounding box center [632, 300] width 972 height 395
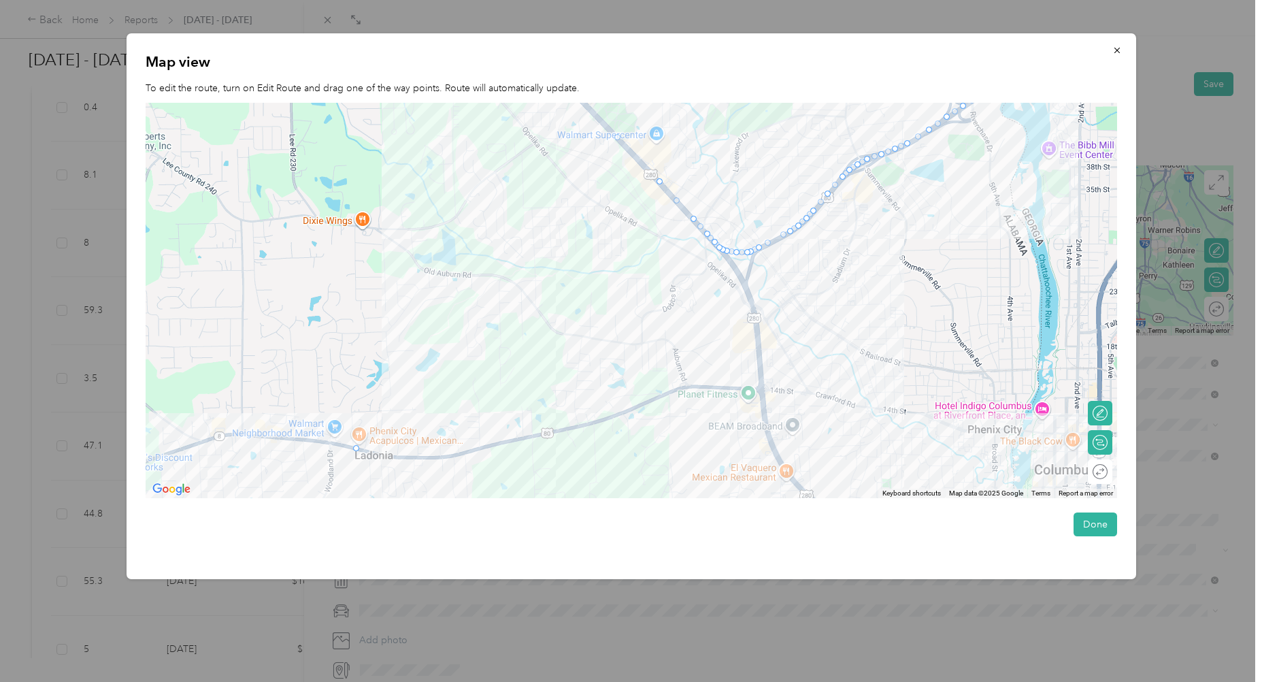
drag, startPoint x: 777, startPoint y: 239, endPoint x: 355, endPoint y: 453, distance: 473.6
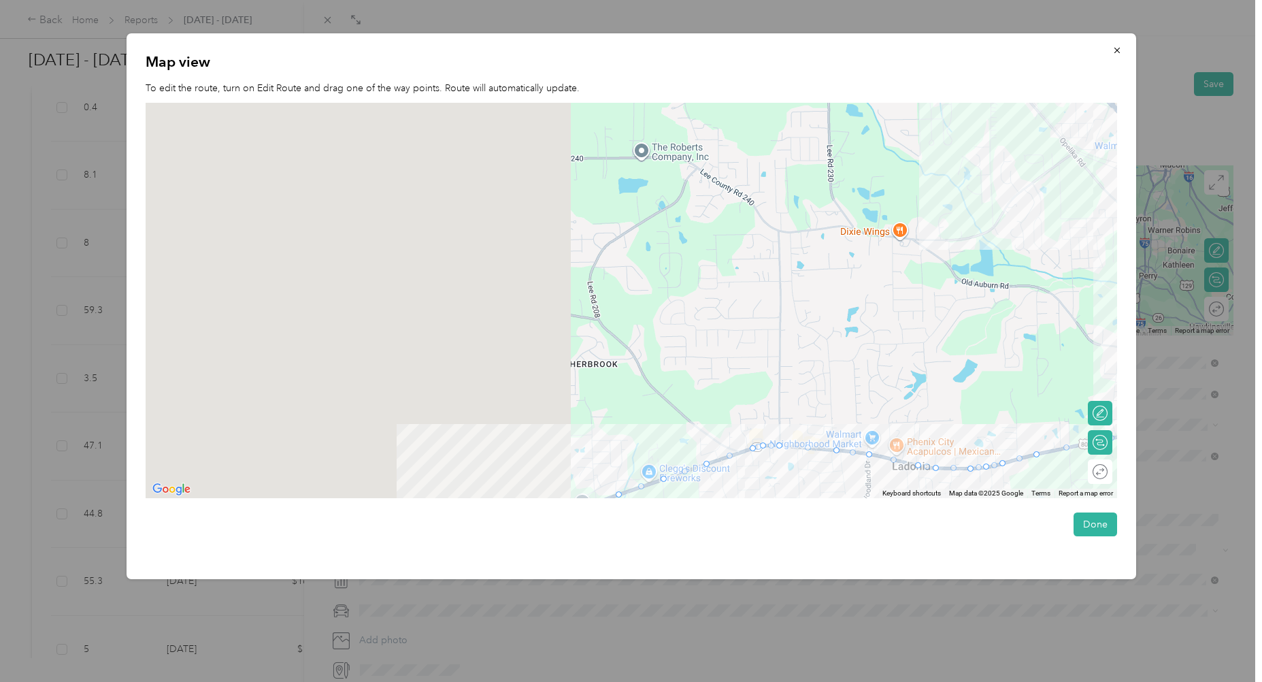
drag, startPoint x: 463, startPoint y: 485, endPoint x: 1130, endPoint y: 494, distance: 667.0
click at [1123, 500] on div "Map view To edit the route, turn on Edit Route and drag one of the way points. …" at bounding box center [632, 306] width 1010 height 546
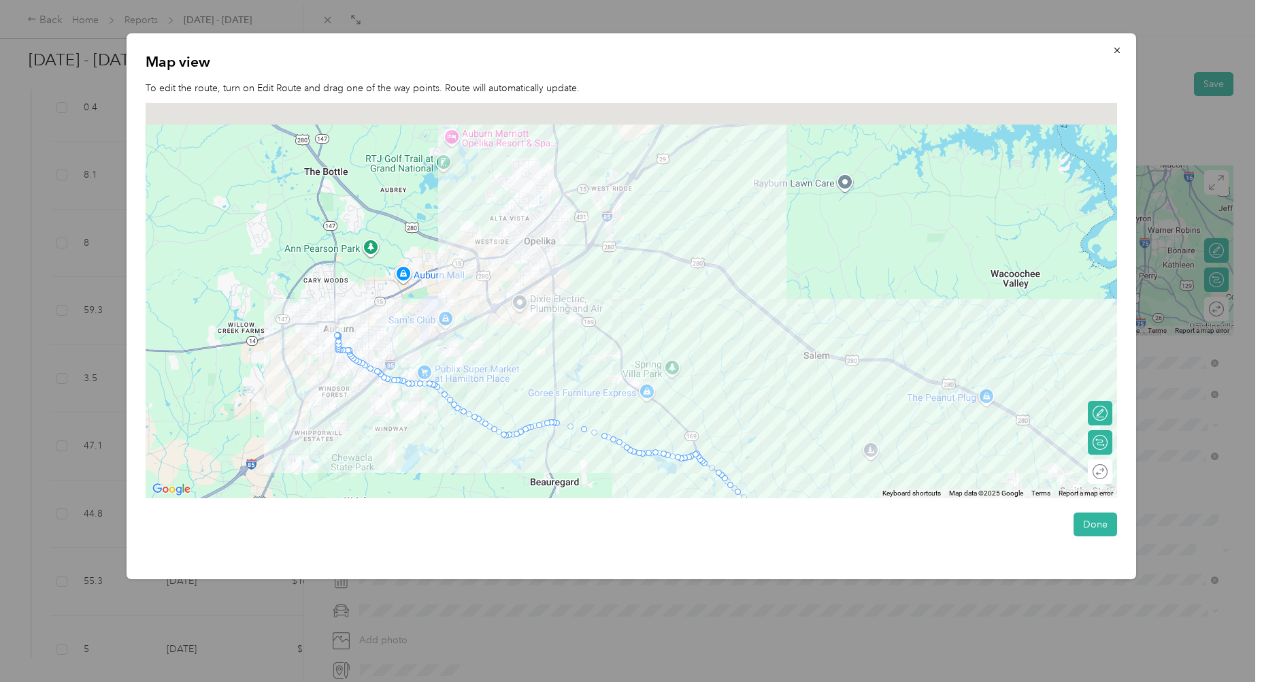
drag, startPoint x: 603, startPoint y: 338, endPoint x: 807, endPoint y: 523, distance: 275.1
click at [807, 523] on div "Map view To edit the route, turn on Edit Route and drag one of the way points. …" at bounding box center [632, 306] width 1010 height 546
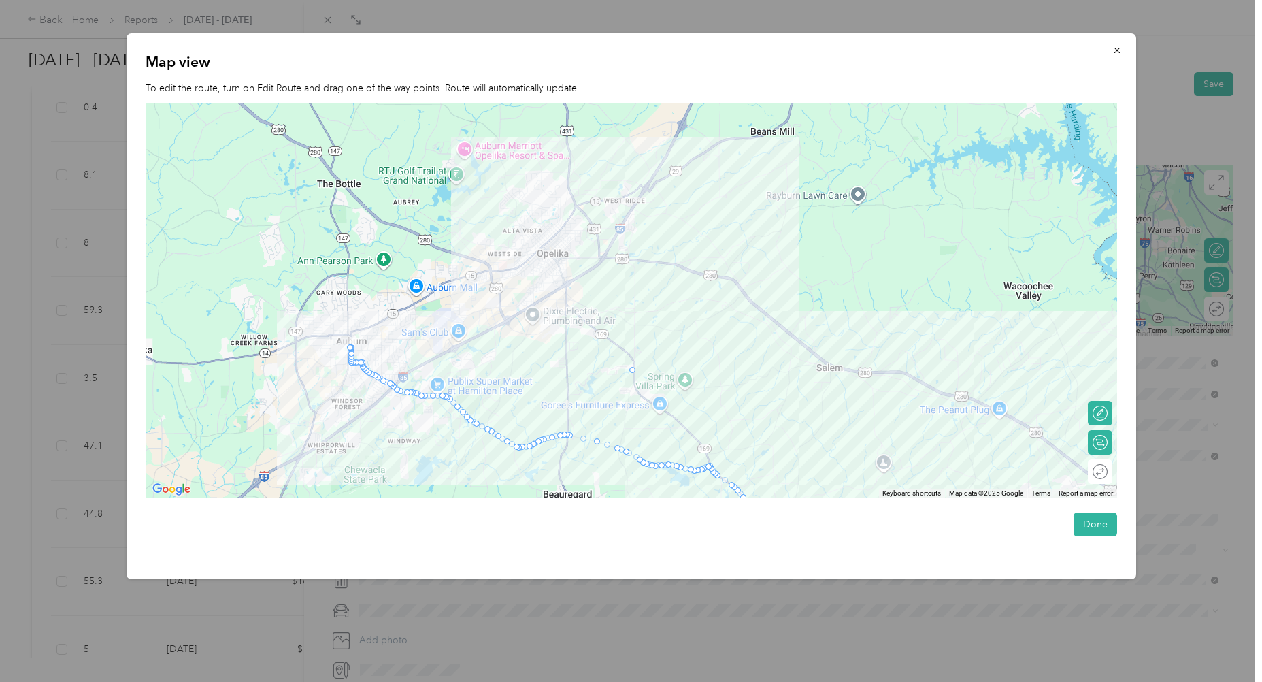
drag, startPoint x: 631, startPoint y: 452, endPoint x: 631, endPoint y: 357, distance: 95.3
click at [1095, 531] on button "Done" at bounding box center [1096, 524] width 44 height 24
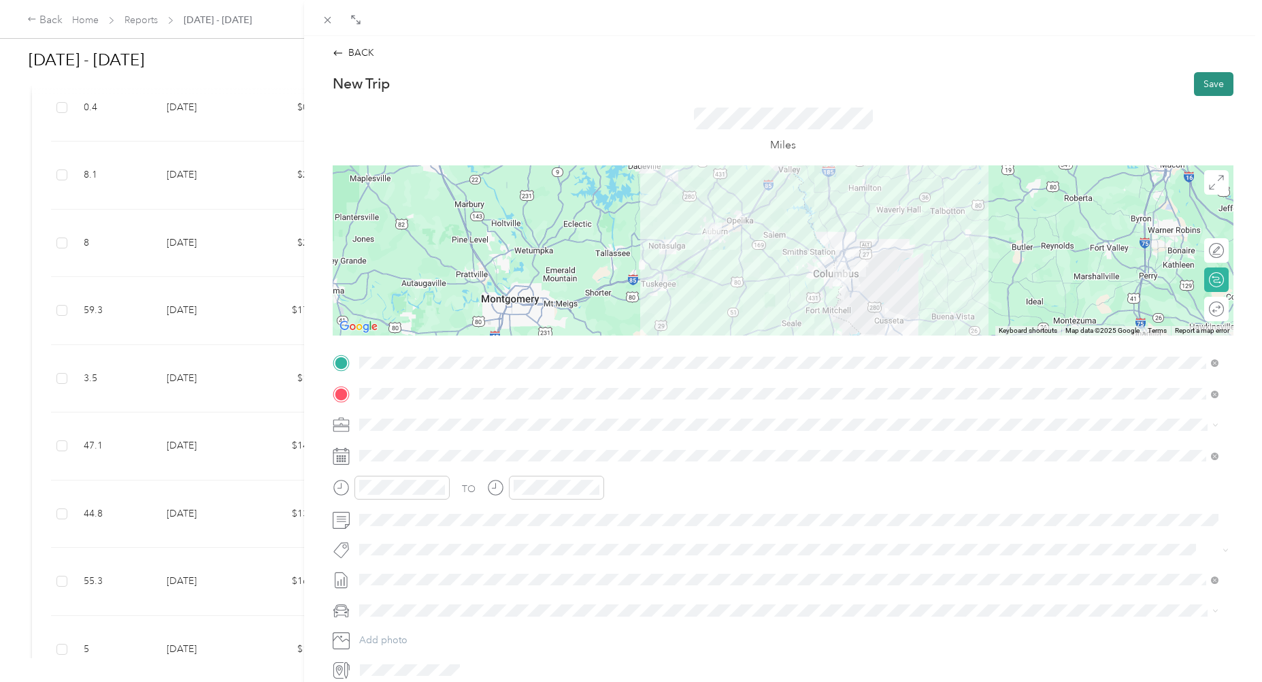
click at [1205, 85] on button "Save" at bounding box center [1213, 84] width 39 height 24
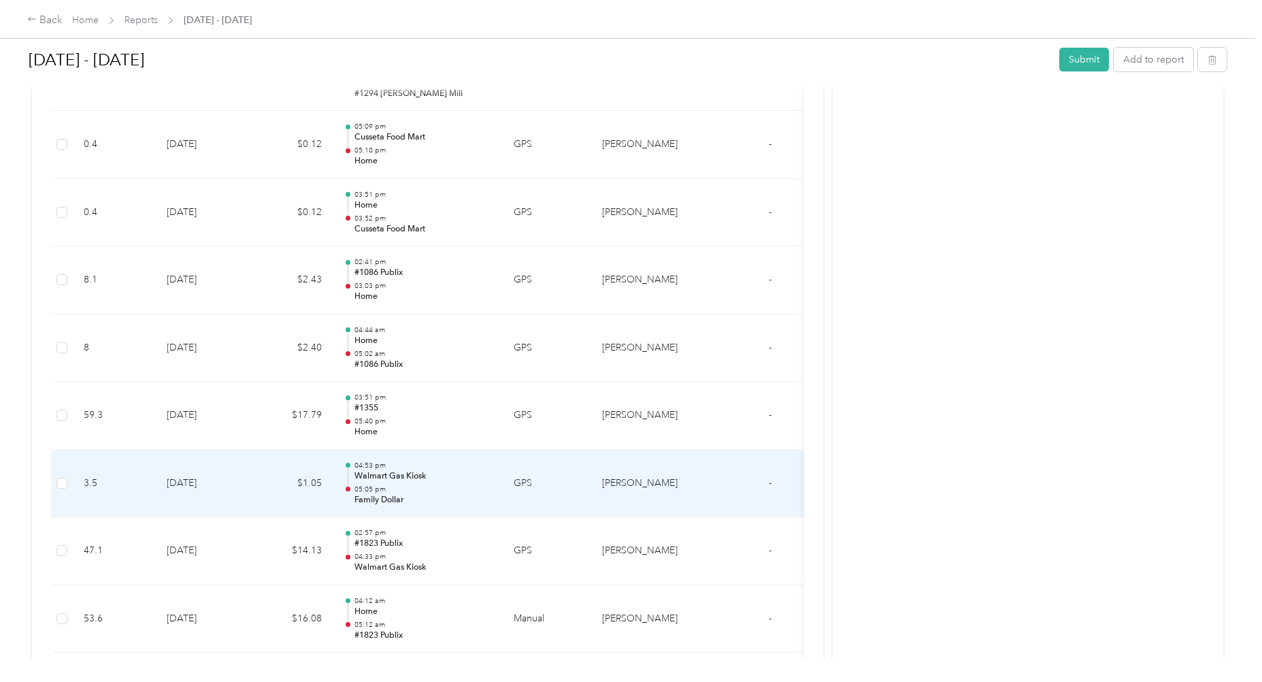
scroll to position [815, 0]
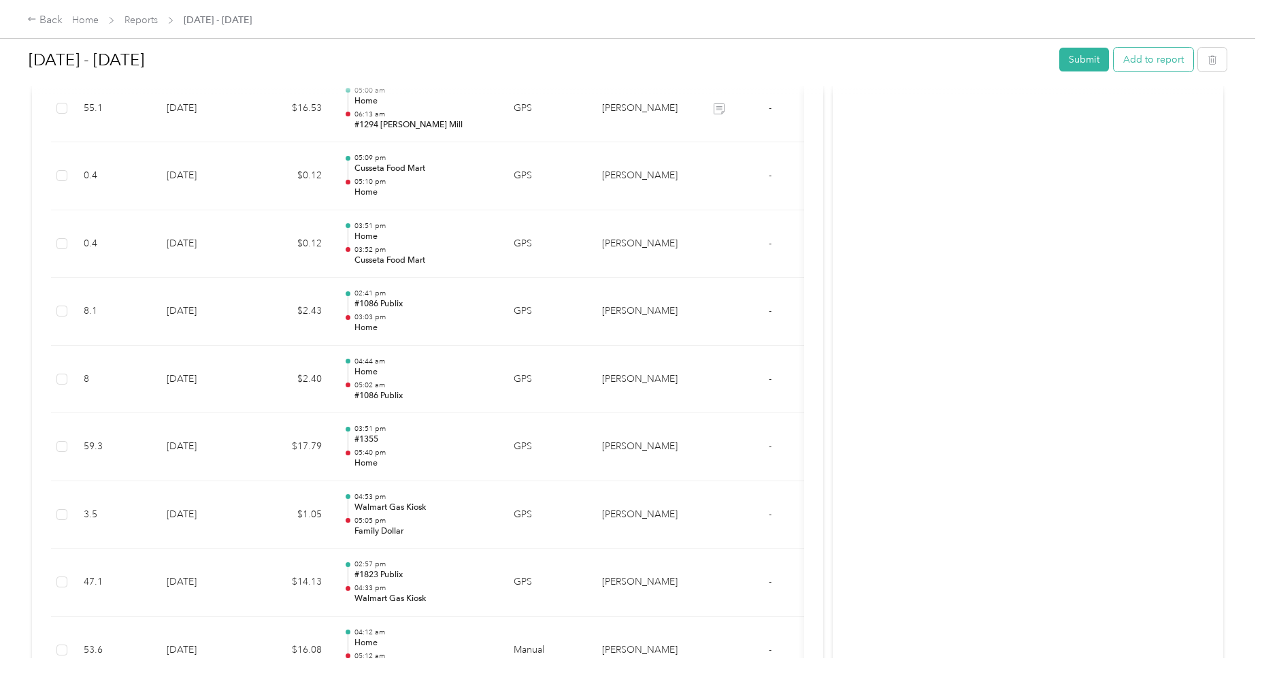
click at [1160, 63] on button "Add to report" at bounding box center [1154, 60] width 80 height 24
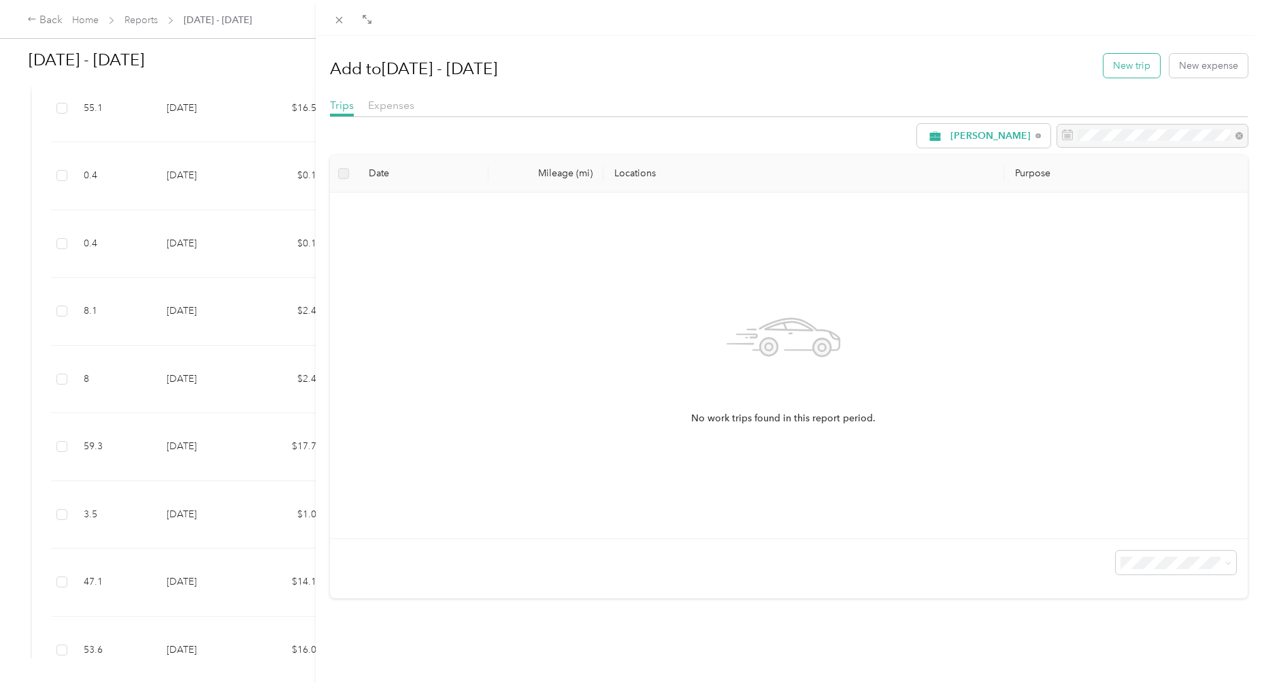
click at [1113, 58] on button "New trip" at bounding box center [1132, 66] width 56 height 24
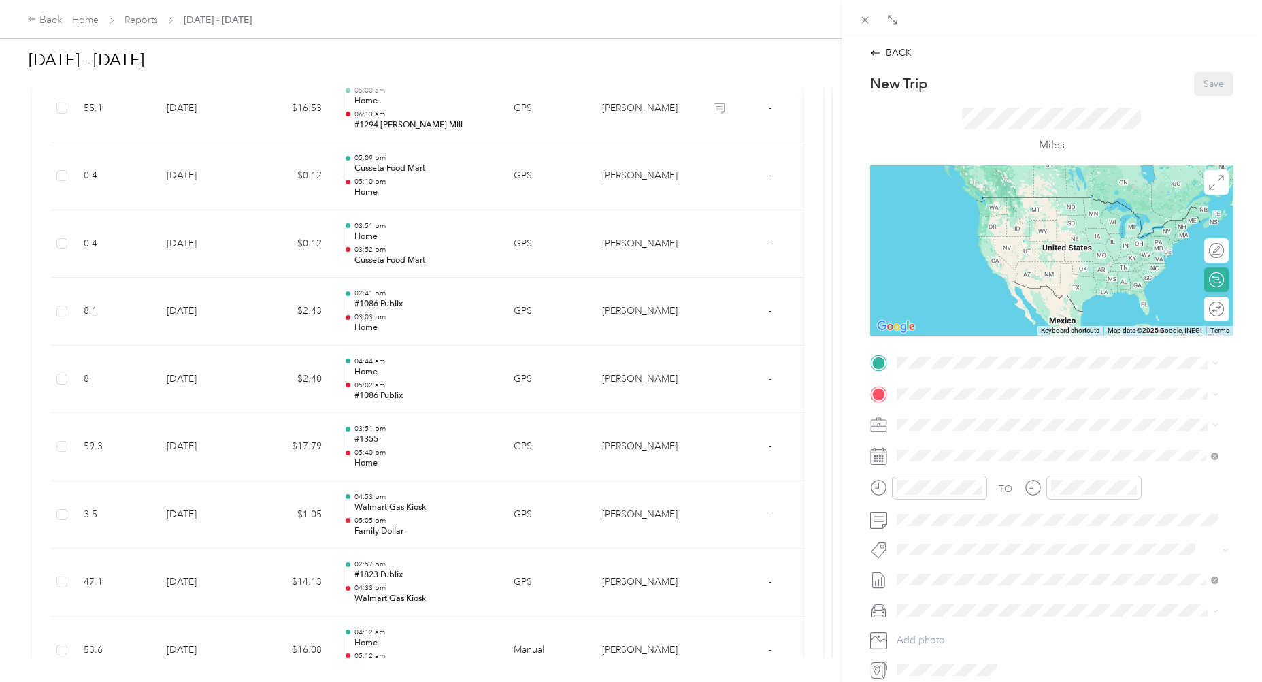
click at [946, 423] on div "Home [STREET_ADDRESS][PERSON_NAME][US_STATE]" at bounding box center [1028, 424] width 212 height 29
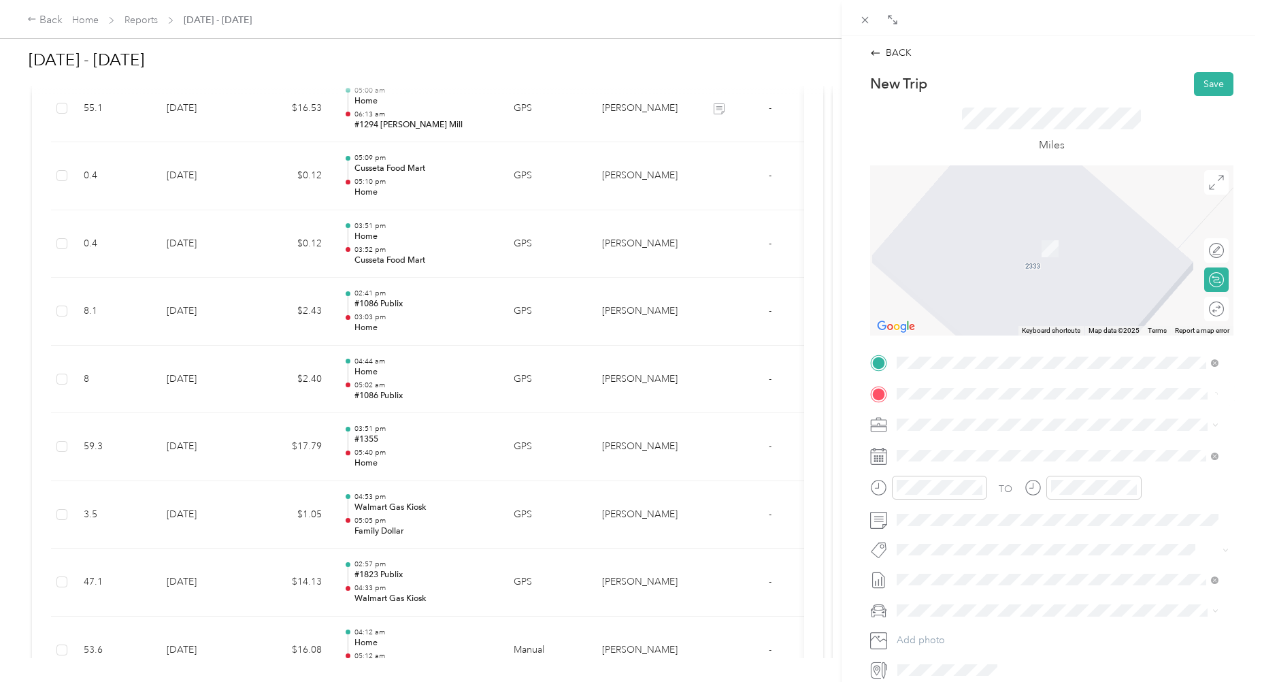
click at [962, 538] on div "#1355 [STREET_ADDRESS][US_STATE]" at bounding box center [990, 537] width 136 height 29
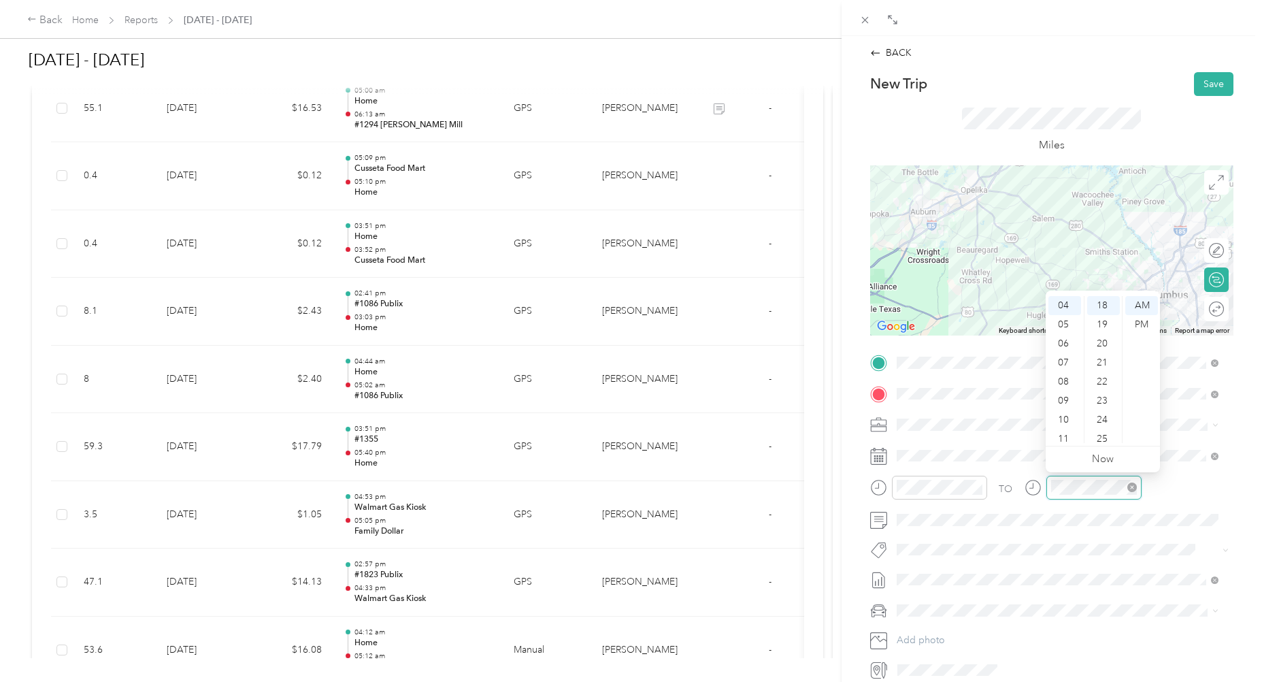
scroll to position [82, 0]
click at [933, 636] on li "Jeep jeep" at bounding box center [1057, 635] width 331 height 24
click at [1199, 249] on div at bounding box center [1210, 250] width 29 height 14
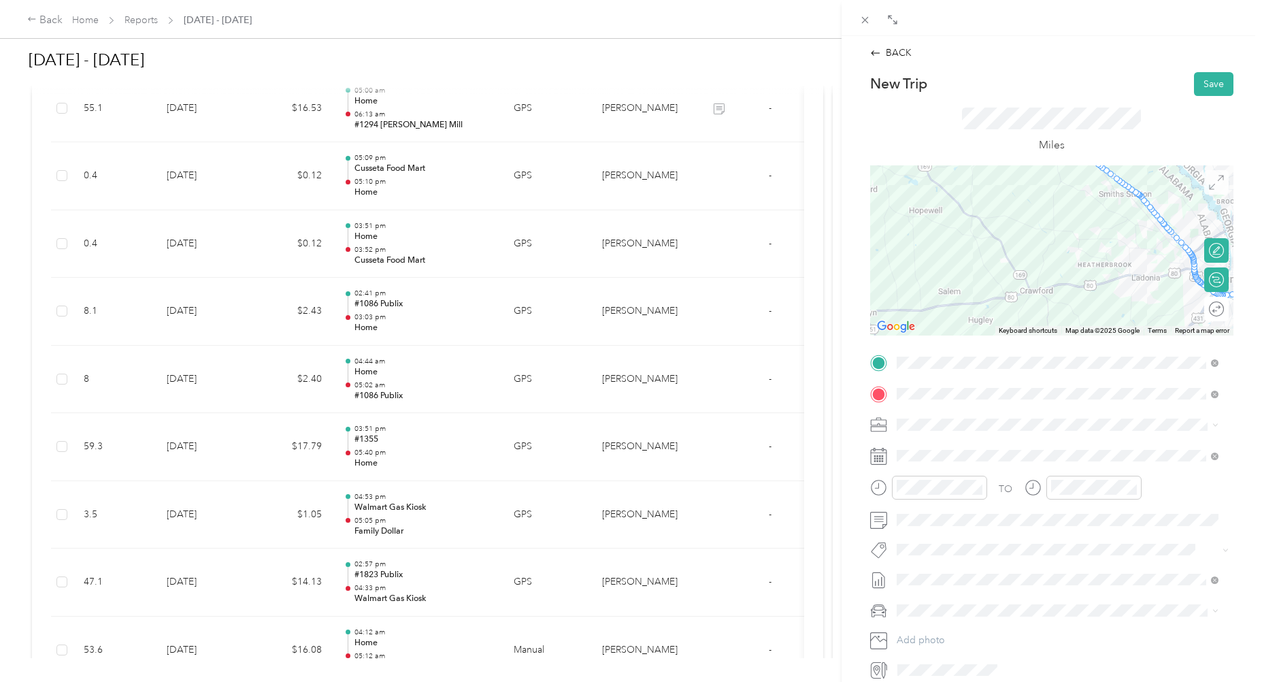
click at [1209, 188] on icon at bounding box center [1216, 182] width 15 height 15
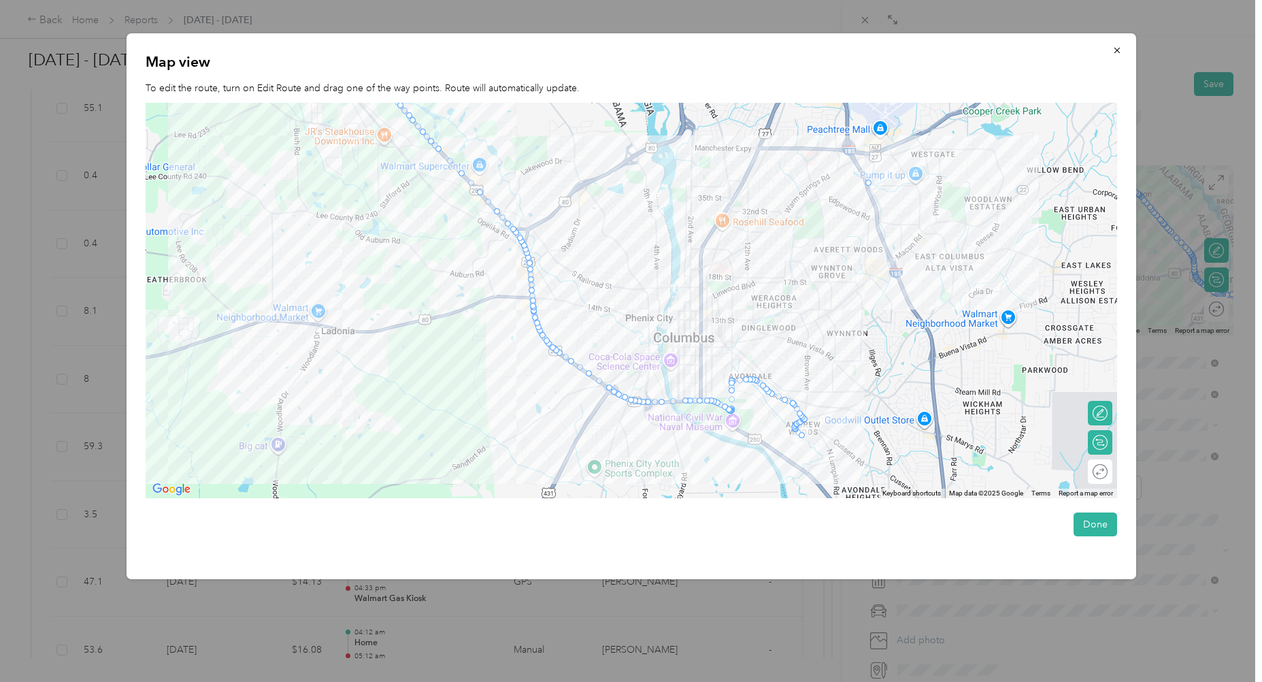
drag, startPoint x: 791, startPoint y: 400, endPoint x: 870, endPoint y: 180, distance: 233.6
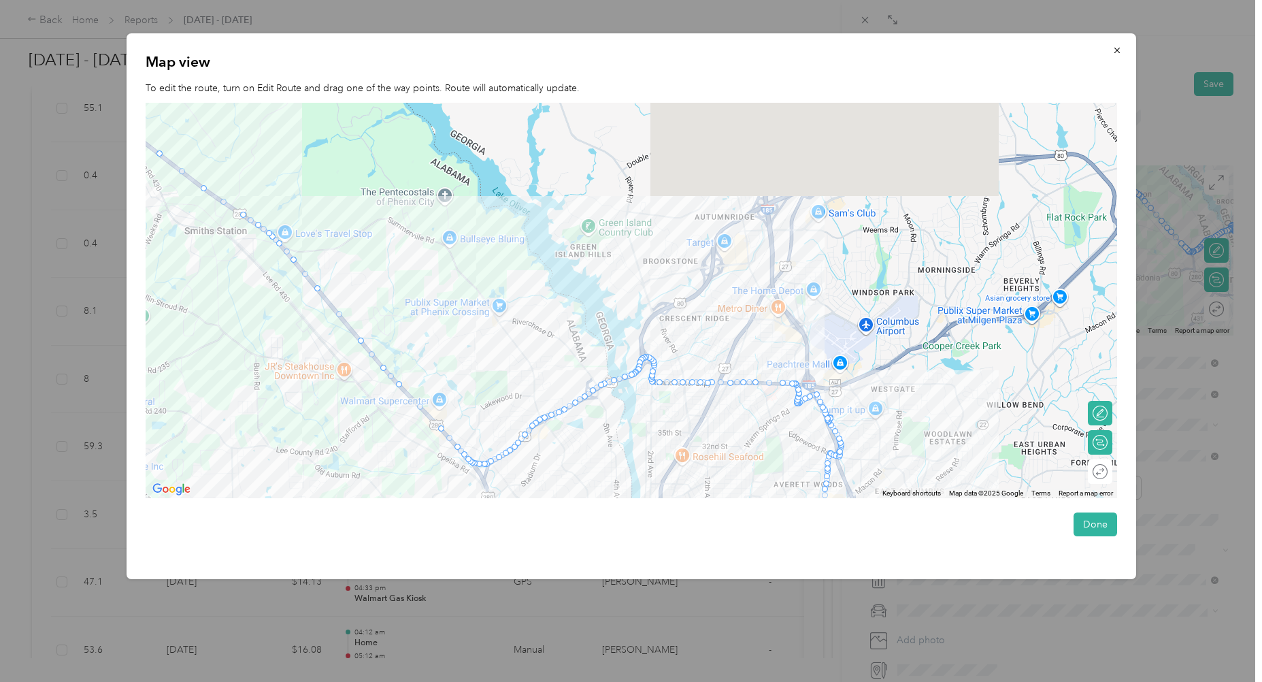
drag, startPoint x: 777, startPoint y: 233, endPoint x: 735, endPoint y: 473, distance: 243.1
click at [735, 473] on div at bounding box center [632, 300] width 972 height 395
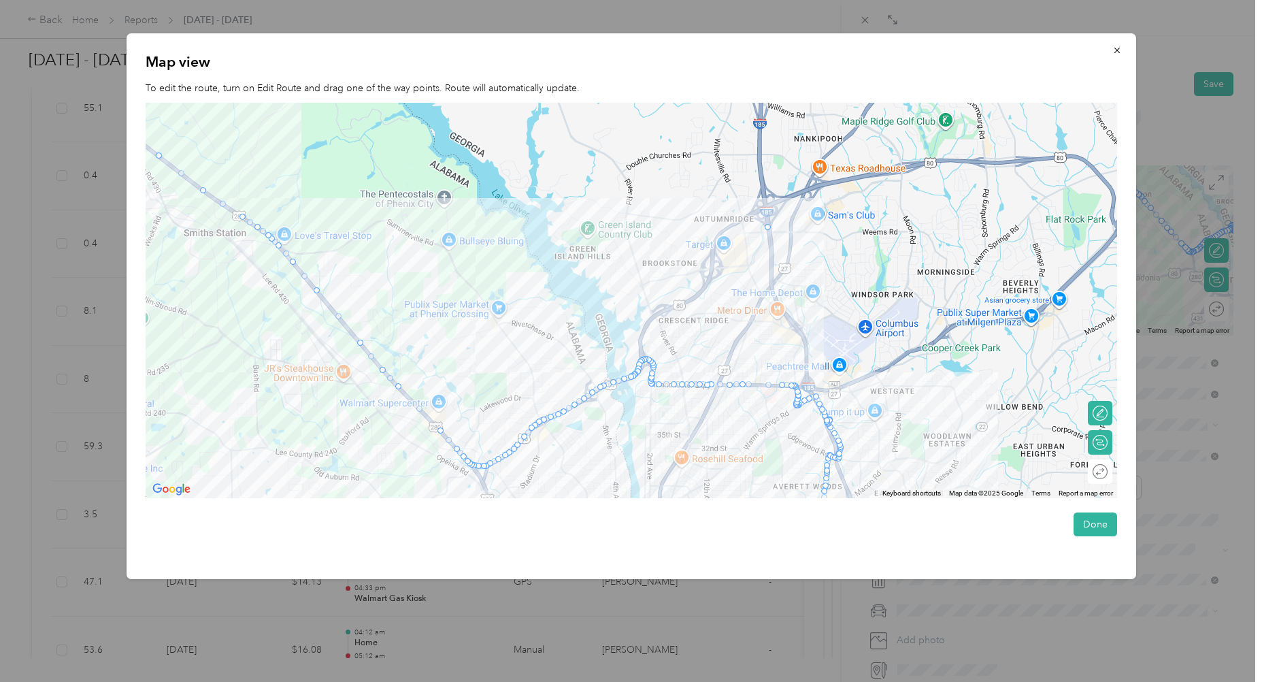
drag, startPoint x: 755, startPoint y: 385, endPoint x: 770, endPoint y: 223, distance: 163.3
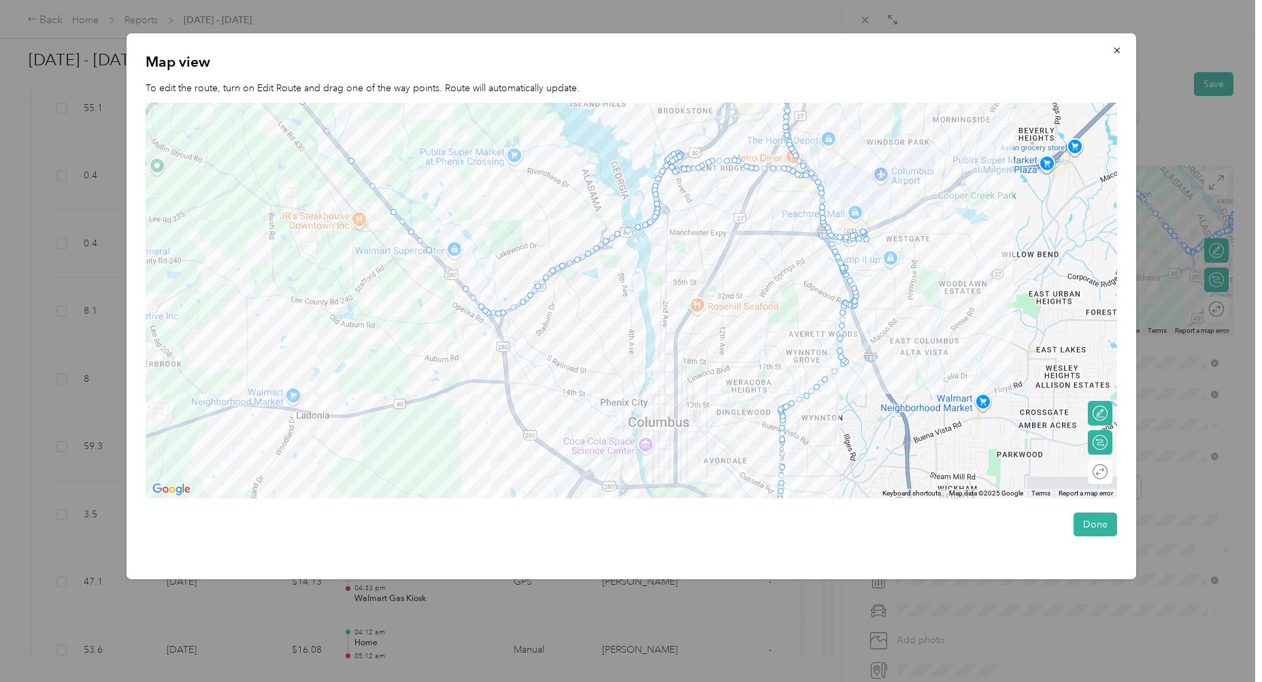
drag, startPoint x: 365, startPoint y: 463, endPoint x: 382, endPoint y: 323, distance: 140.5
click at [382, 323] on div at bounding box center [632, 300] width 972 height 395
drag, startPoint x: 538, startPoint y: 284, endPoint x: 354, endPoint y: 418, distance: 227.5
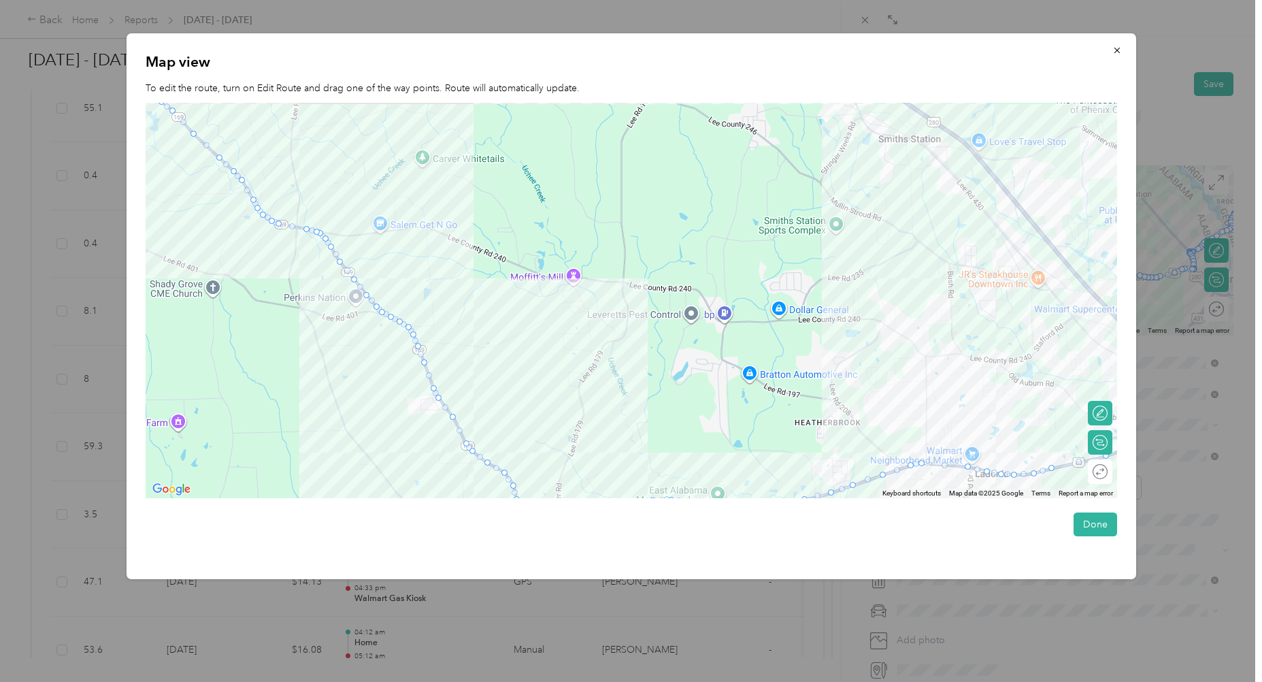
drag, startPoint x: 389, startPoint y: 461, endPoint x: 1073, endPoint y: 519, distance: 687.1
click at [1073, 524] on div "Map view To edit the route, turn on Edit Route and drag one of the way points. …" at bounding box center [632, 306] width 1010 height 546
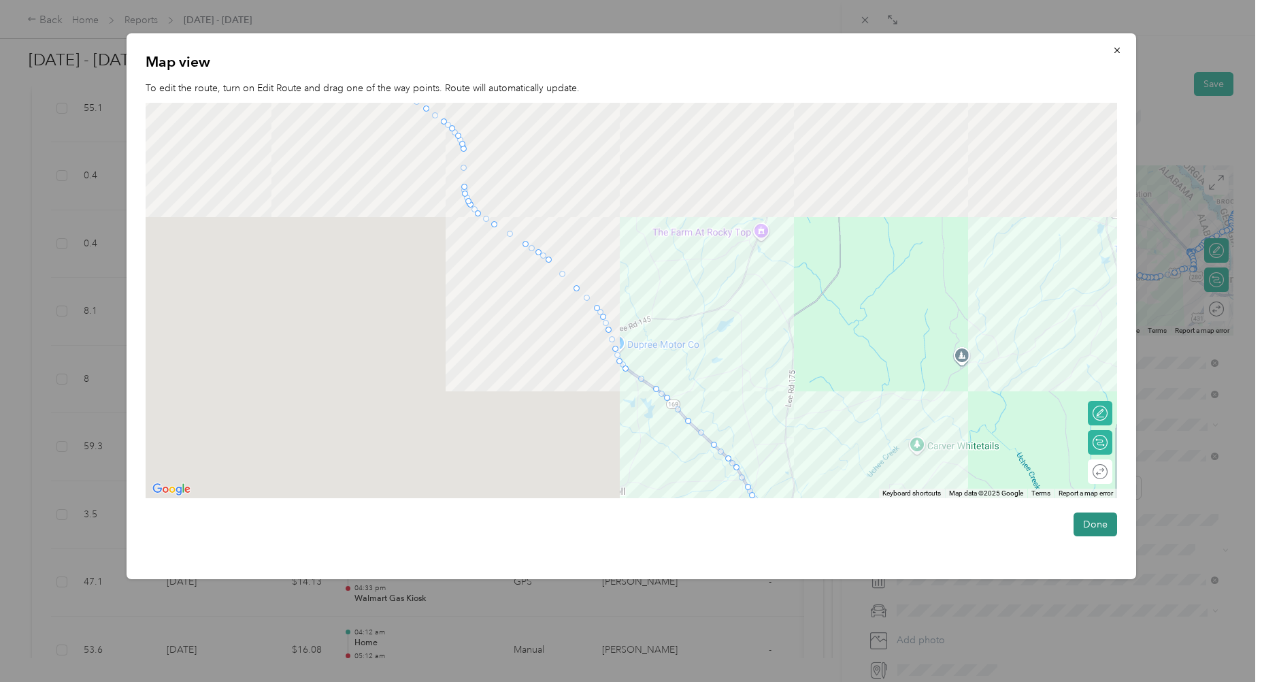
drag, startPoint x: 583, startPoint y: 239, endPoint x: 1111, endPoint y: 536, distance: 606.4
click at [1110, 540] on div "Map view To edit the route, turn on Edit Route and drag one of the way points. …" at bounding box center [632, 306] width 1010 height 546
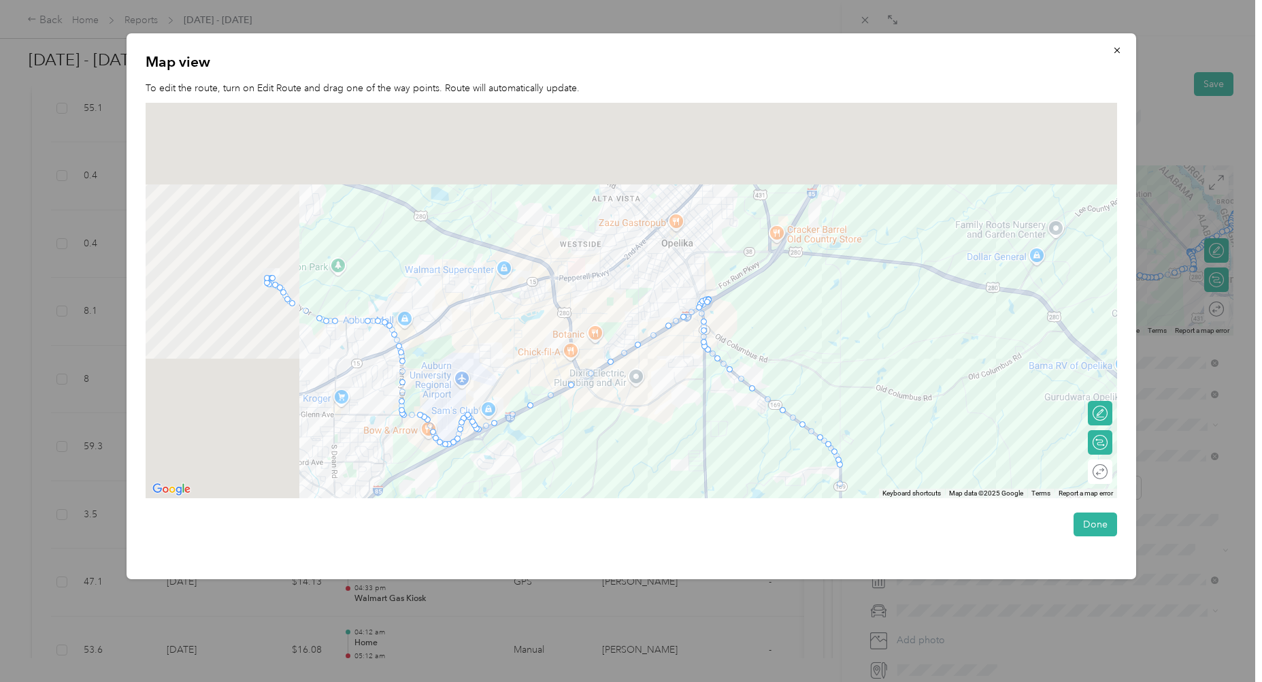
drag, startPoint x: 707, startPoint y: 255, endPoint x: 1036, endPoint y: 531, distance: 429.0
click at [1036, 531] on div "Map view To edit the route, turn on Edit Route and drag one of the way points. …" at bounding box center [632, 306] width 1010 height 546
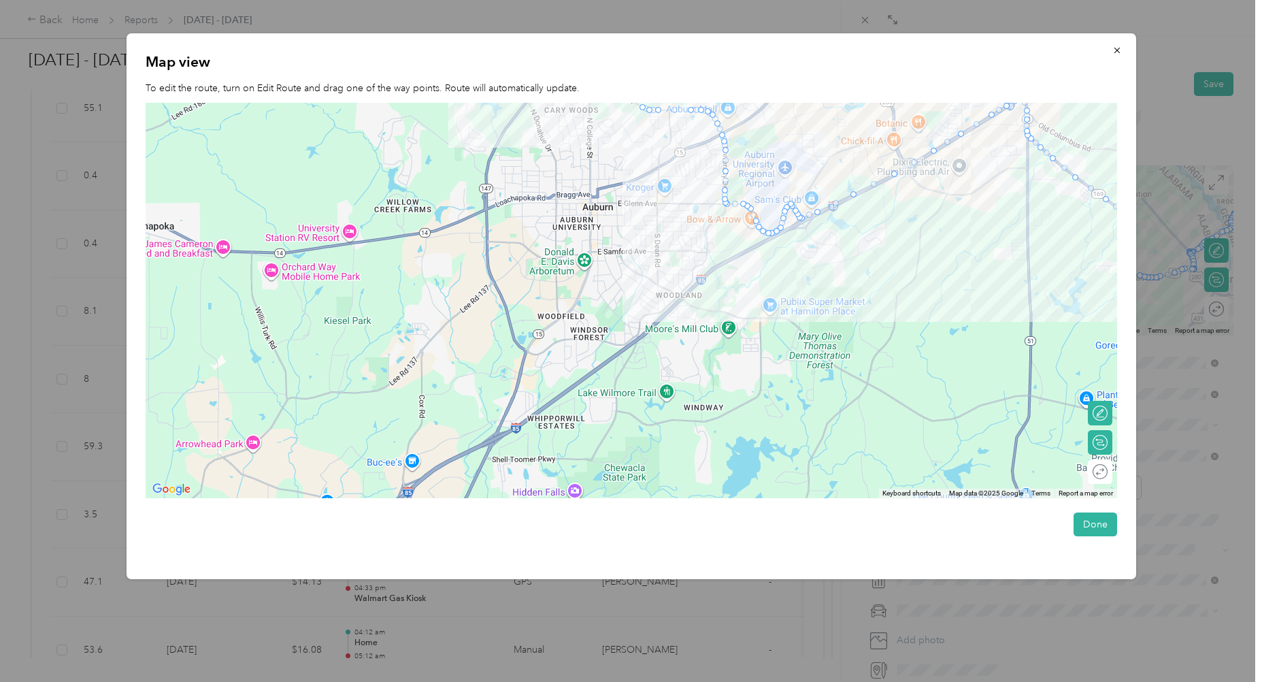
drag, startPoint x: 608, startPoint y: 463, endPoint x: 935, endPoint y: 245, distance: 393.0
click at [935, 245] on div at bounding box center [632, 300] width 972 height 395
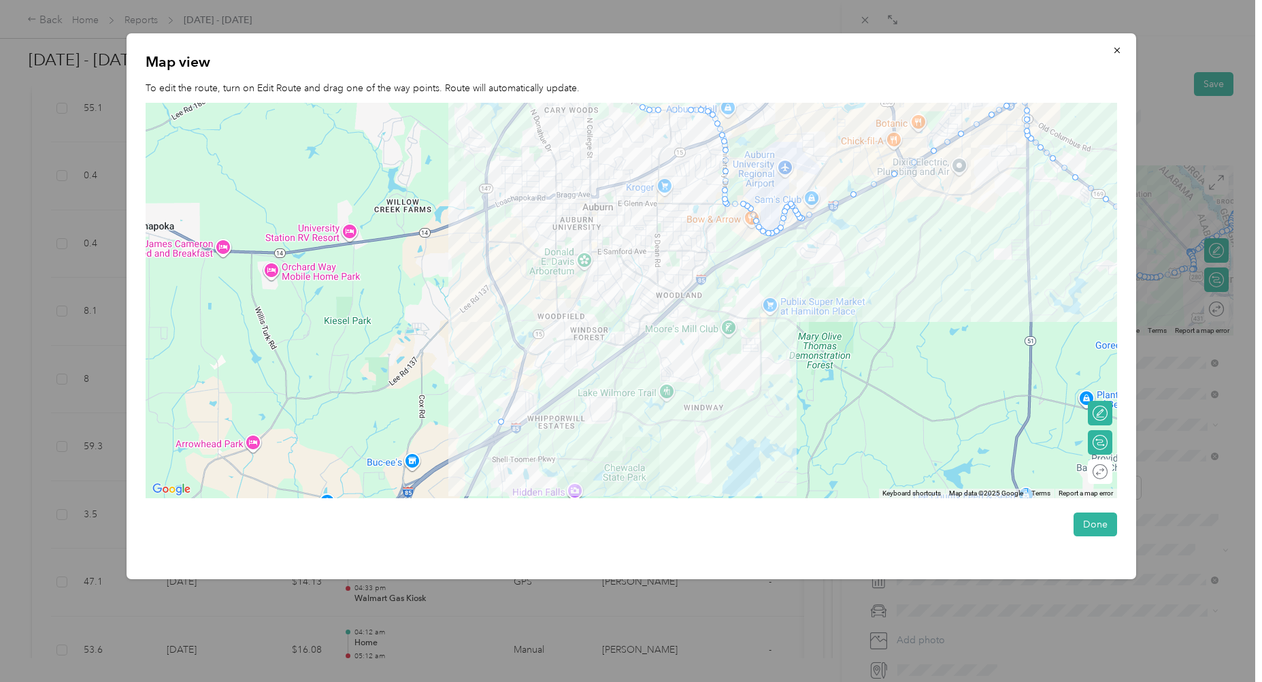
drag, startPoint x: 819, startPoint y: 212, endPoint x: 505, endPoint y: 423, distance: 378.6
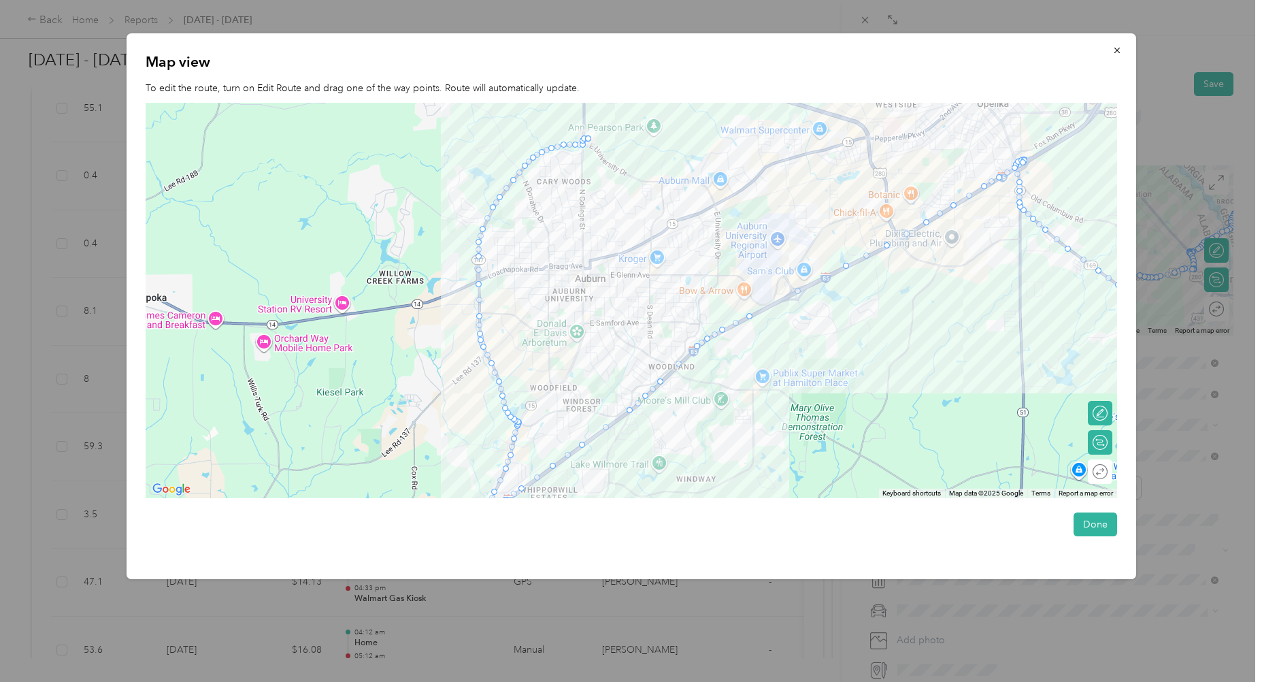
drag, startPoint x: 659, startPoint y: 419, endPoint x: 652, endPoint y: 480, distance: 62.4
click at [652, 480] on div at bounding box center [632, 300] width 972 height 395
click at [1100, 525] on button "Done" at bounding box center [1096, 524] width 44 height 24
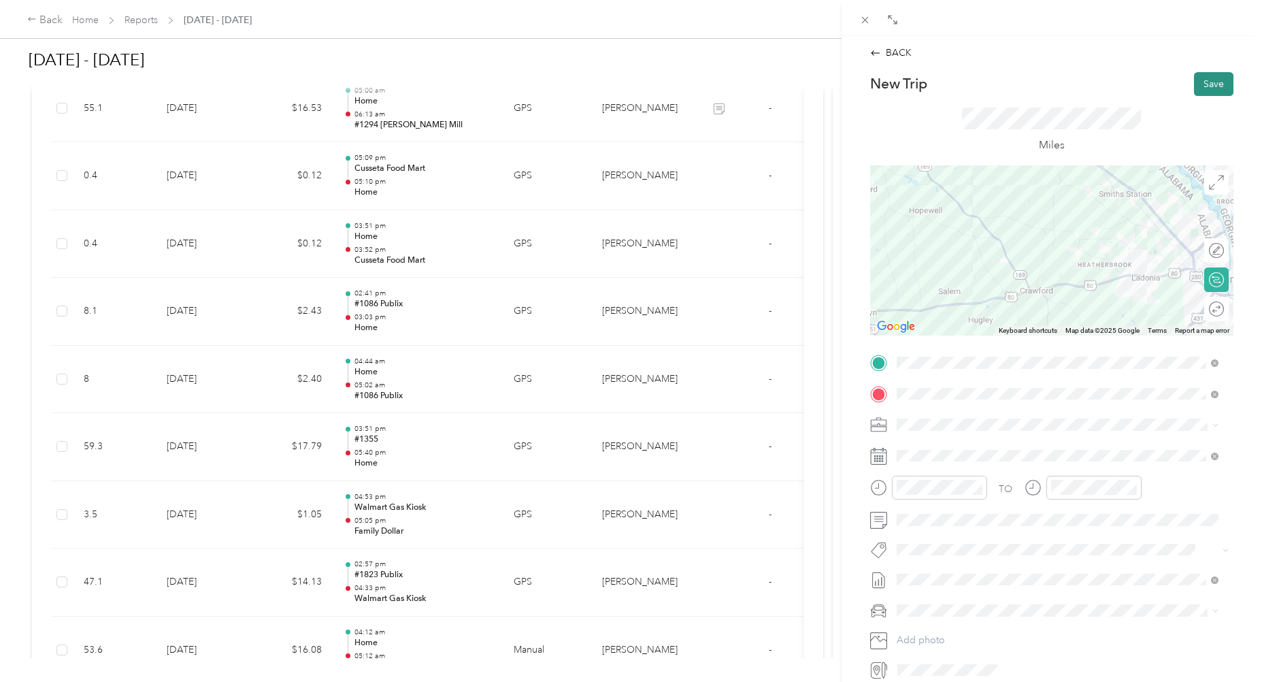
click at [1207, 82] on button "Save" at bounding box center [1213, 84] width 39 height 24
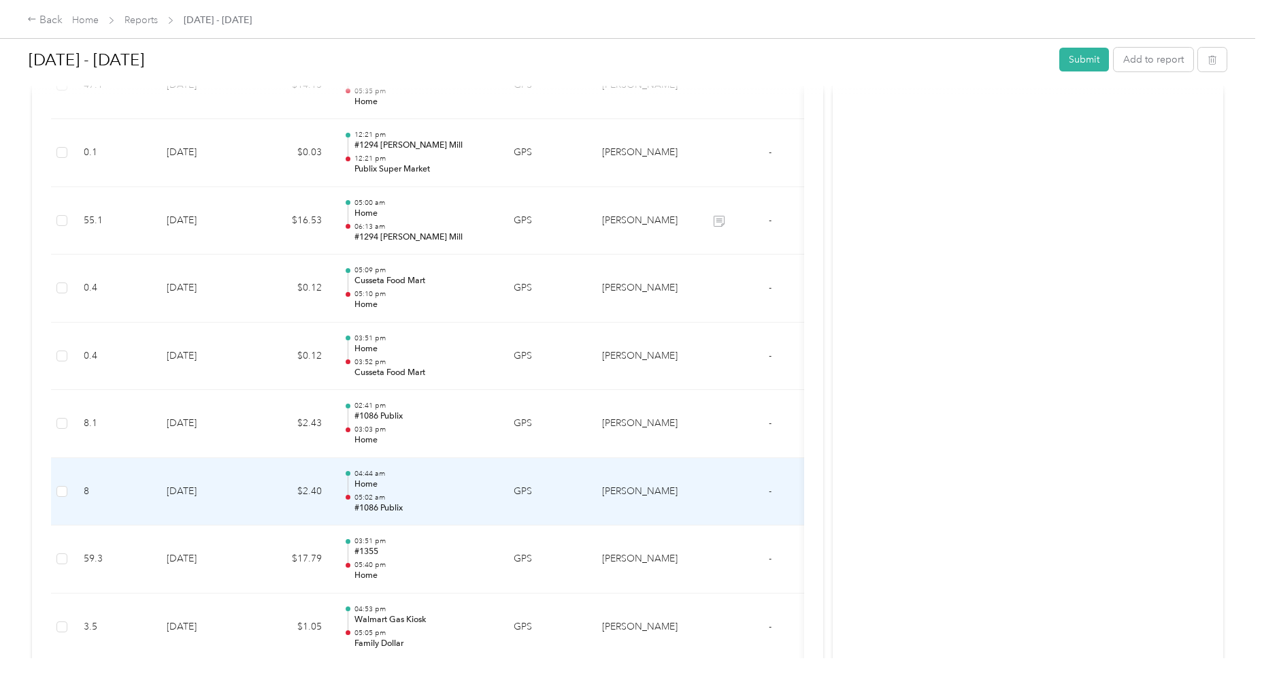
scroll to position [679, 0]
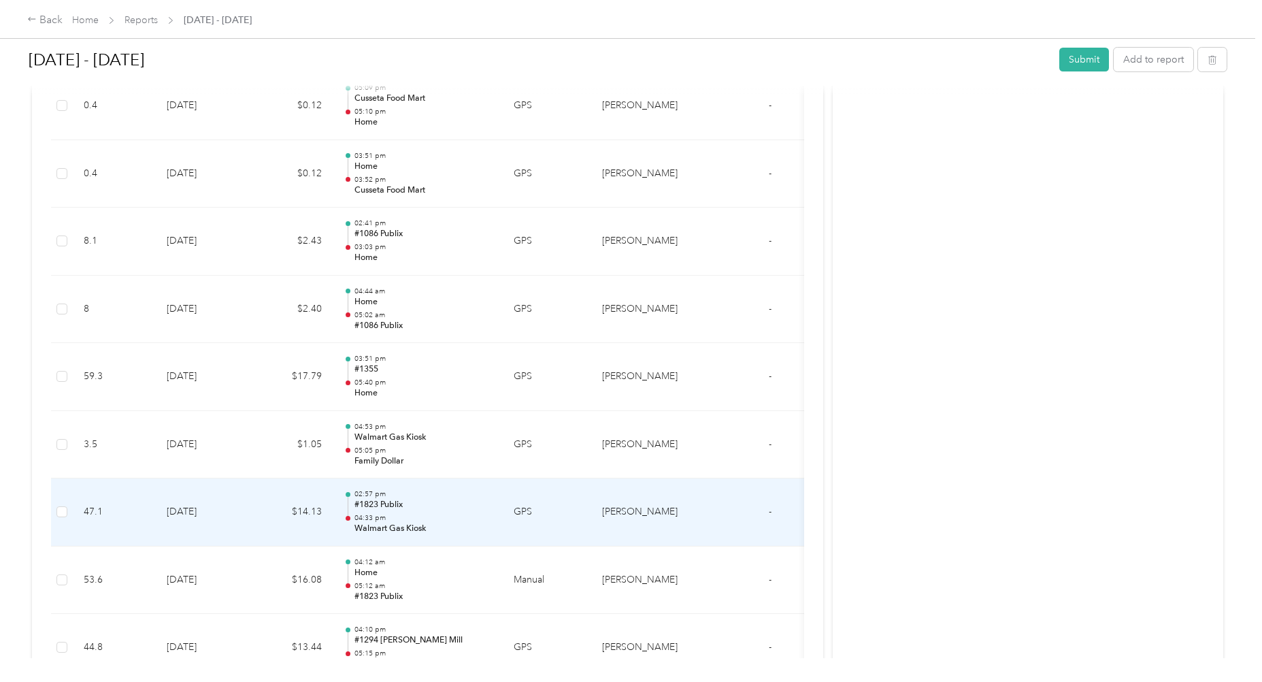
scroll to position [817, 0]
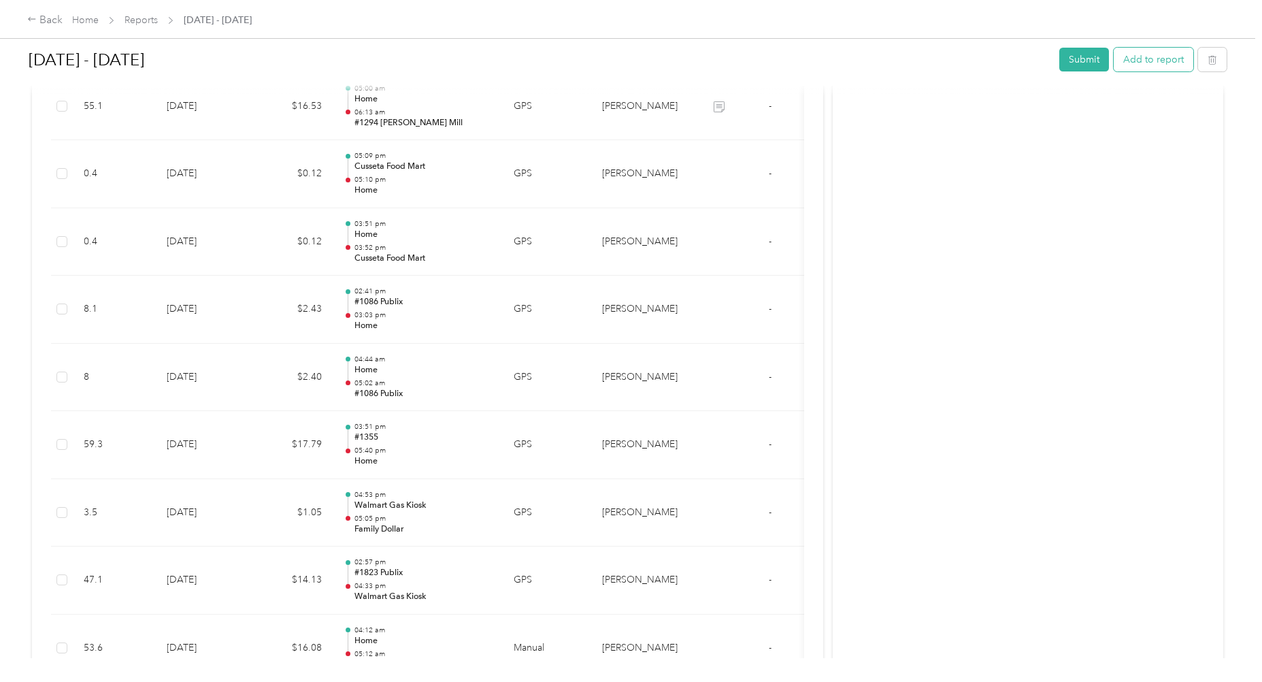
click at [1156, 58] on button "Add to report" at bounding box center [1154, 60] width 80 height 24
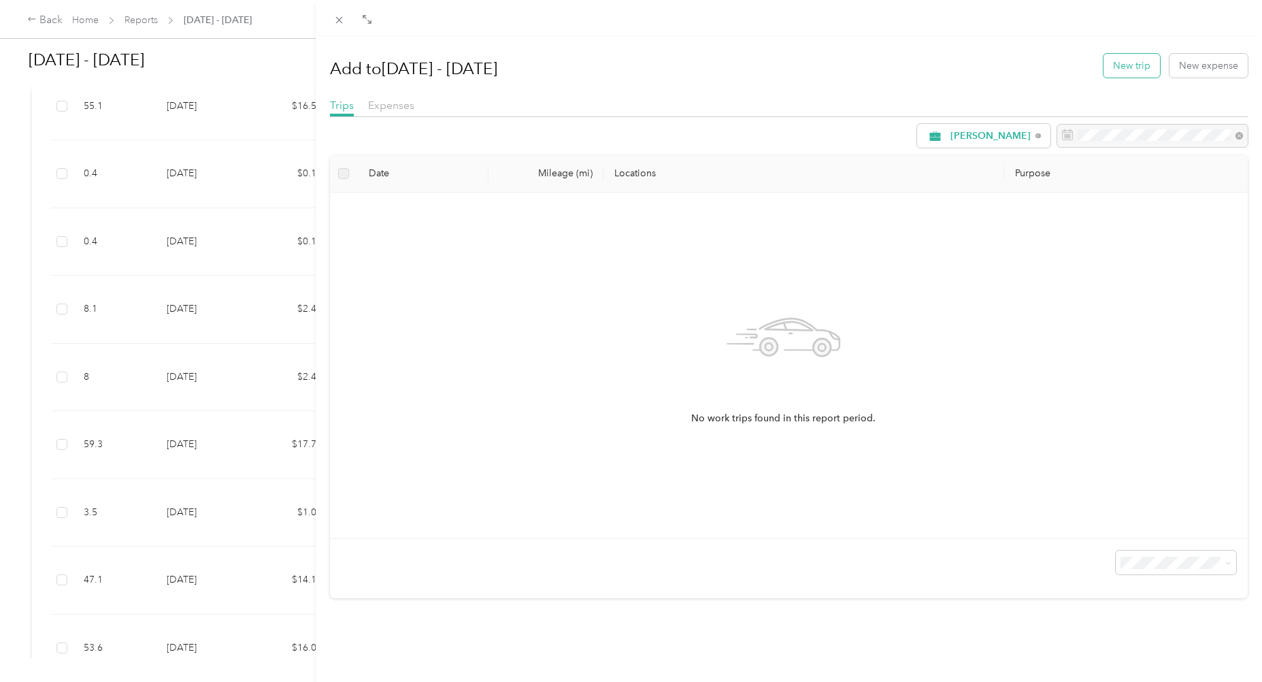
click at [1118, 65] on button "New trip" at bounding box center [1132, 66] width 56 height 24
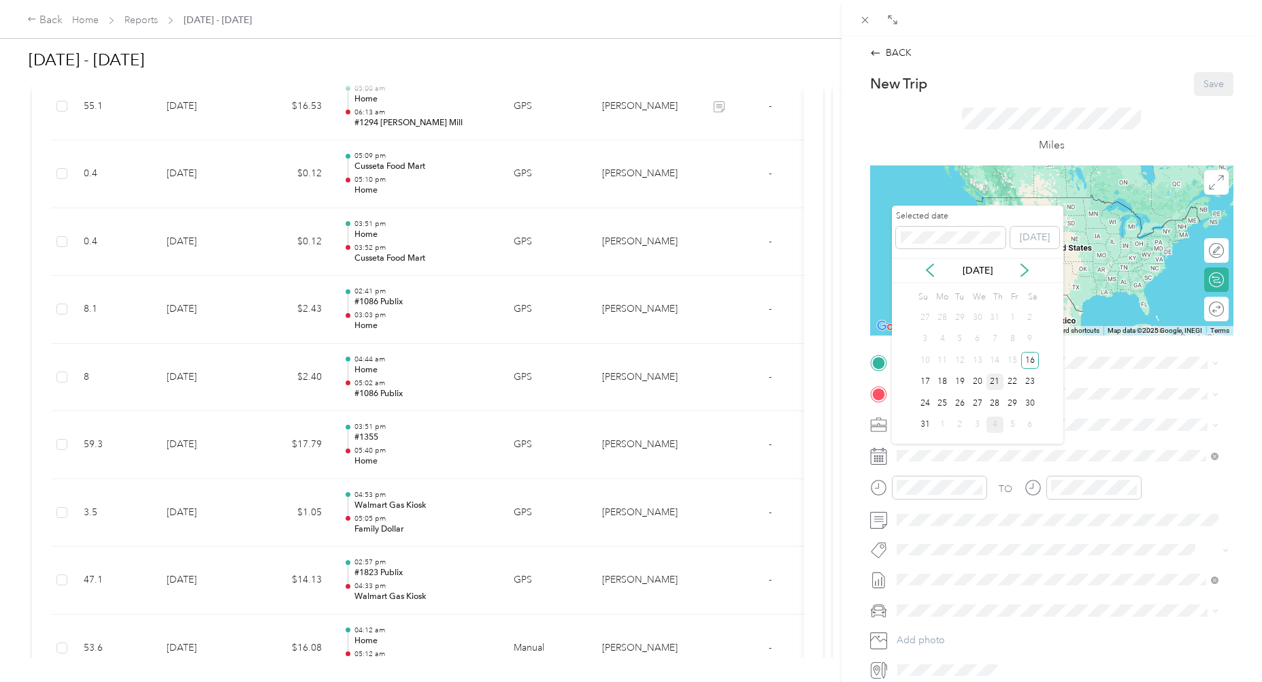
click at [996, 380] on div "21" at bounding box center [996, 382] width 18 height 17
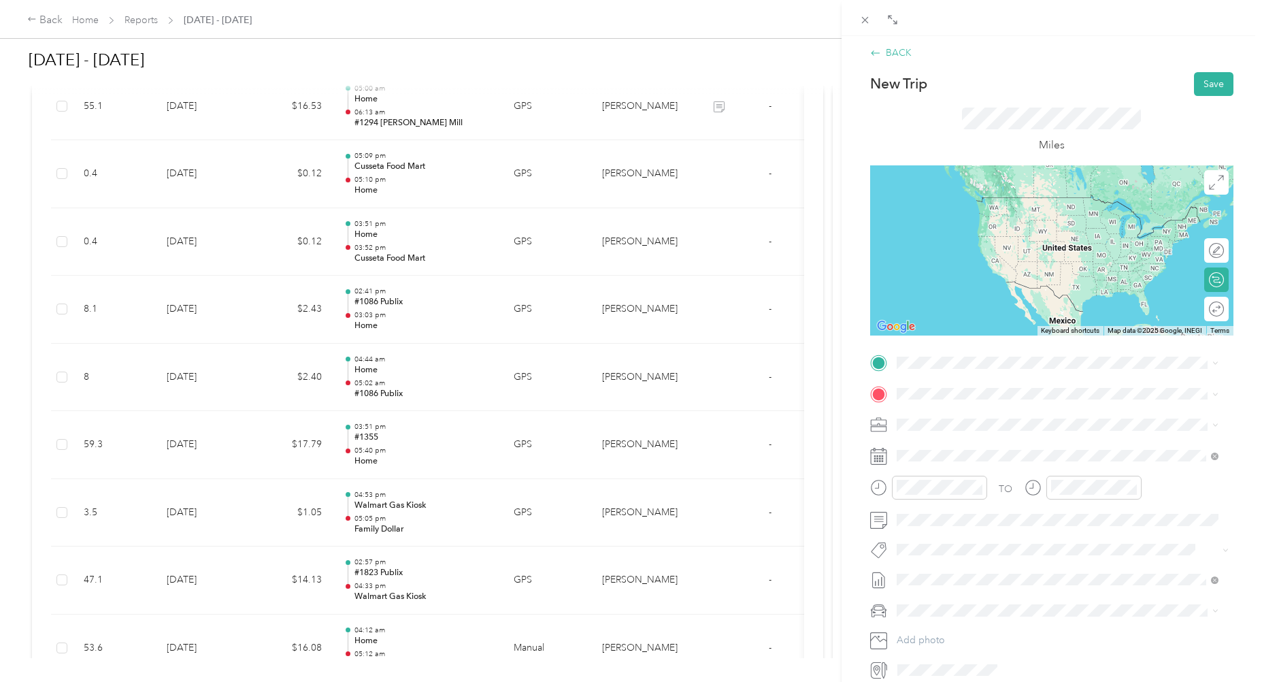
click at [886, 52] on div "BACK" at bounding box center [891, 53] width 42 height 14
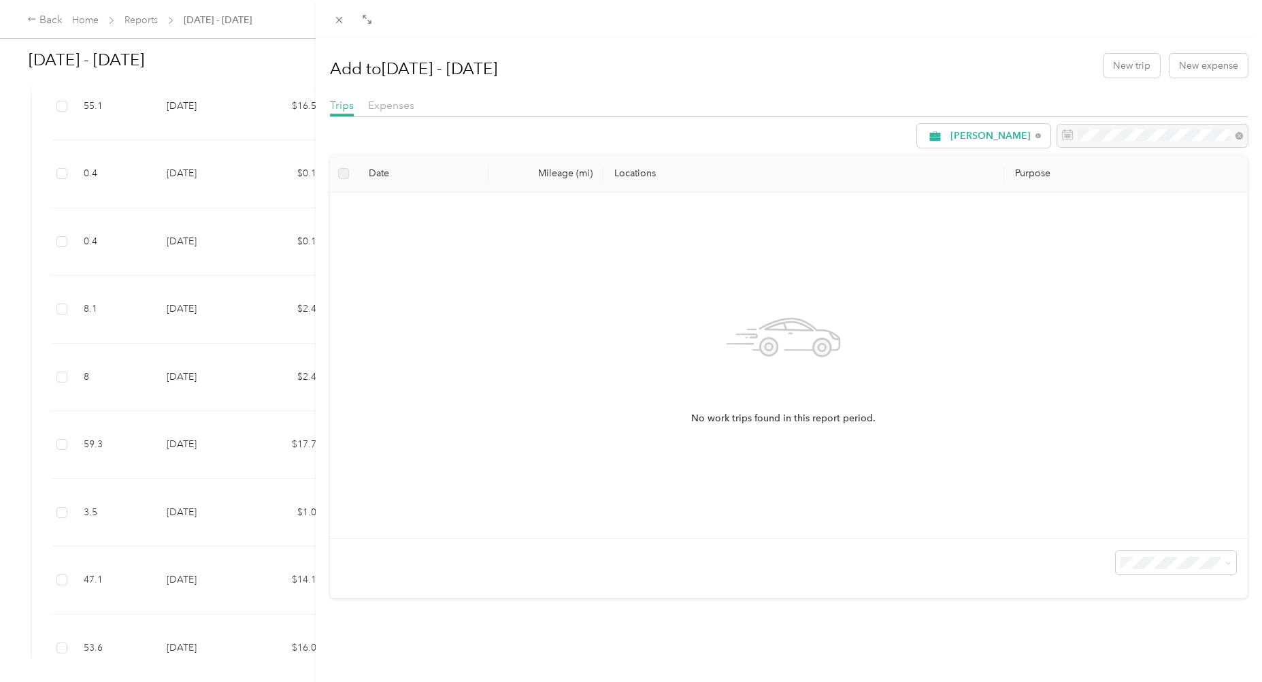
click at [244, 500] on div "Add to Aug 16 - 31, 2025 New trip New expense Trips Expenses Acosta Date Mileag…" at bounding box center [631, 341] width 1262 height 682
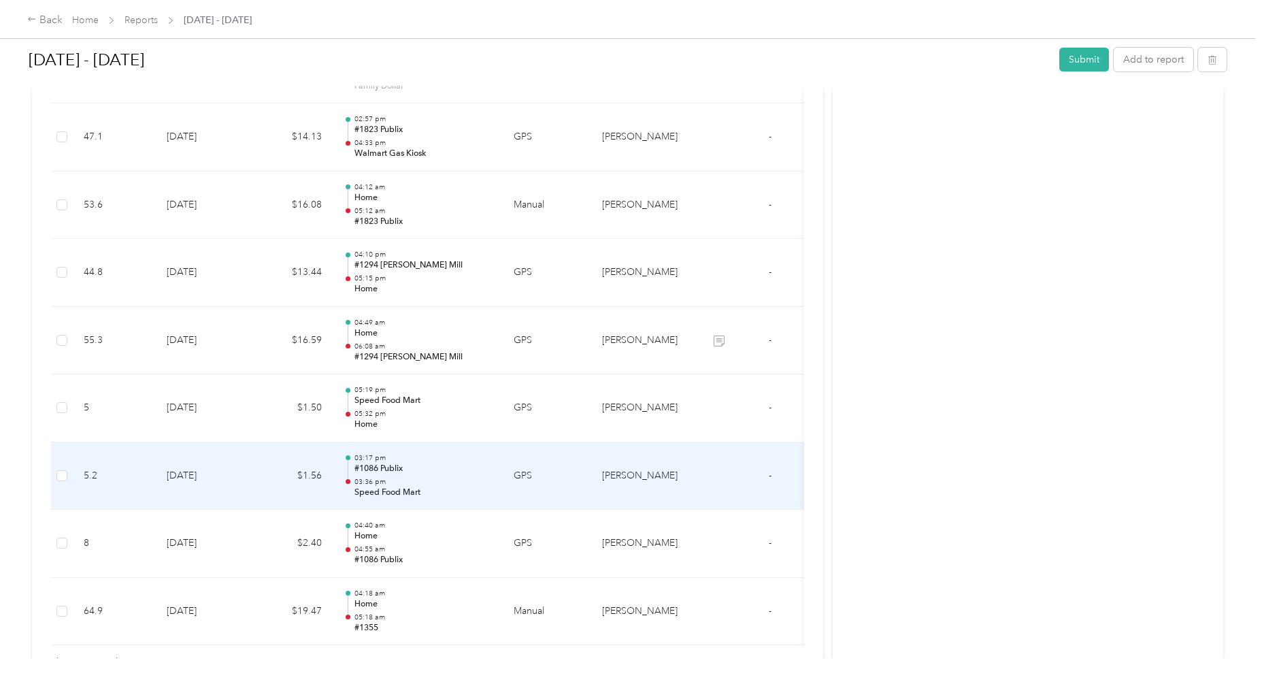
scroll to position [1293, 0]
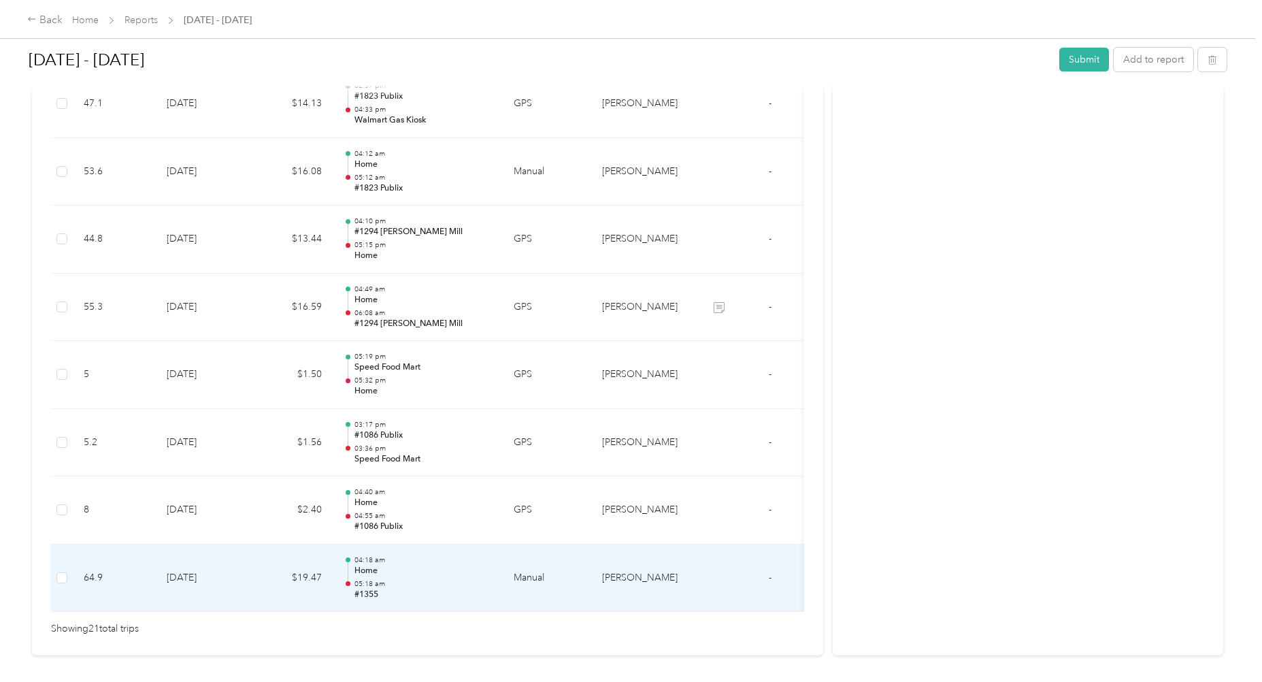
click at [197, 579] on td "[DATE]" at bounding box center [203, 578] width 95 height 68
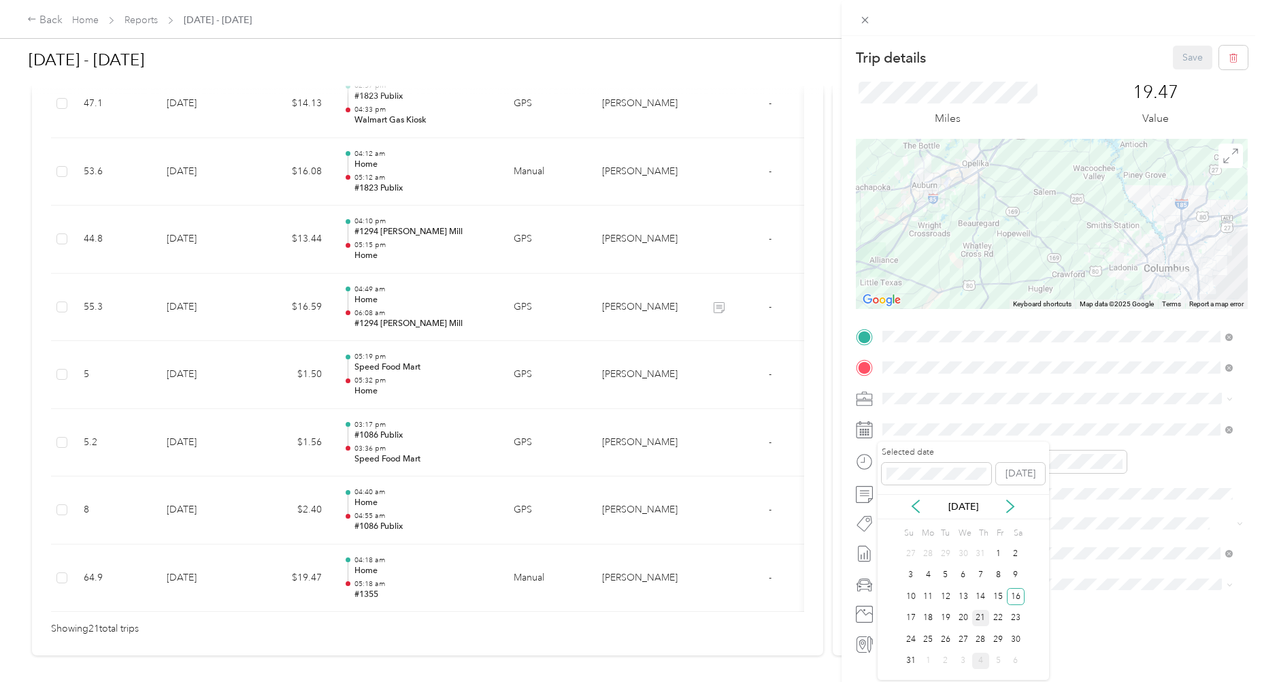
click at [979, 619] on div "21" at bounding box center [982, 618] width 18 height 17
click at [1183, 54] on button "Save" at bounding box center [1192, 58] width 39 height 24
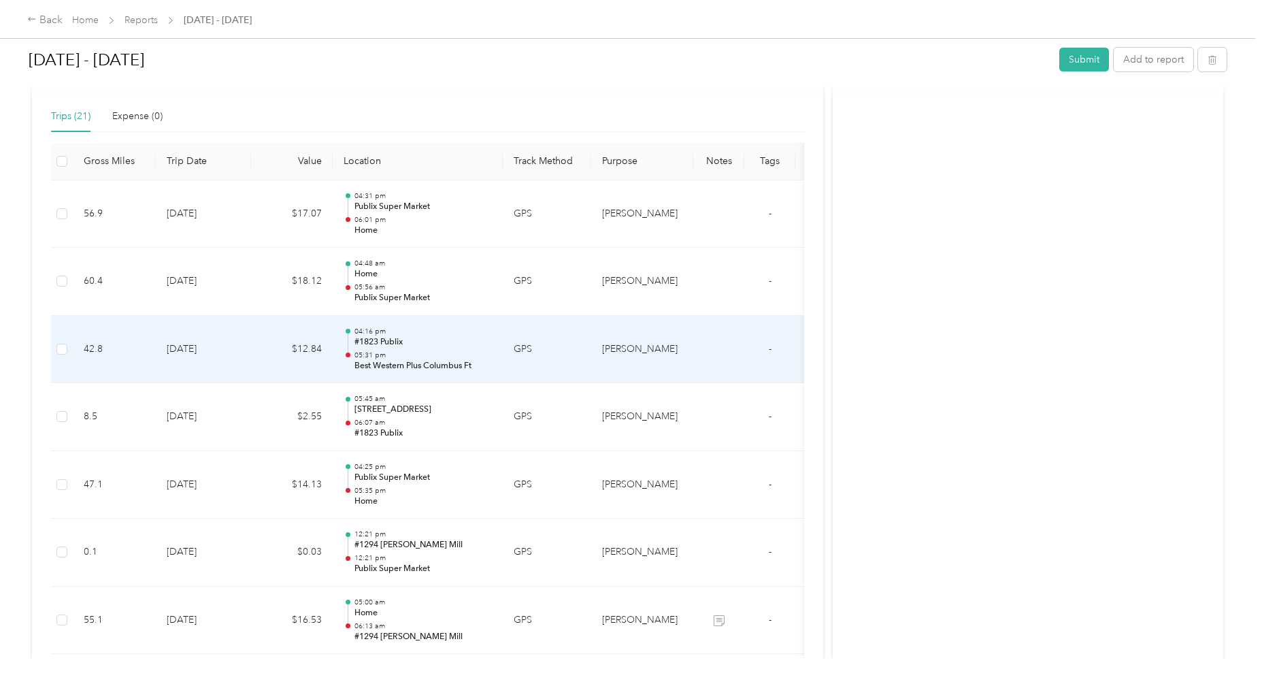
scroll to position [272, 0]
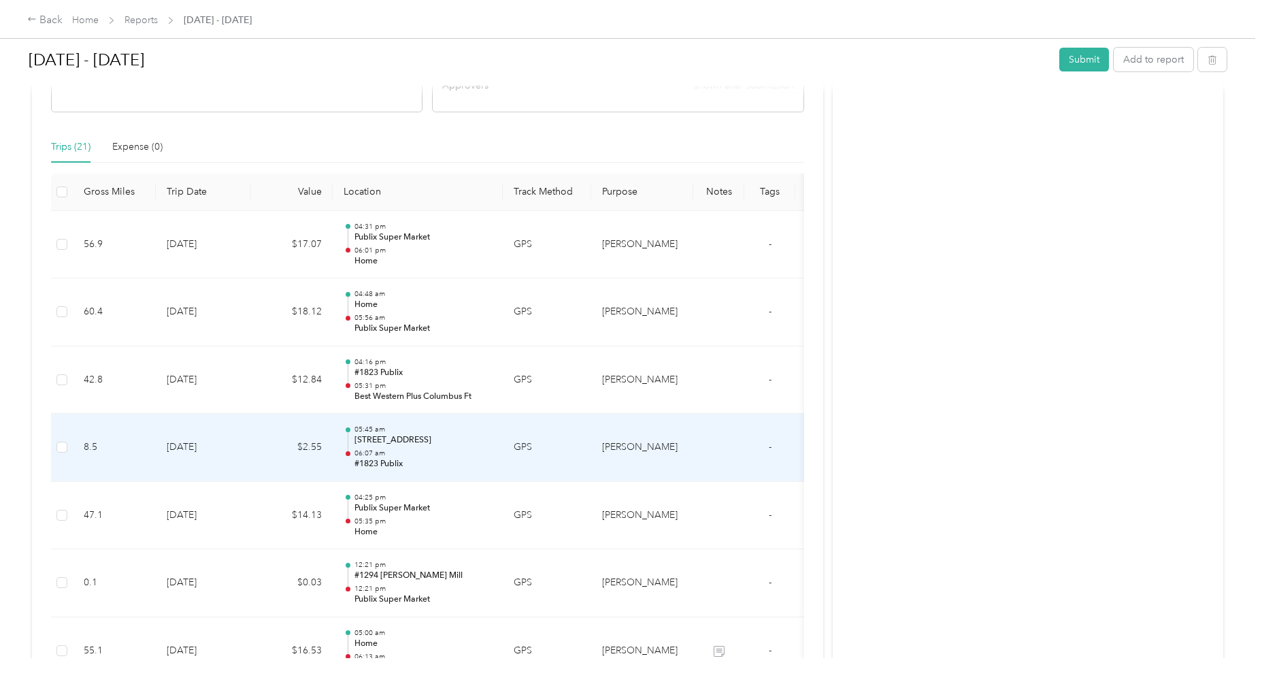
click at [195, 448] on td "[DATE]" at bounding box center [203, 448] width 95 height 68
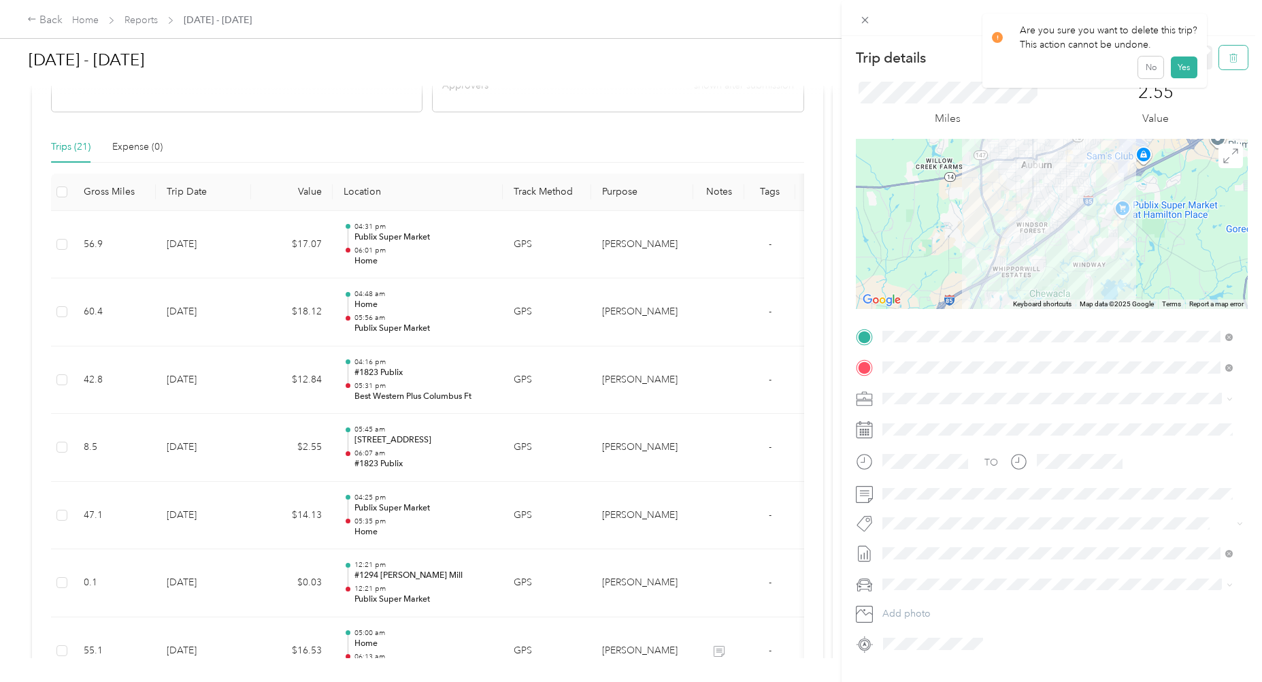
click at [1235, 59] on icon "button" at bounding box center [1235, 57] width 0 height 3
click at [1179, 77] on button "Yes" at bounding box center [1184, 74] width 27 height 22
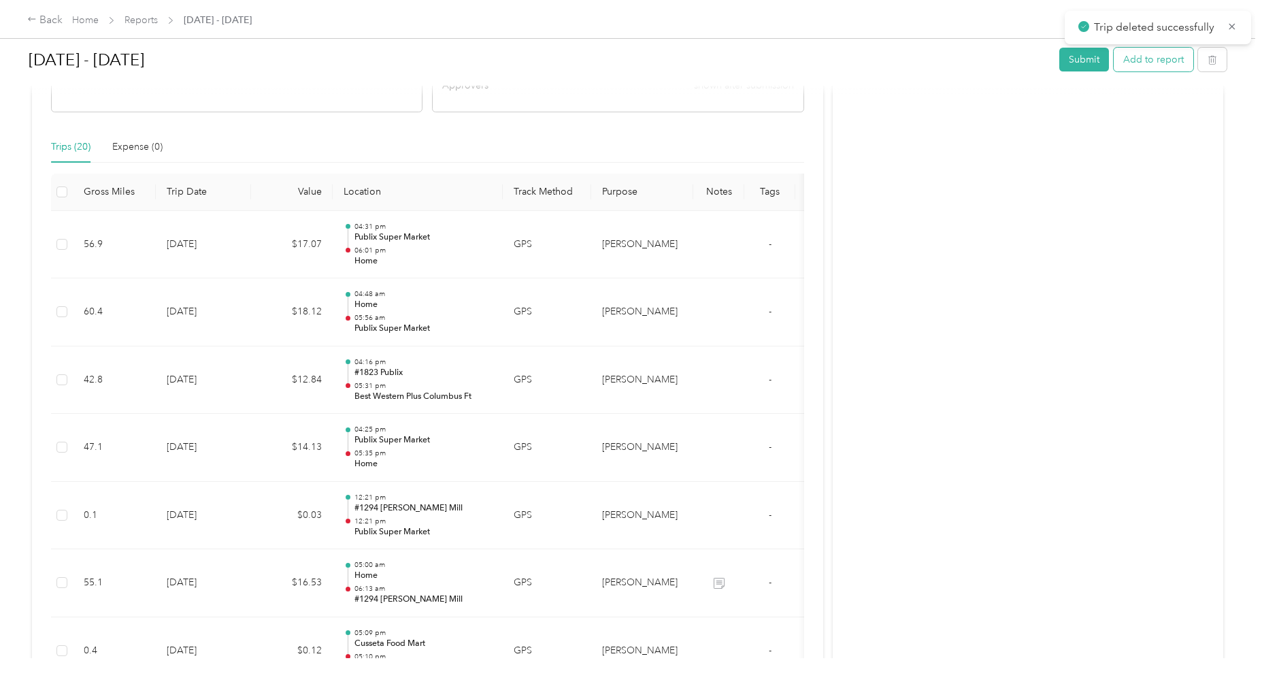
click at [1159, 58] on button "Add to report" at bounding box center [1154, 60] width 80 height 24
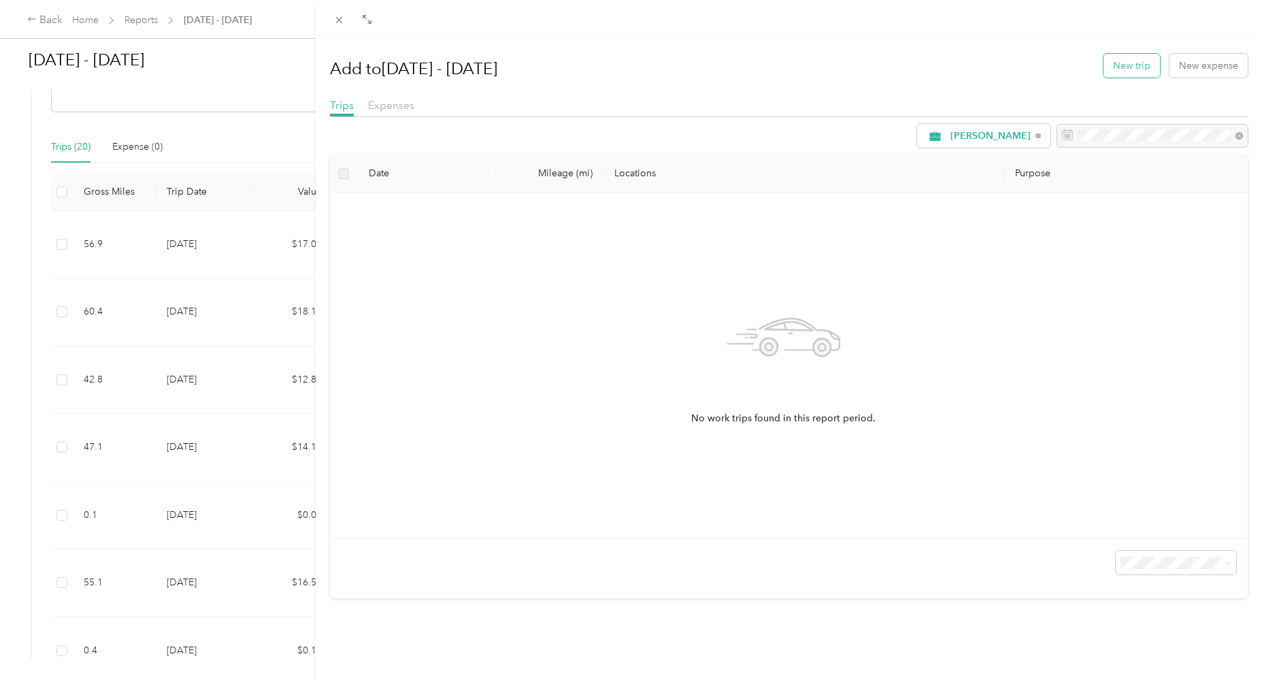
click at [1117, 63] on button "New trip" at bounding box center [1132, 66] width 56 height 24
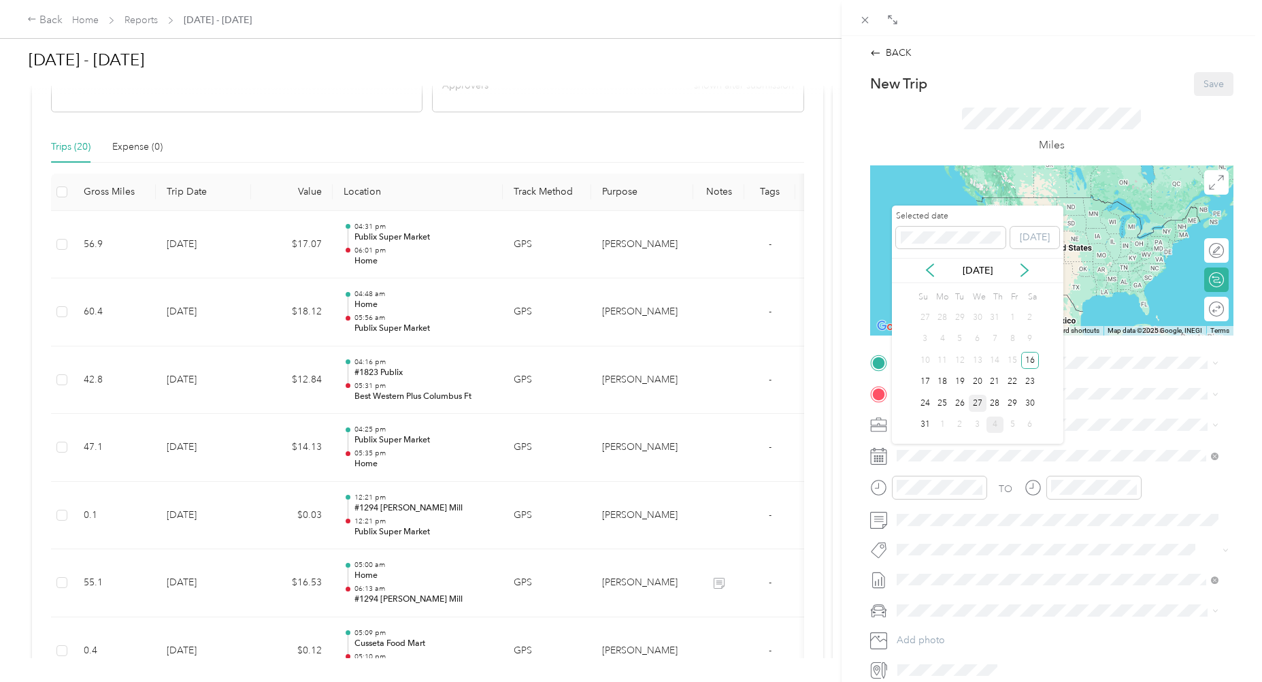
click at [976, 402] on div "27" at bounding box center [978, 403] width 18 height 17
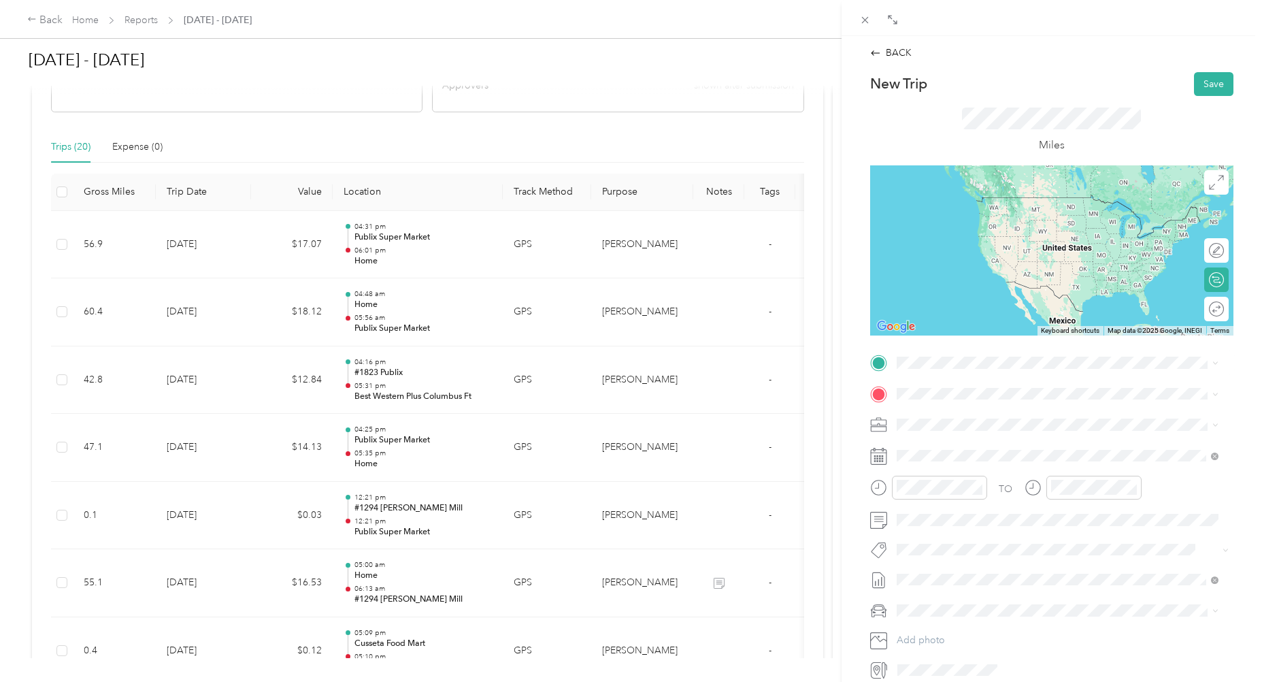
click at [934, 415] on div "Home [STREET_ADDRESS][PERSON_NAME][US_STATE]" at bounding box center [1028, 417] width 212 height 29
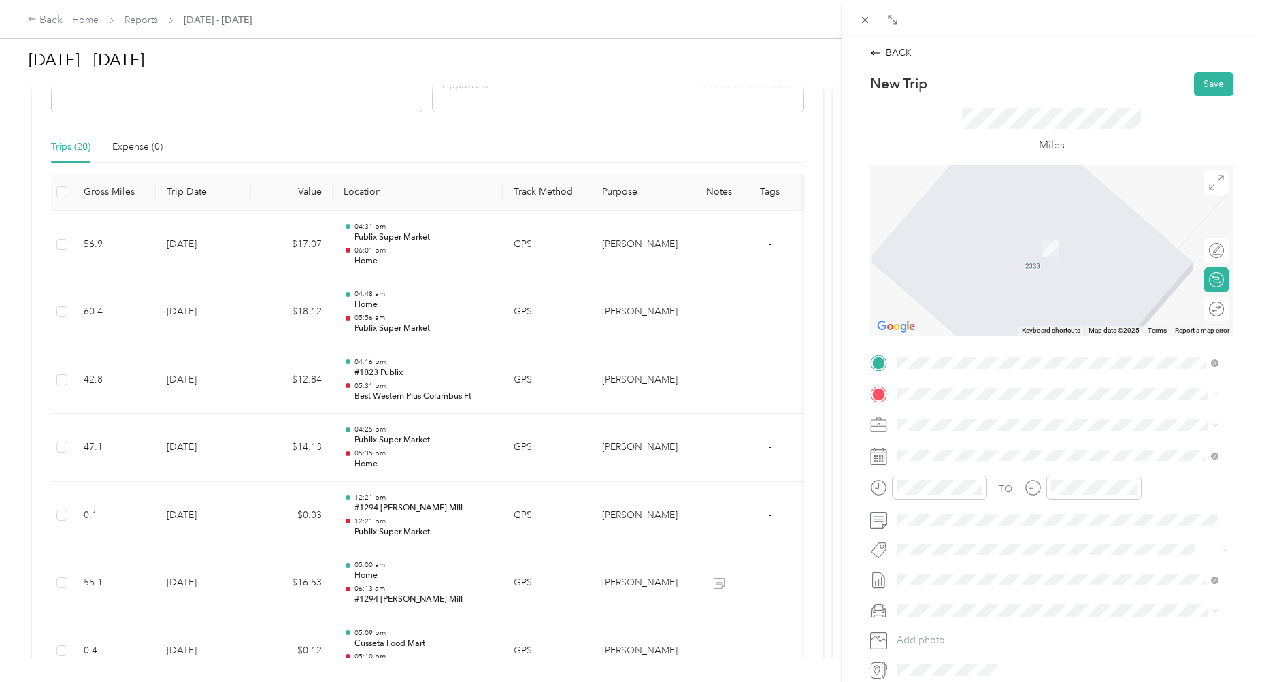
click at [943, 456] on div "#1823 Publix 138 South Gay Street, Auburn, Alabama, United States" at bounding box center [1043, 454] width 242 height 29
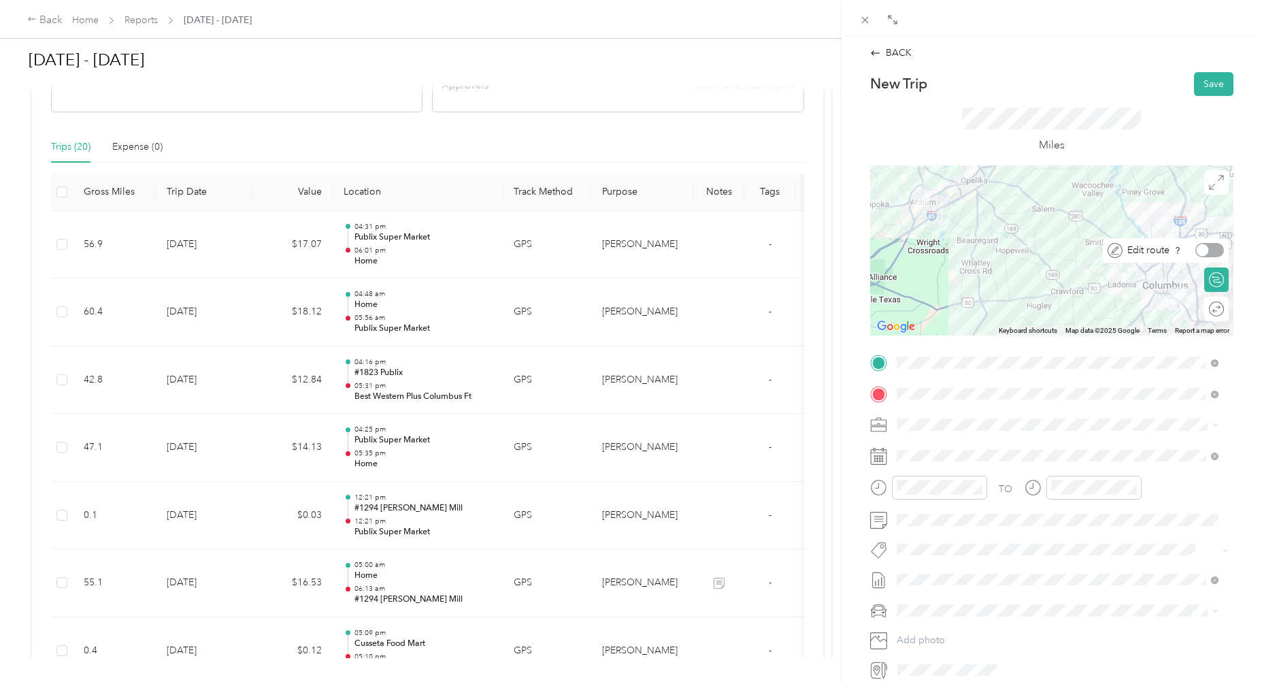
click at [1197, 249] on div at bounding box center [1203, 250] width 12 height 12
click at [1209, 181] on icon at bounding box center [1216, 182] width 15 height 15
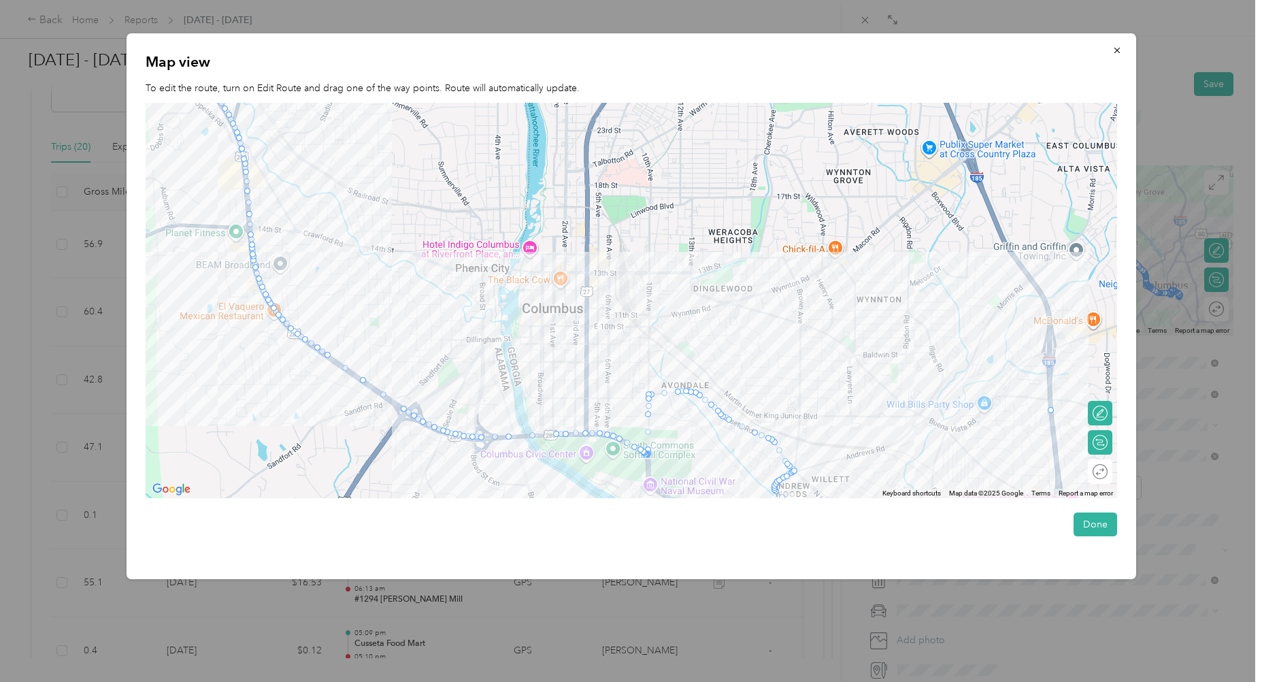
drag, startPoint x: 783, startPoint y: 459, endPoint x: 1051, endPoint y: 410, distance: 272.6
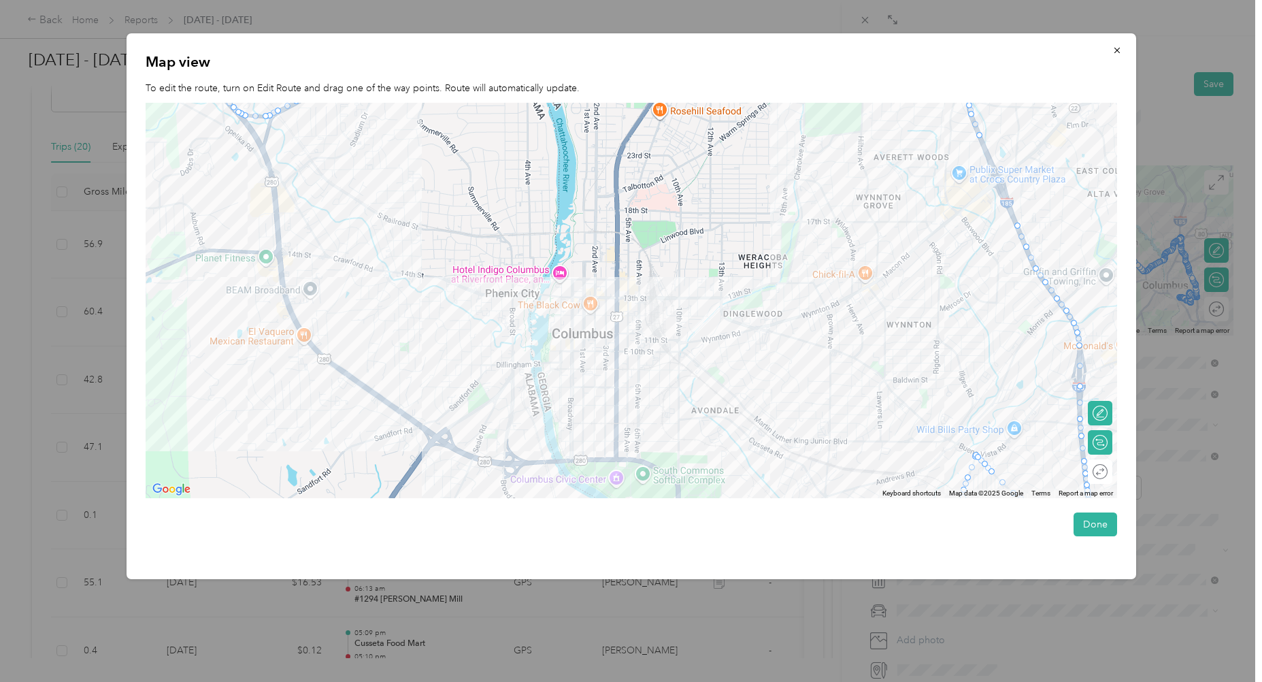
drag, startPoint x: 890, startPoint y: 465, endPoint x: 929, endPoint y: 493, distance: 47.8
click at [927, 498] on div "Map view To edit the route, turn on Edit Route and drag one of the way points. …" at bounding box center [632, 306] width 1010 height 546
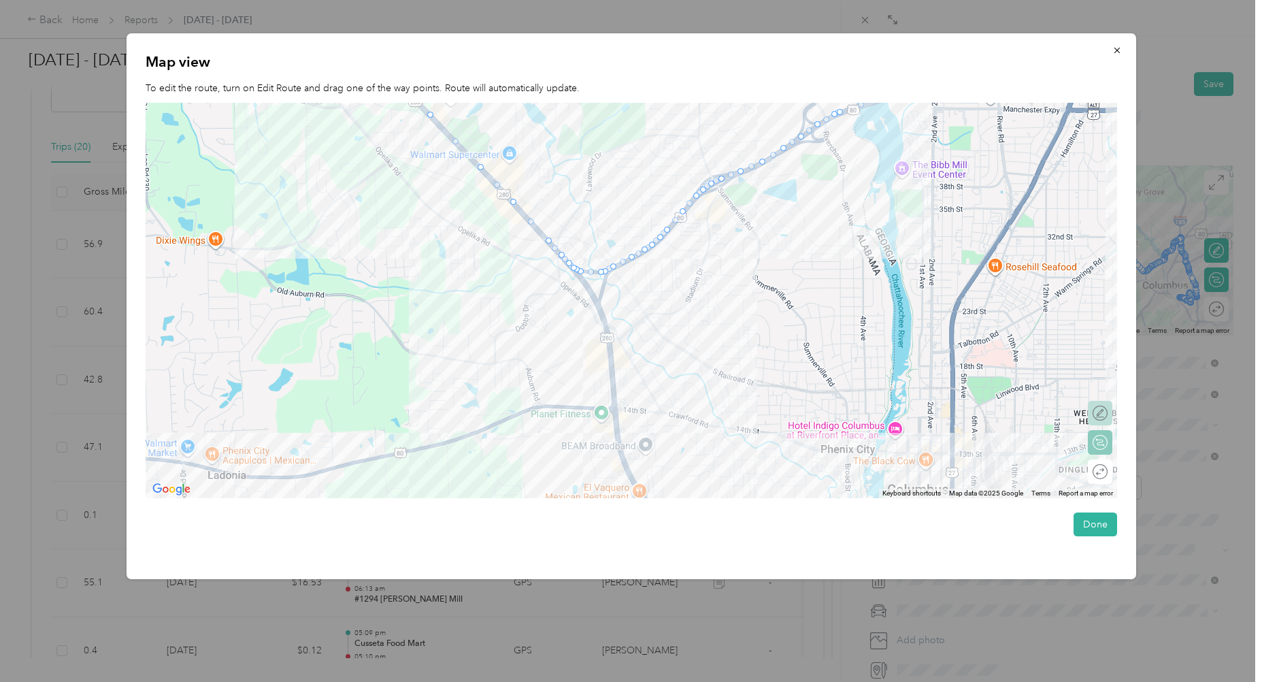
drag, startPoint x: 787, startPoint y: 255, endPoint x: 1119, endPoint y: 396, distance: 360.4
click at [1117, 404] on div at bounding box center [632, 300] width 972 height 395
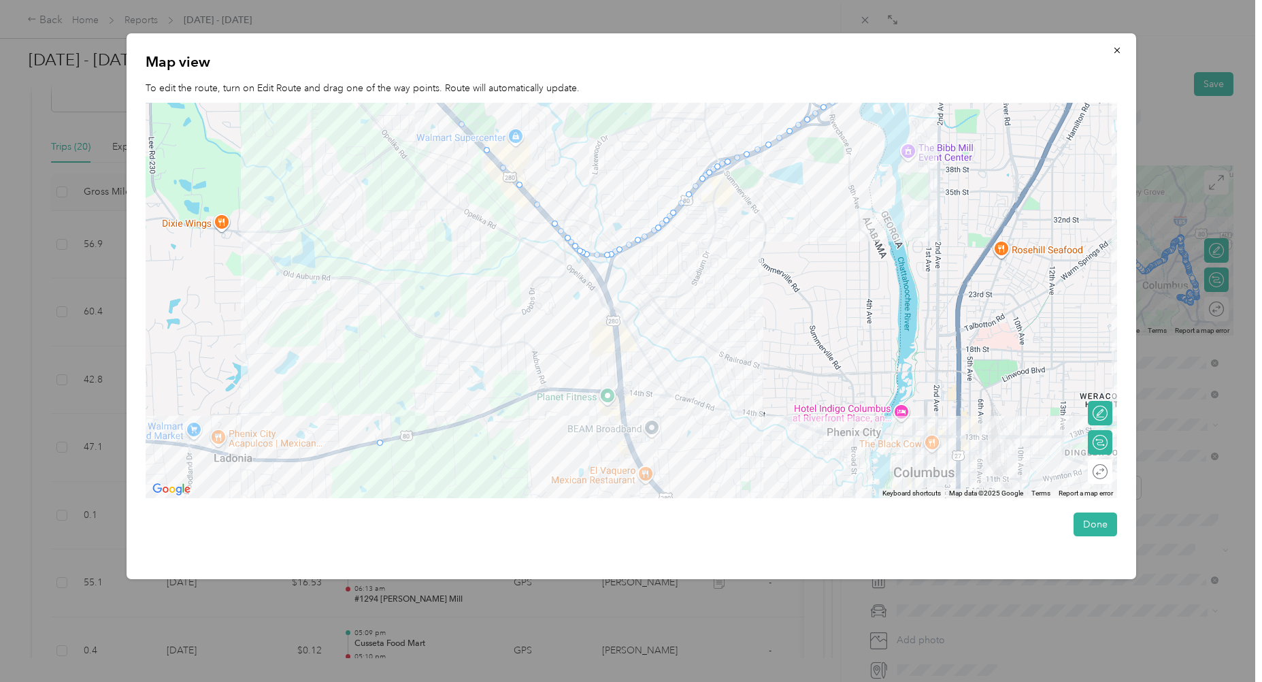
drag, startPoint x: 652, startPoint y: 233, endPoint x: 380, endPoint y: 445, distance: 344.8
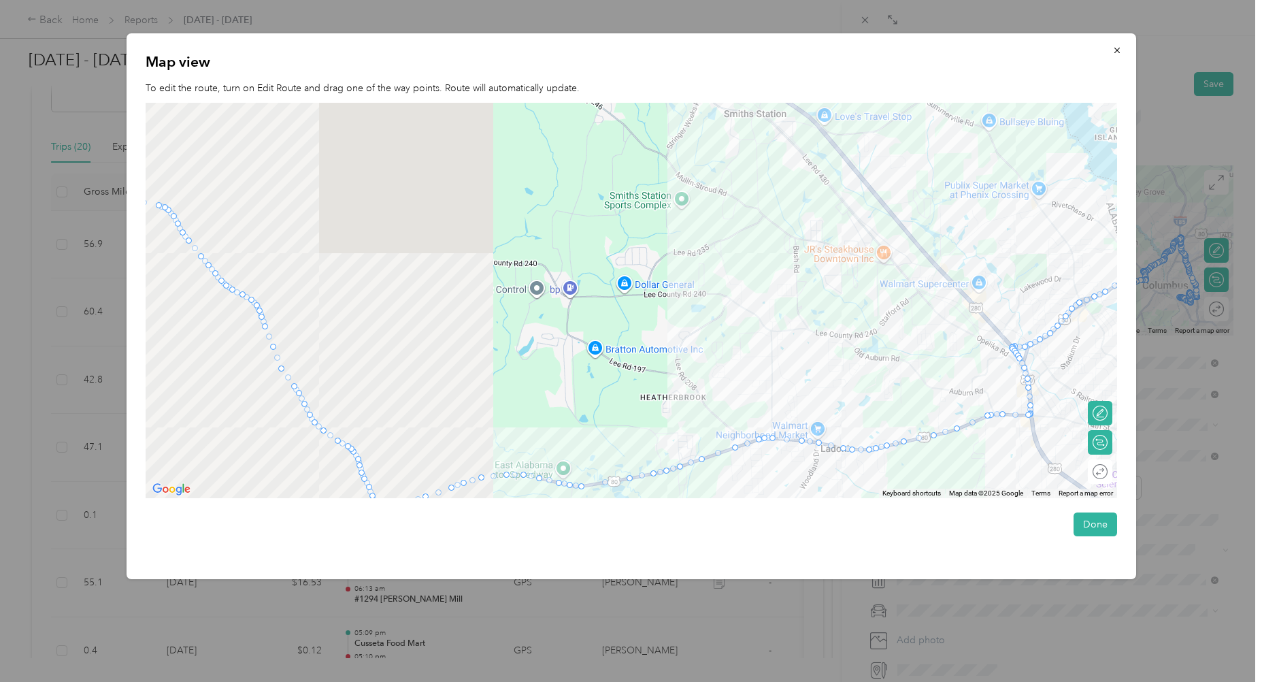
drag, startPoint x: 410, startPoint y: 363, endPoint x: 1069, endPoint y: 423, distance: 662.2
click at [1069, 423] on div at bounding box center [632, 300] width 972 height 395
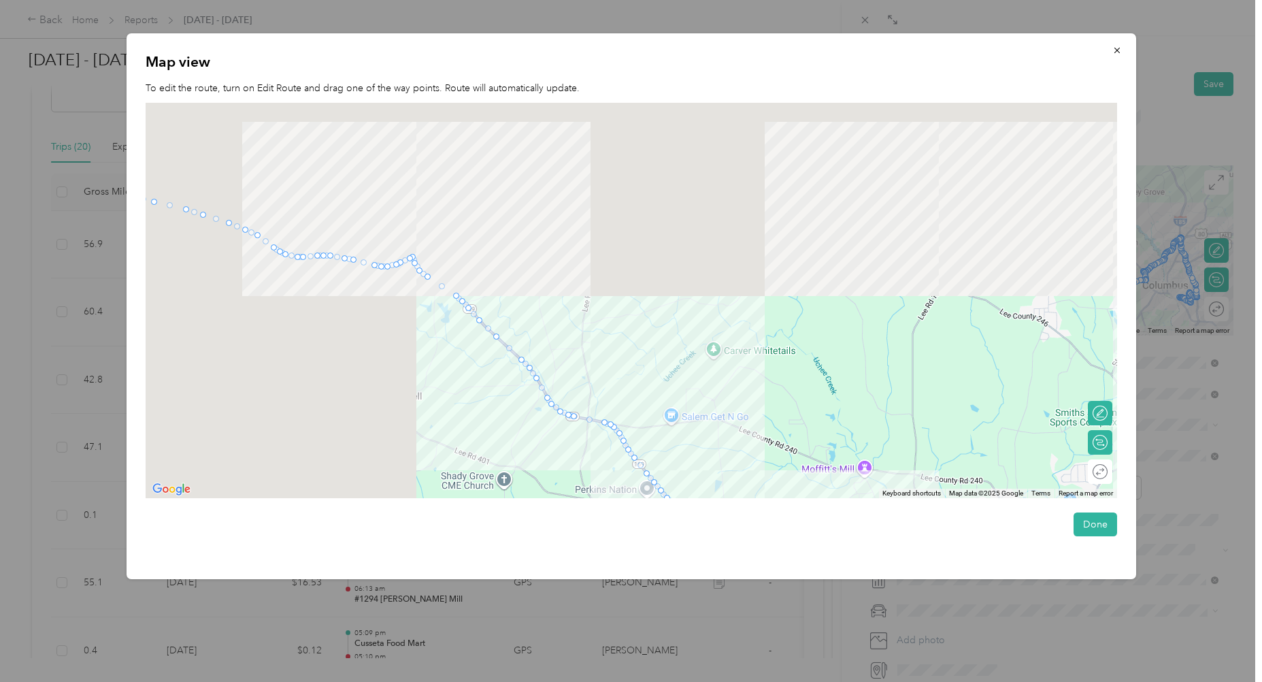
drag, startPoint x: 575, startPoint y: 233, endPoint x: 975, endPoint y: 505, distance: 484.0
click at [976, 505] on div "Map view To edit the route, turn on Edit Route and drag one of the way points. …" at bounding box center [632, 306] width 1010 height 546
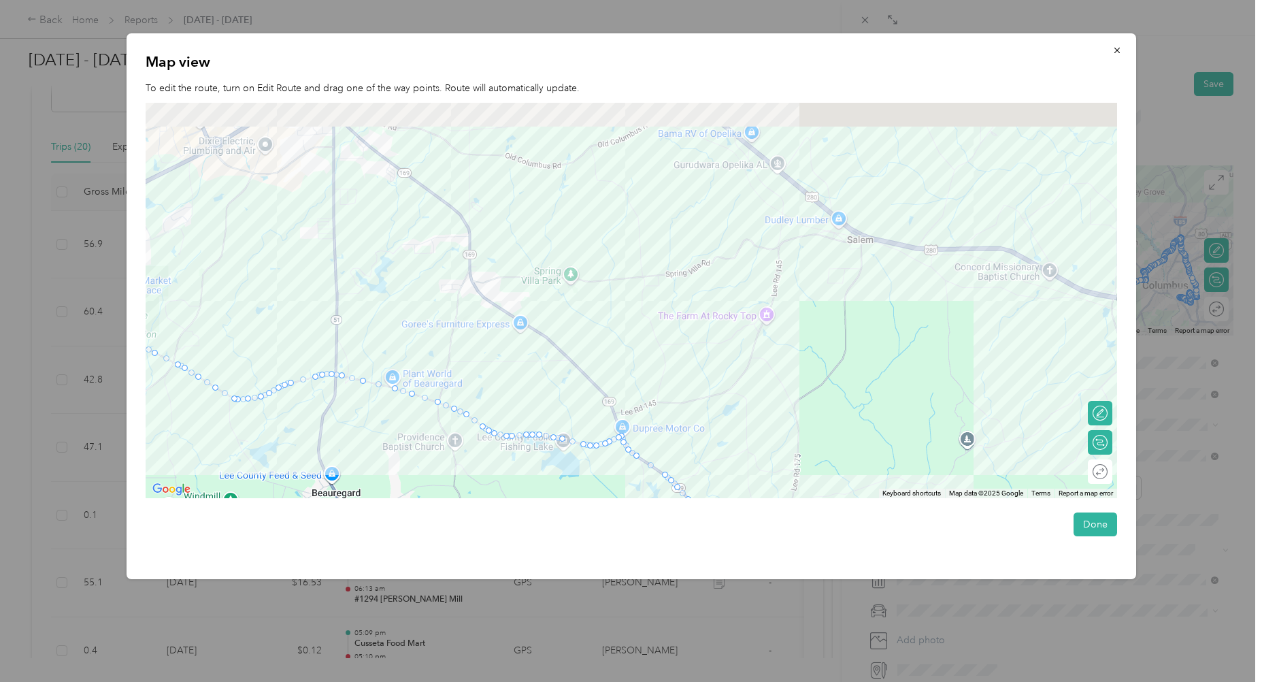
drag, startPoint x: 580, startPoint y: 297, endPoint x: 698, endPoint y: 421, distance: 170.9
click at [698, 421] on div at bounding box center [632, 300] width 972 height 395
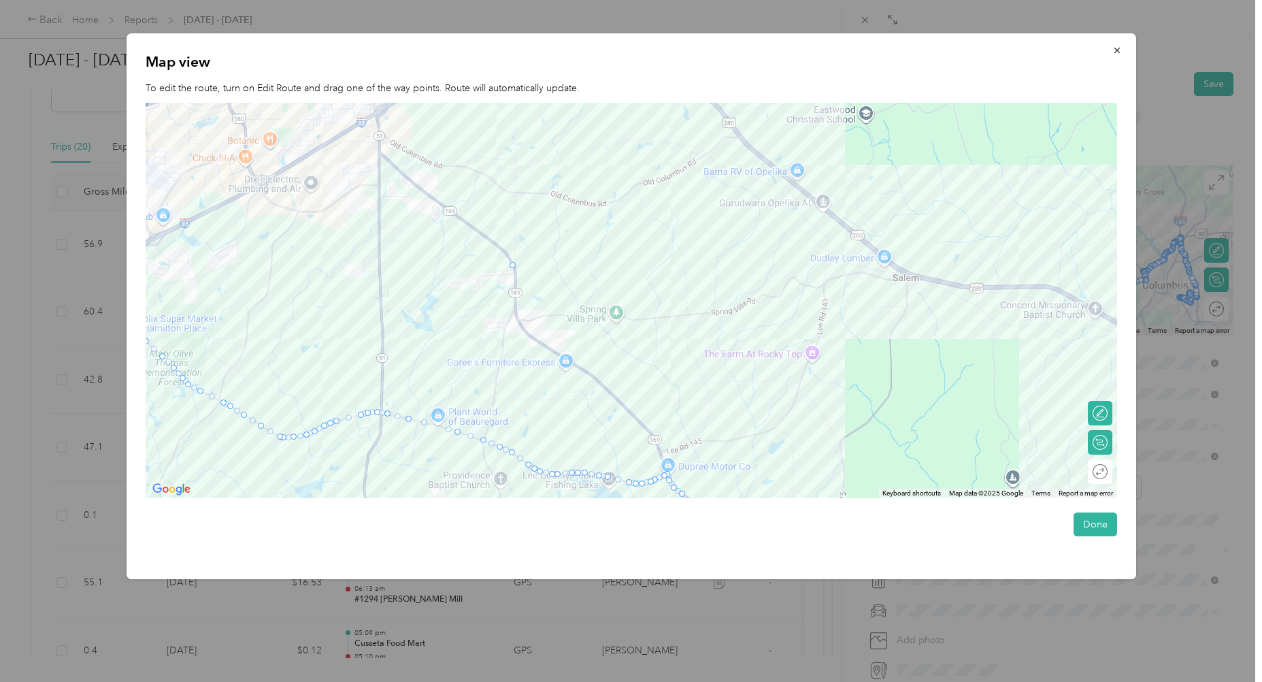
drag, startPoint x: 440, startPoint y: 426, endPoint x: 513, endPoint y: 263, distance: 178.2
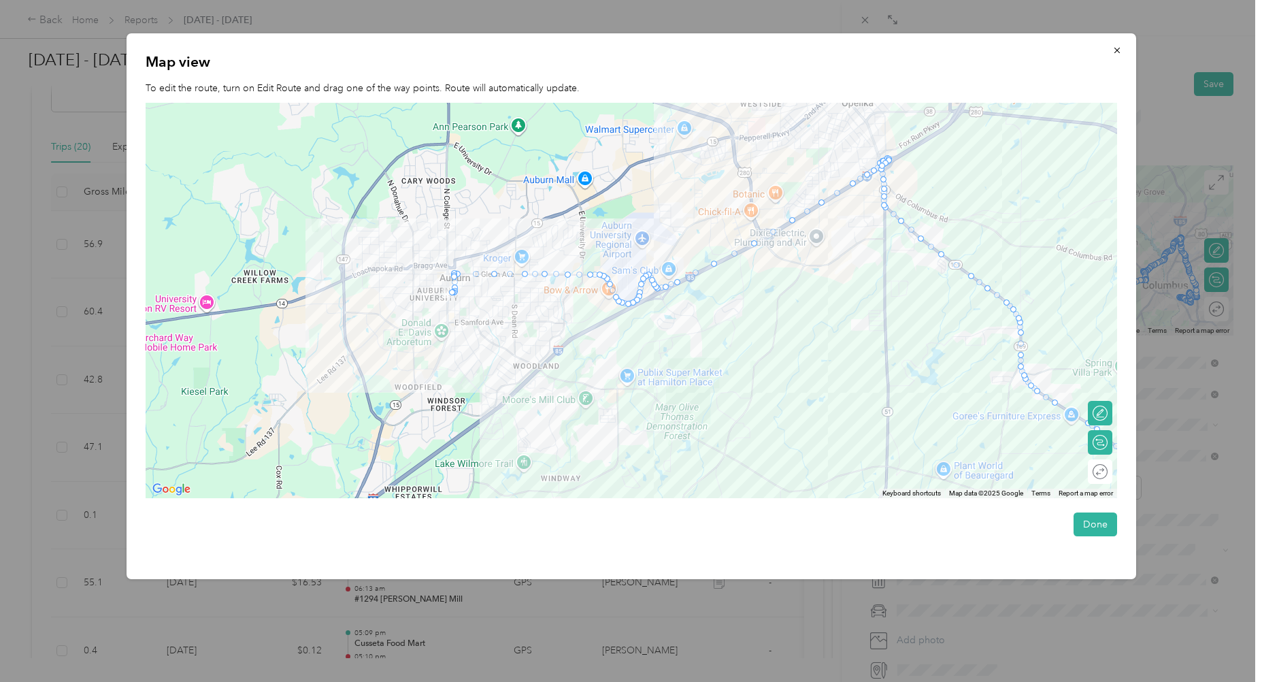
drag, startPoint x: 385, startPoint y: 261, endPoint x: 899, endPoint y: 310, distance: 516.8
click at [897, 312] on div at bounding box center [632, 300] width 972 height 395
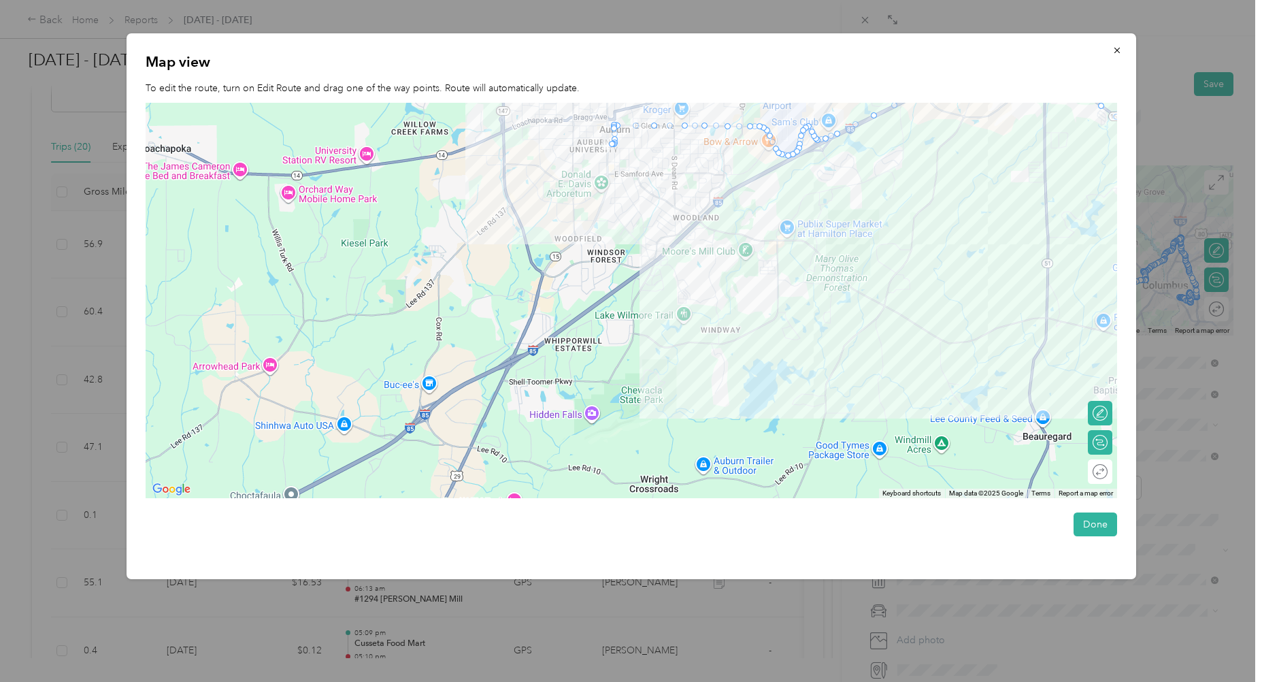
drag, startPoint x: 623, startPoint y: 349, endPoint x: 775, endPoint y: 208, distance: 207.6
click at [775, 208] on div at bounding box center [632, 300] width 972 height 395
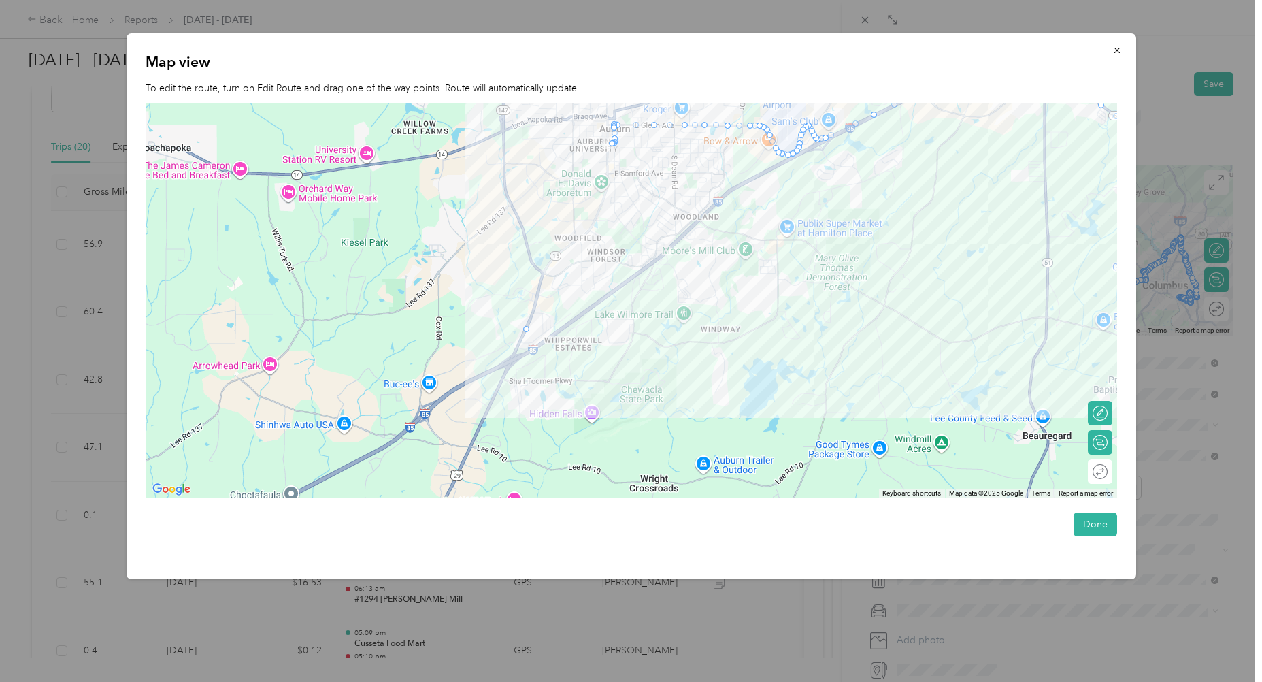
drag, startPoint x: 839, startPoint y: 133, endPoint x: 527, endPoint y: 329, distance: 368.8
click at [1105, 527] on button "Done" at bounding box center [1096, 524] width 44 height 24
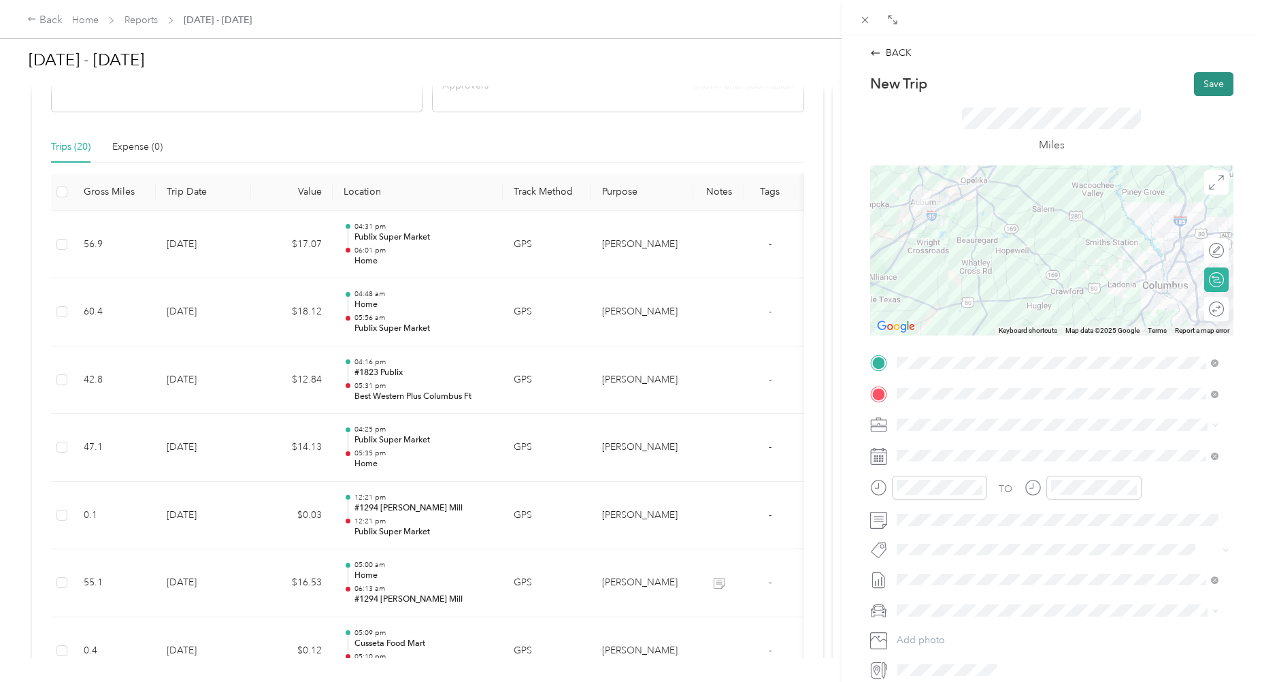
click at [1204, 87] on button "Save" at bounding box center [1213, 84] width 39 height 24
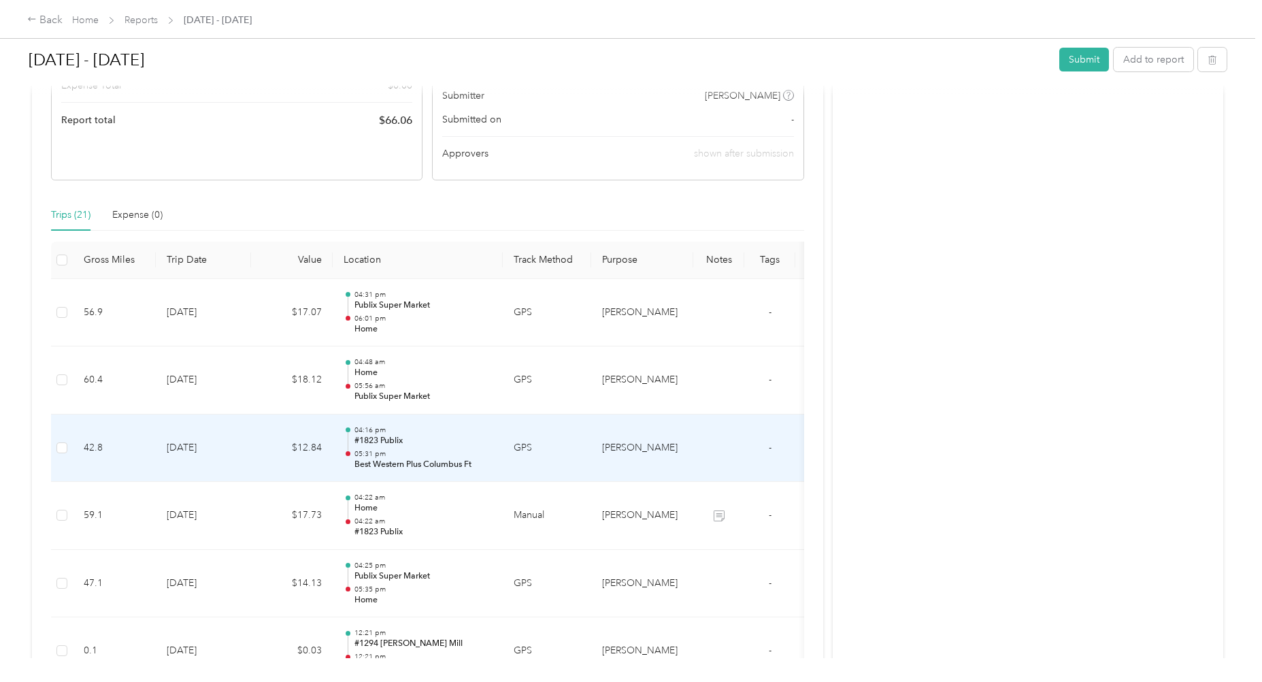
scroll to position [136, 0]
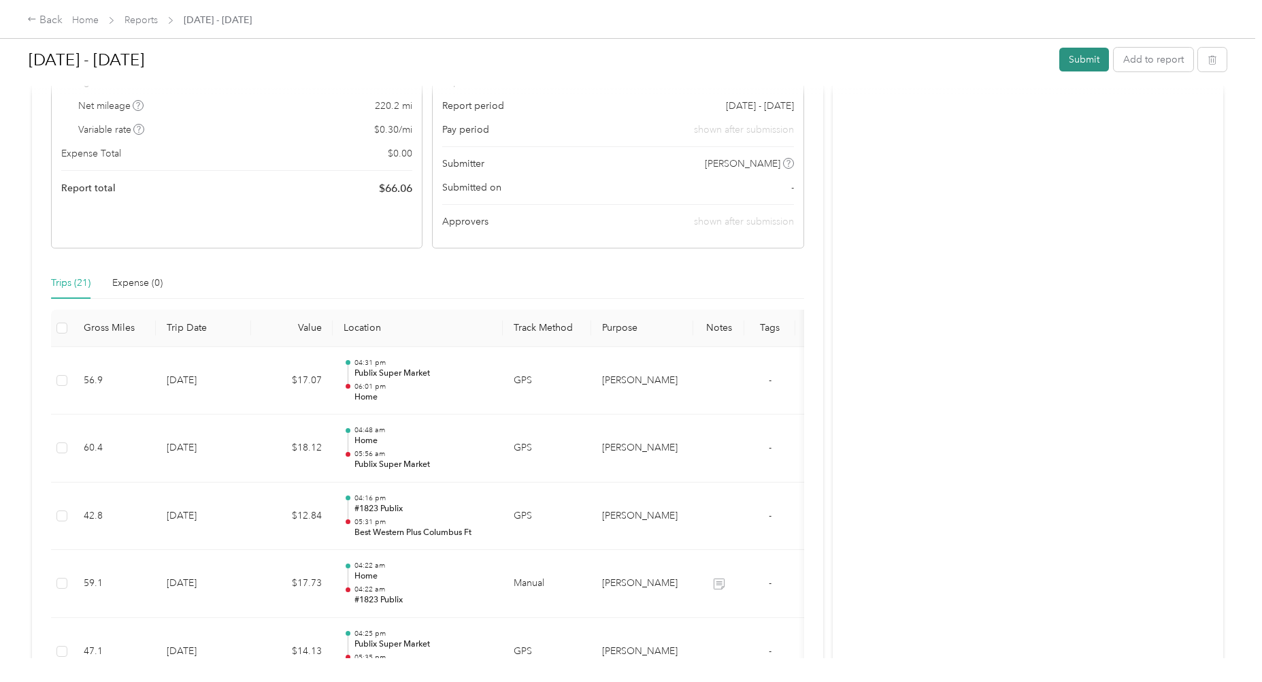
click at [1080, 60] on button "Submit" at bounding box center [1085, 60] width 50 height 24
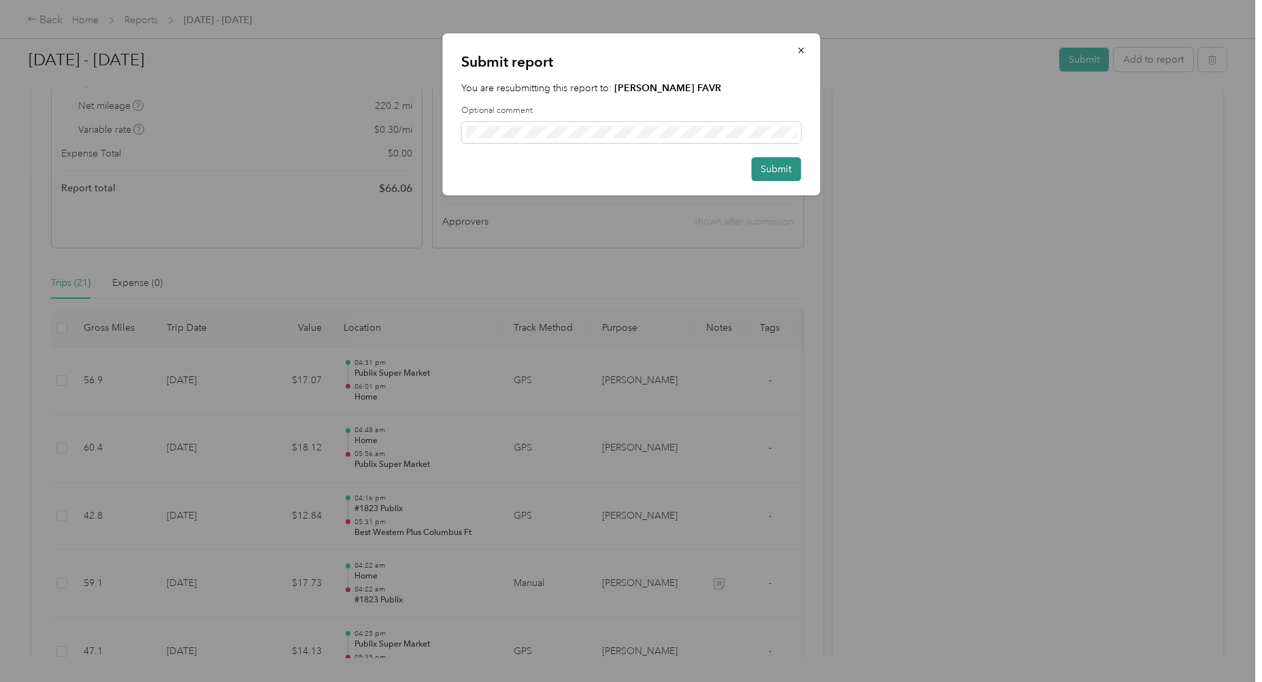
click at [788, 165] on button "Submit" at bounding box center [776, 169] width 50 height 24
